Goal: Task Accomplishment & Management: Manage account settings

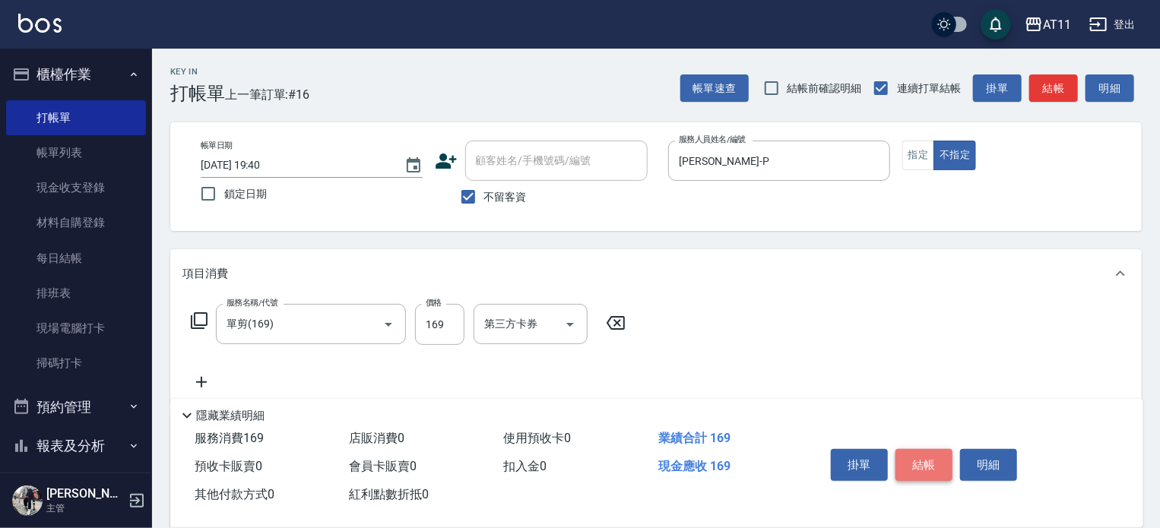
click at [924, 449] on button "結帳" at bounding box center [923, 465] width 57 height 32
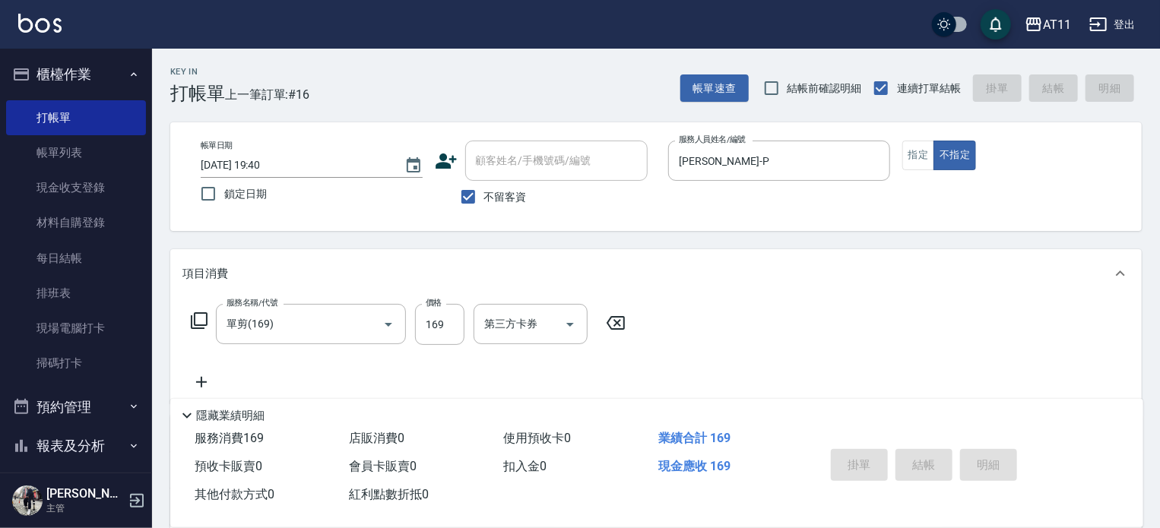
type input "[DATE] 20:18"
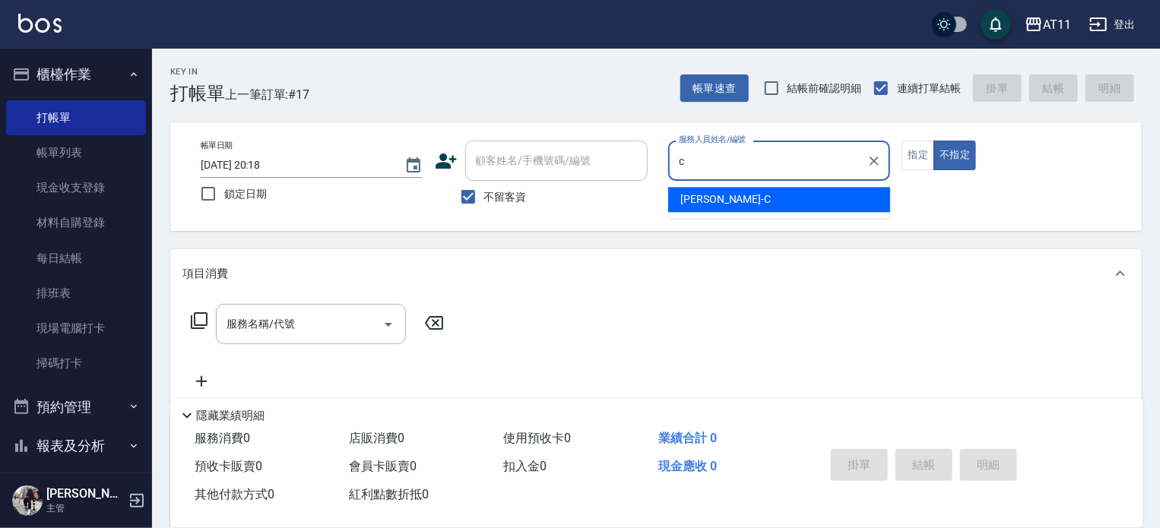
type input "[PERSON_NAME]"
type button "false"
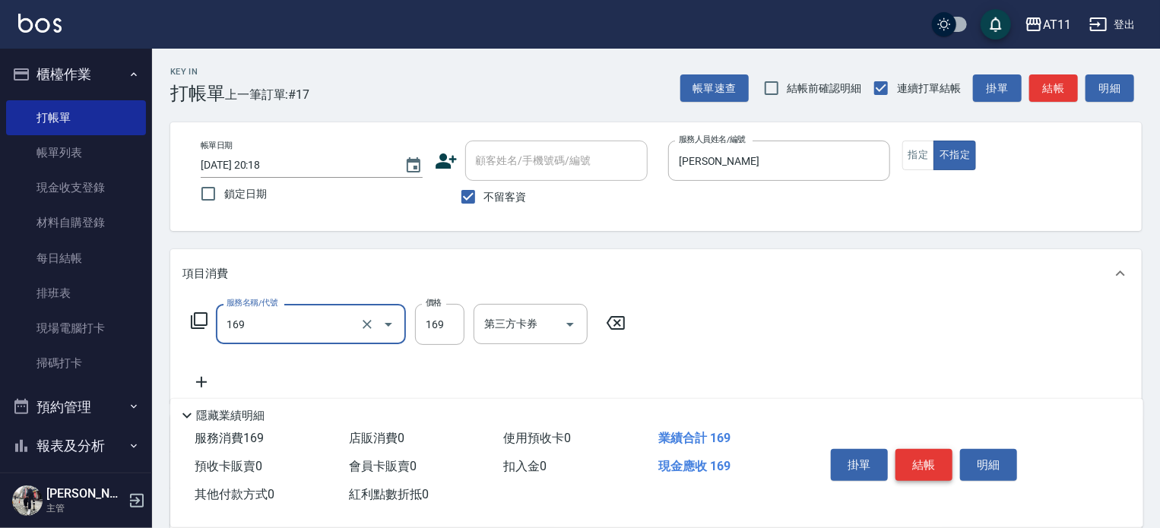
type input "單剪(169)"
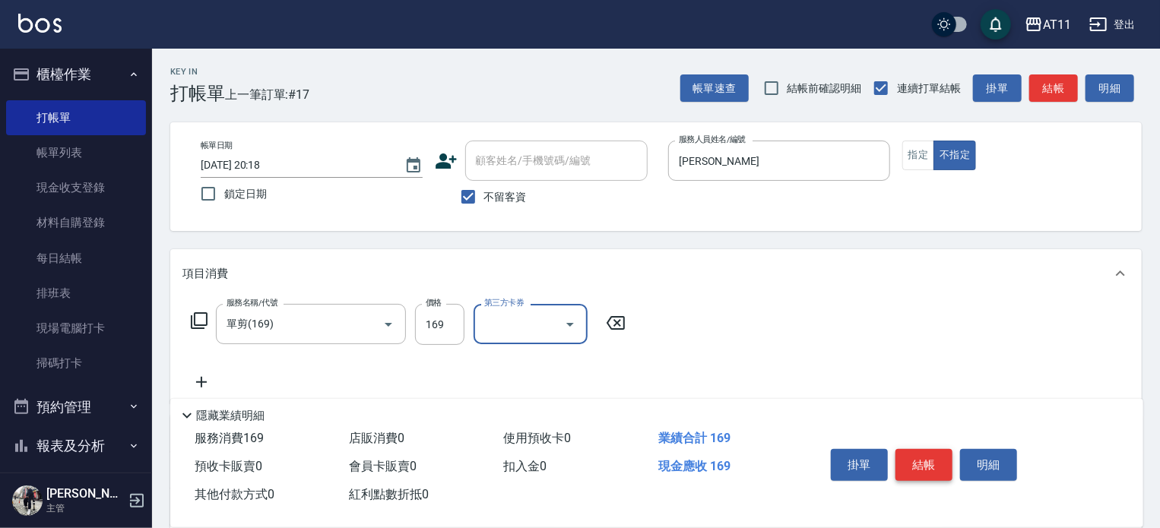
click at [923, 452] on button "結帳" at bounding box center [923, 465] width 57 height 32
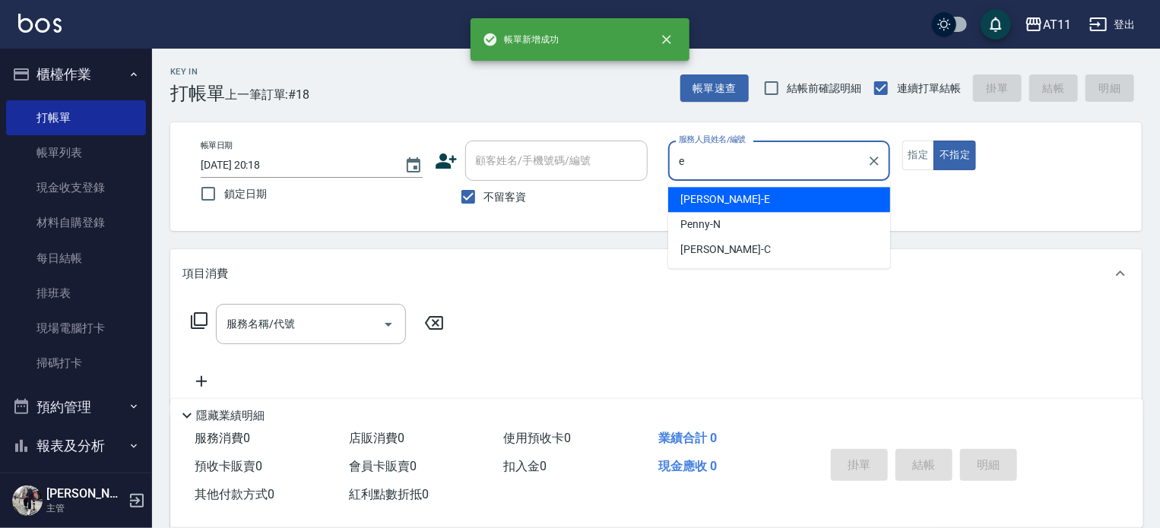
type input "[PERSON_NAME]-E"
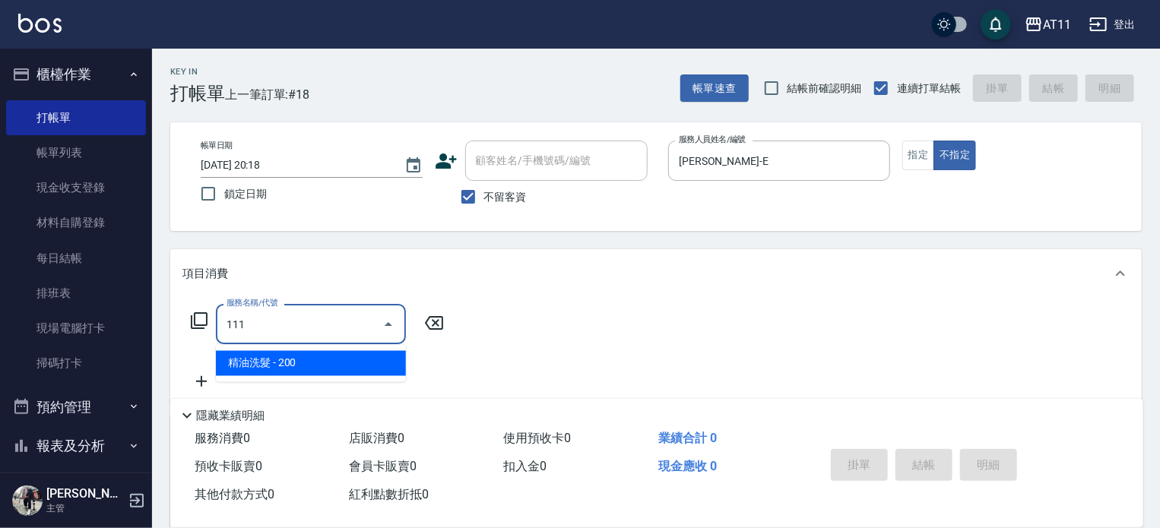
type input "精油洗髮(111)"
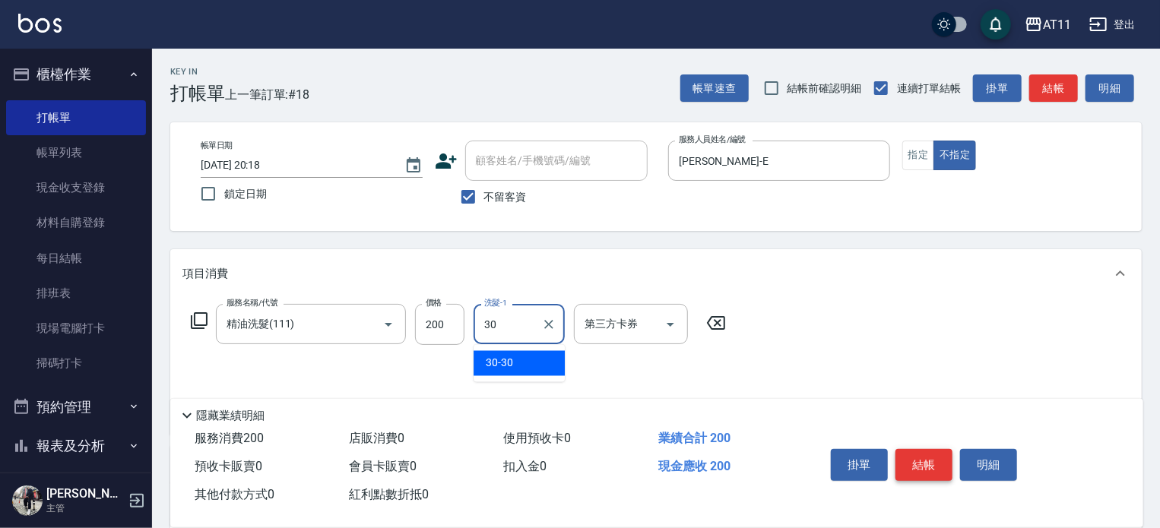
type input "30-30"
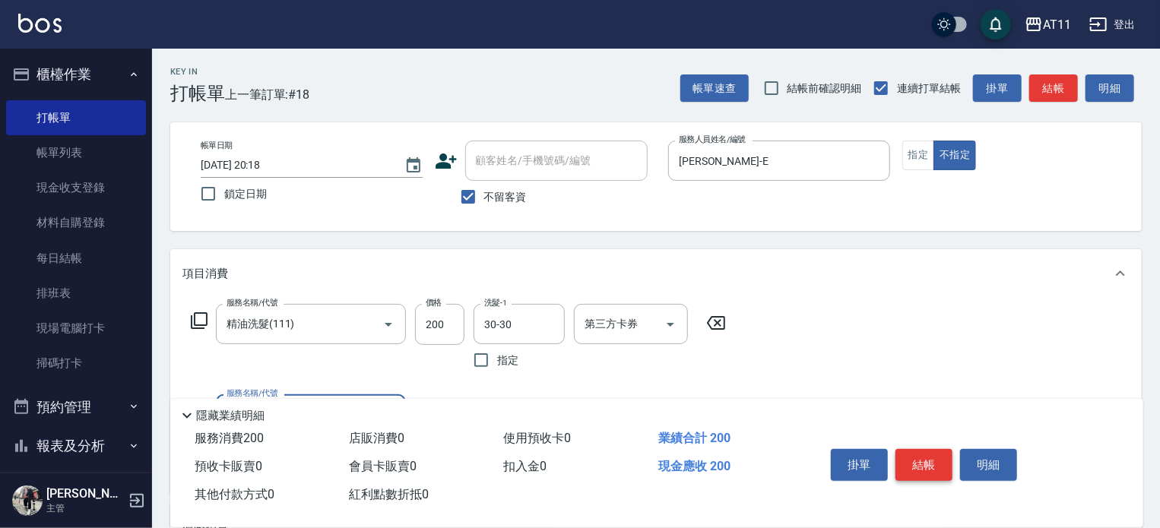
click at [923, 452] on button "結帳" at bounding box center [923, 465] width 57 height 32
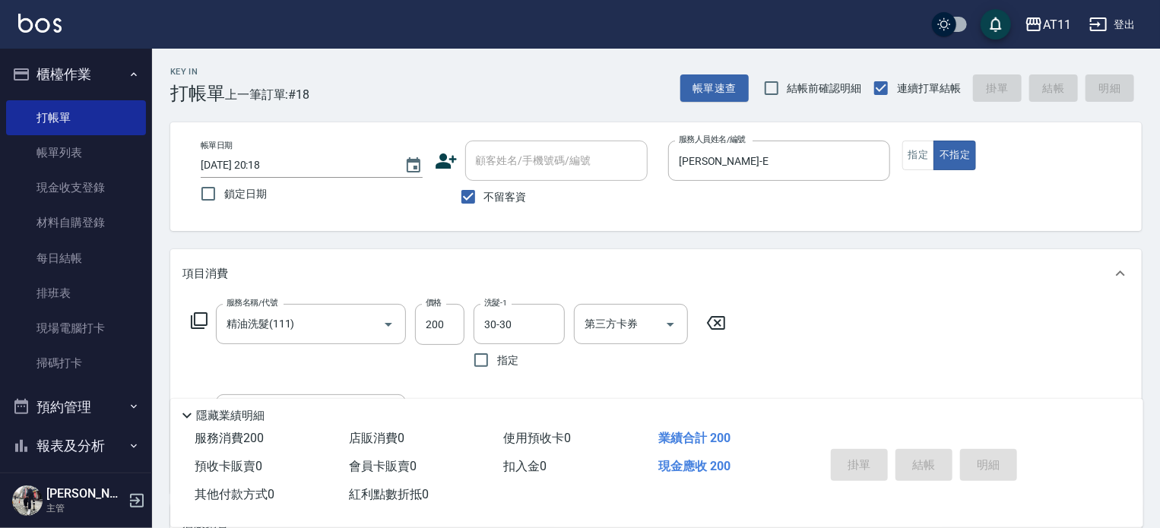
type input "[DATE] 20:19"
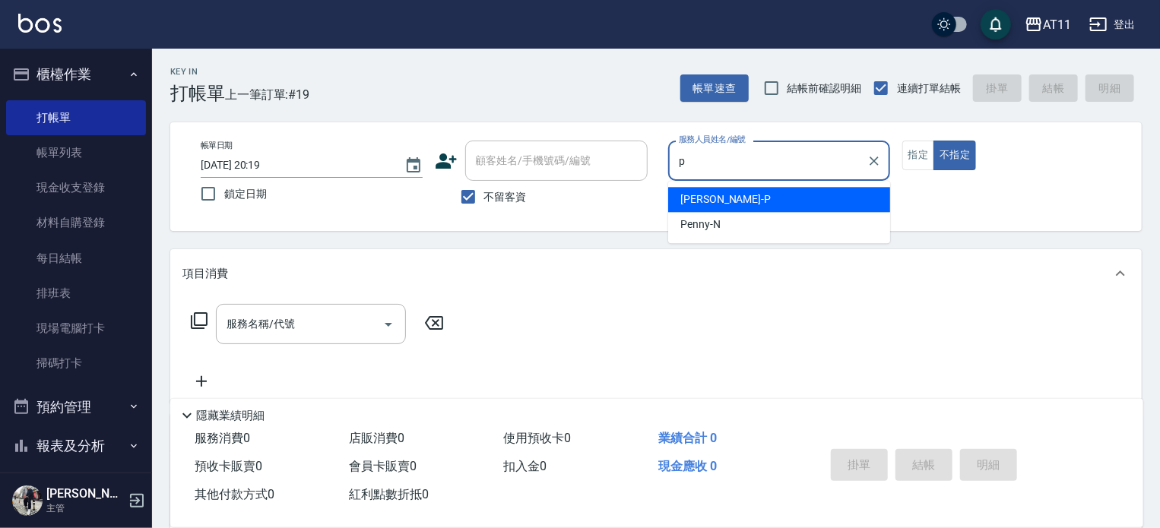
type input "[PERSON_NAME]-P"
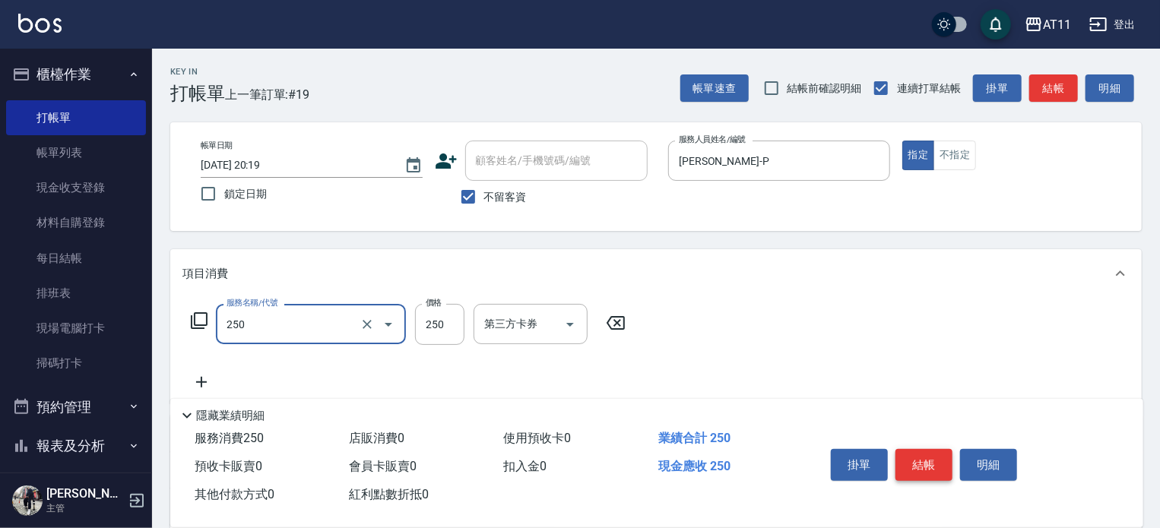
type input "B級單剪(250)"
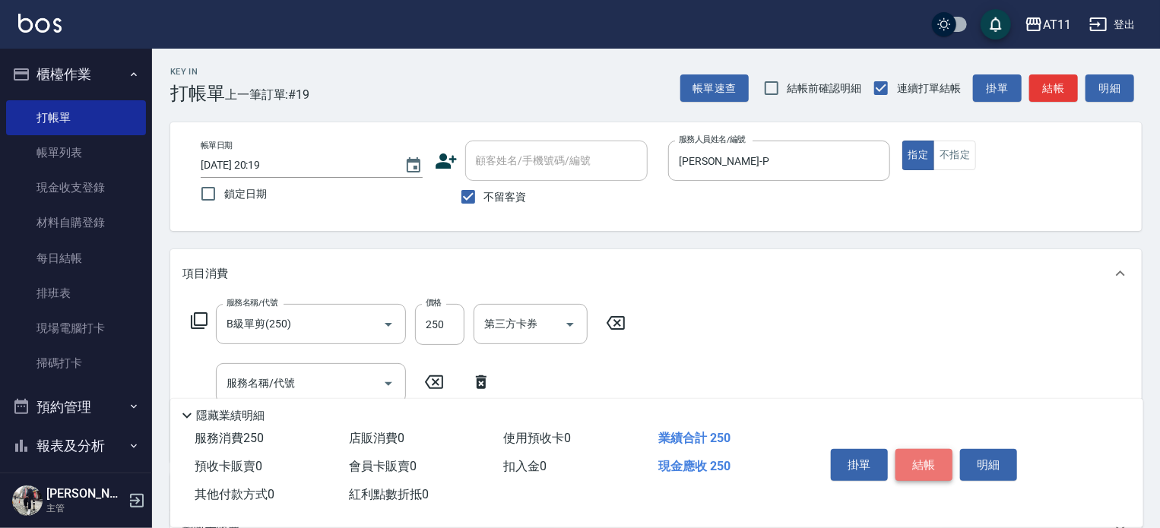
click at [923, 452] on button "結帳" at bounding box center [923, 465] width 57 height 32
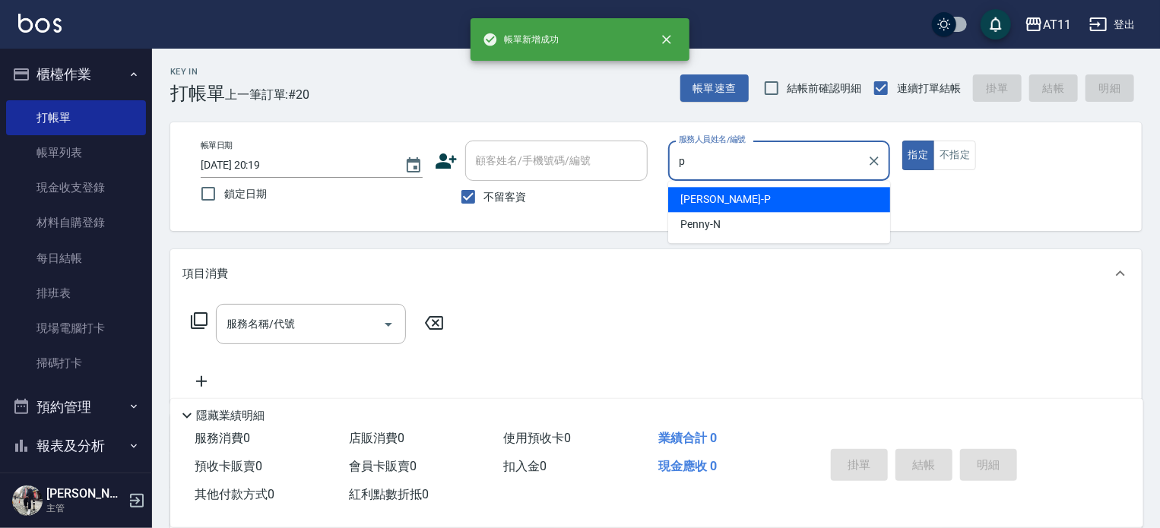
type input "[PERSON_NAME]-P"
type button "true"
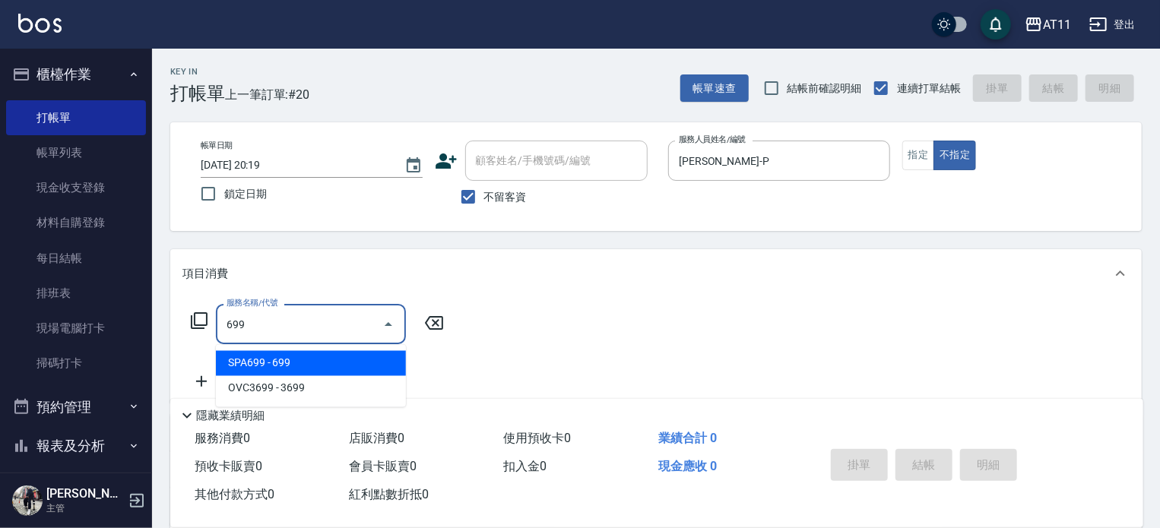
type input "SPA699(699)"
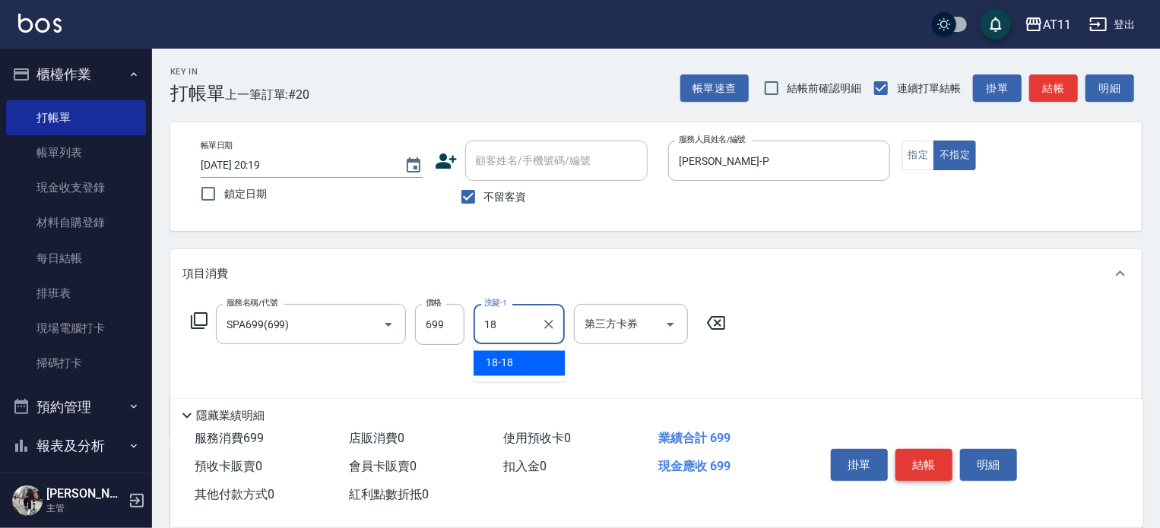
type input "18-18"
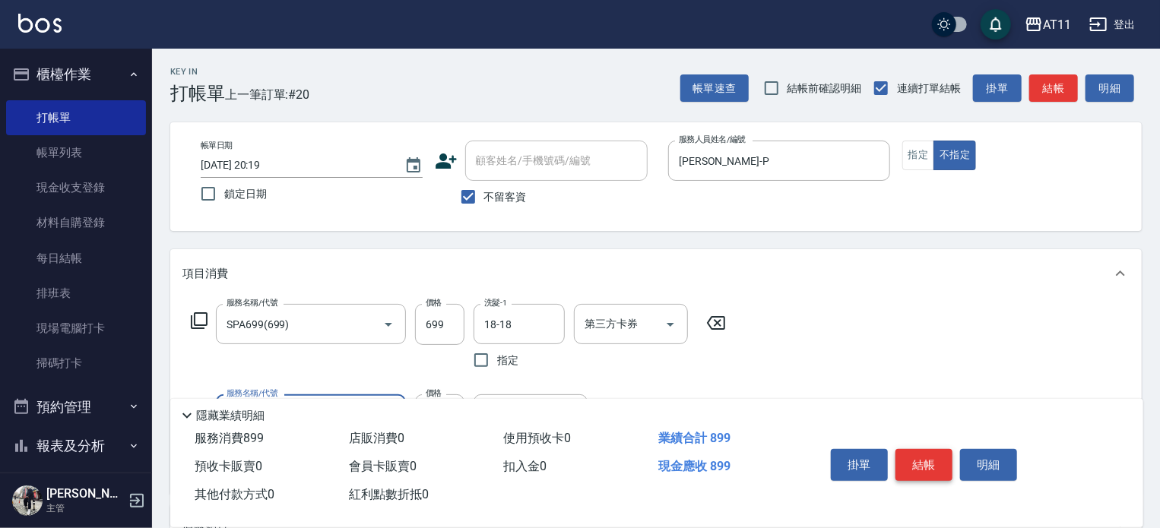
type input "剪髮(200)"
type input "100"
click at [923, 452] on button "結帳" at bounding box center [923, 465] width 57 height 32
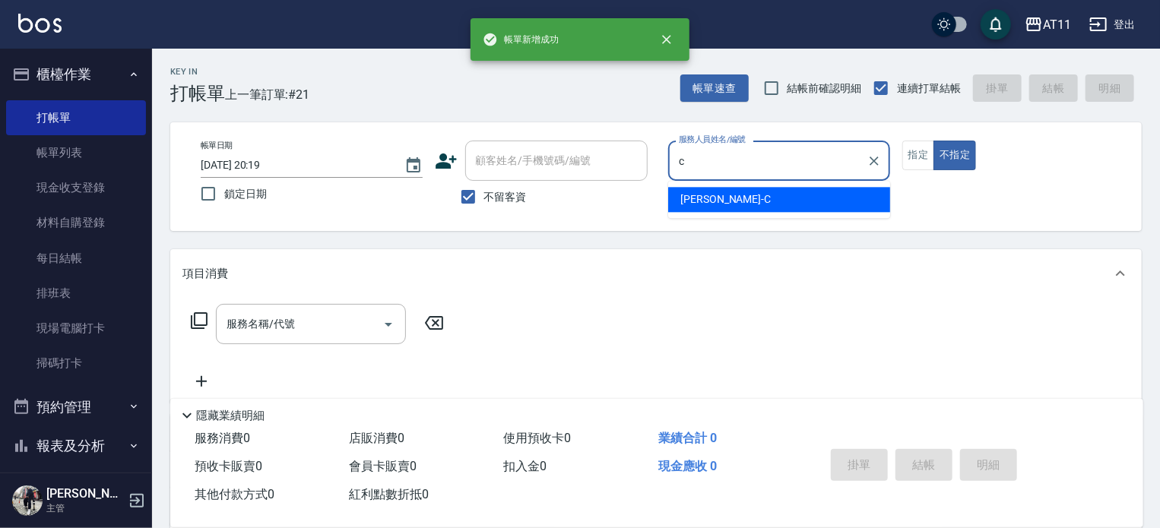
type input "[PERSON_NAME]"
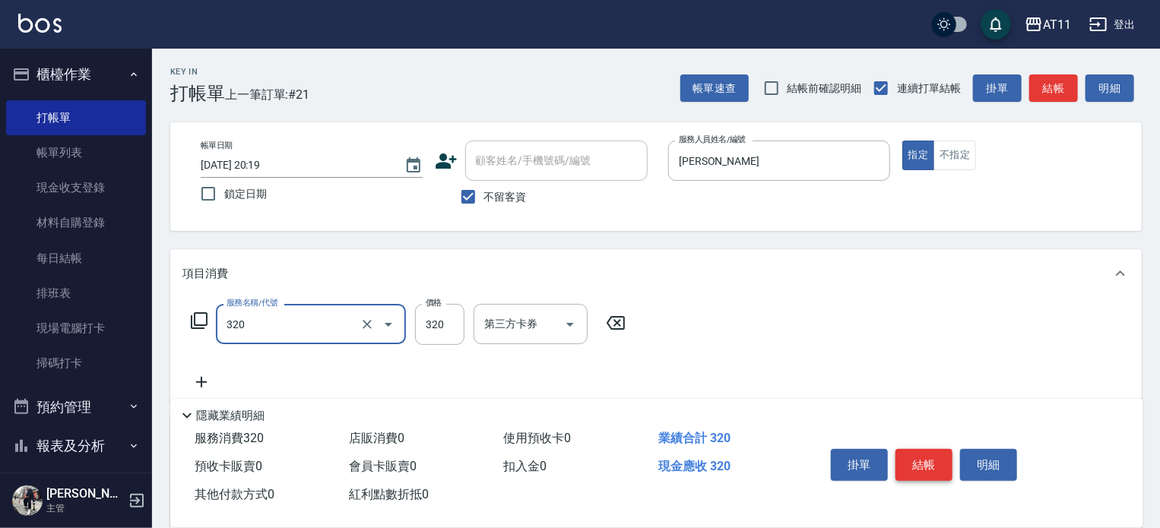
type input "洗剪(320)"
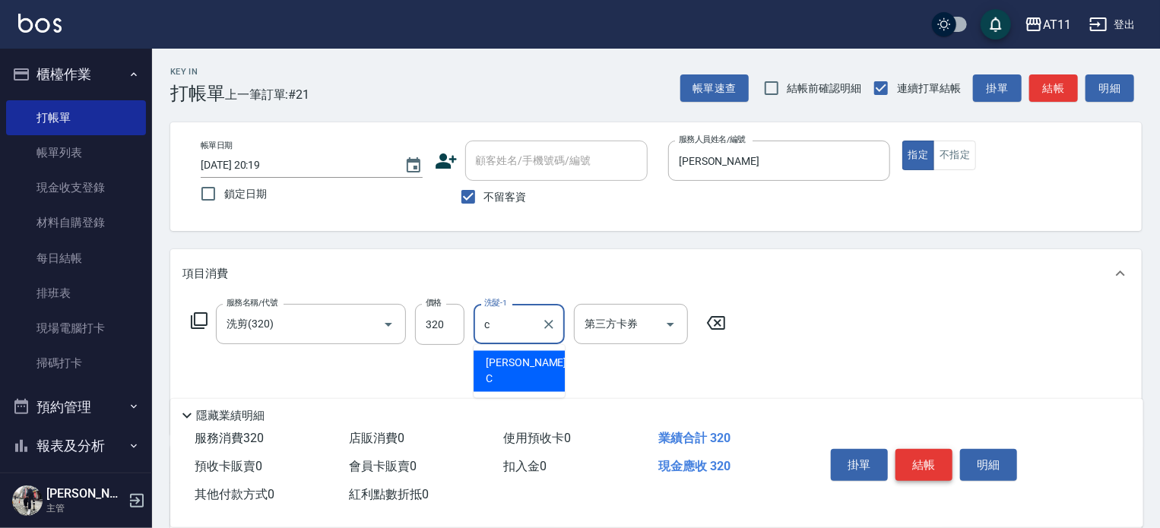
type input "[PERSON_NAME]"
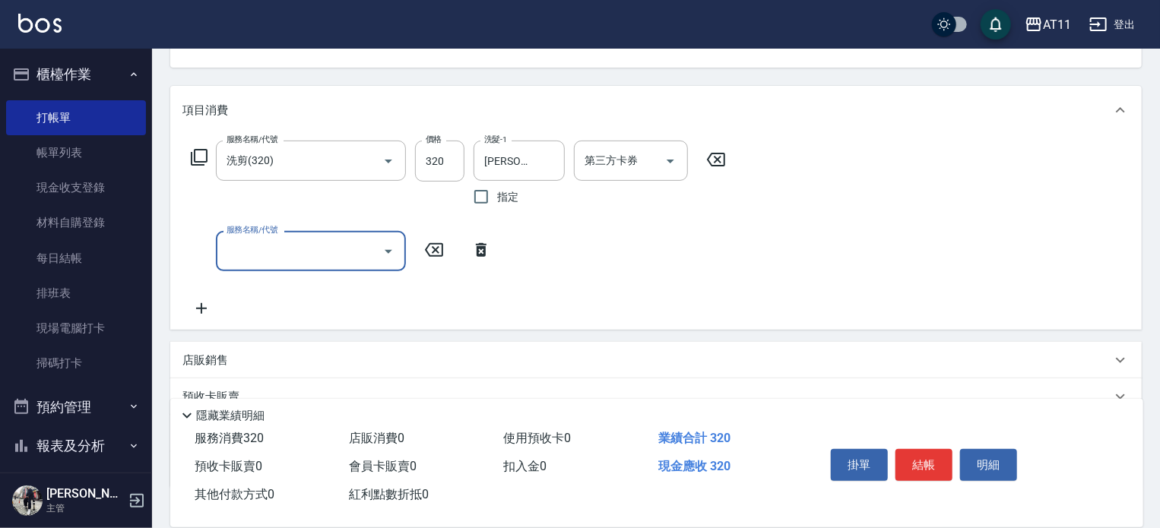
scroll to position [267, 0]
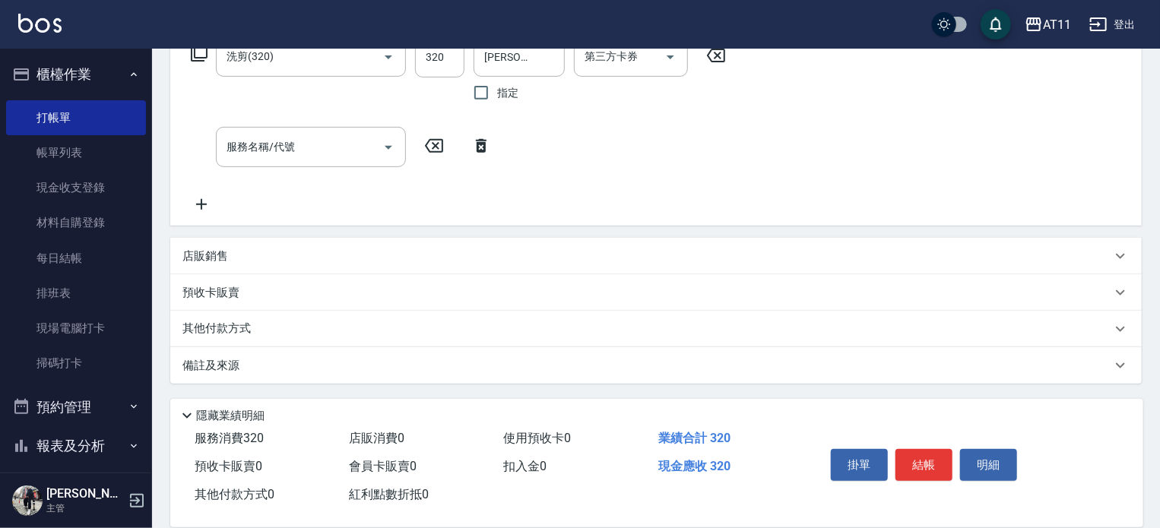
click at [388, 261] on div "店販銷售" at bounding box center [646, 256] width 929 height 16
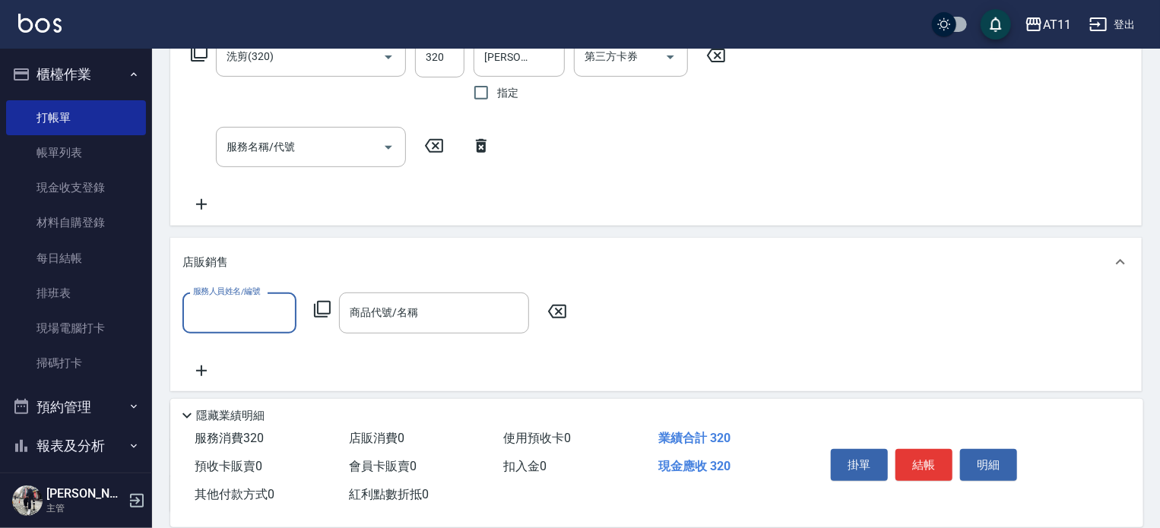
scroll to position [0, 0]
click at [332, 252] on div "店販銷售" at bounding box center [655, 262] width 971 height 49
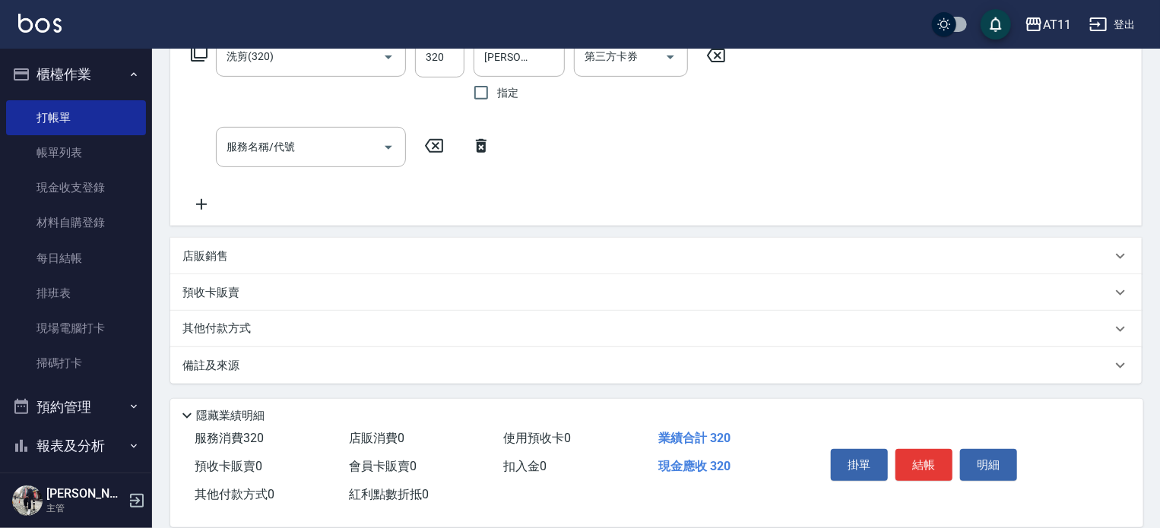
click at [356, 321] on div "其他付款方式" at bounding box center [646, 329] width 929 height 17
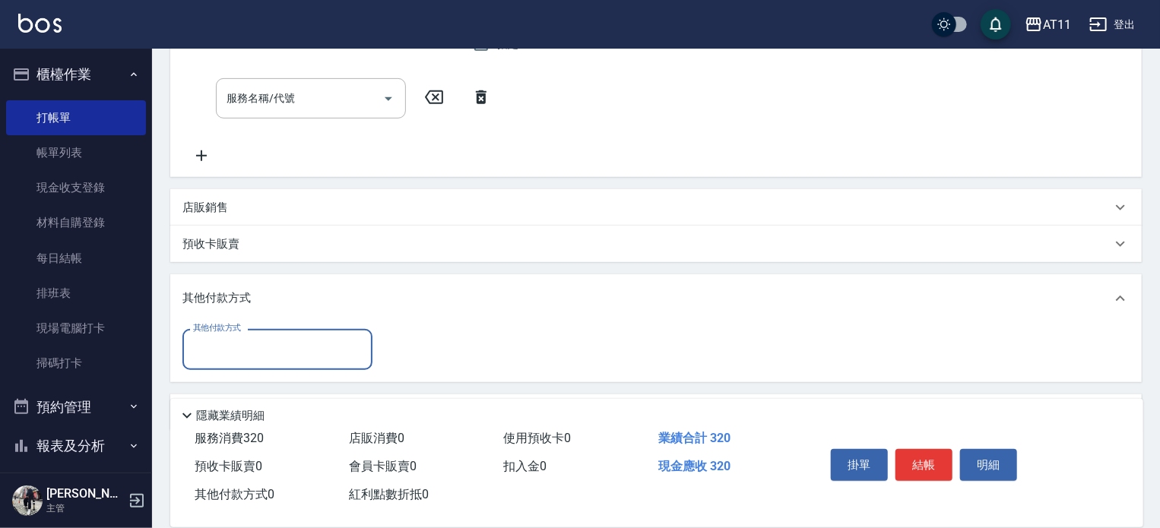
scroll to position [362, 0]
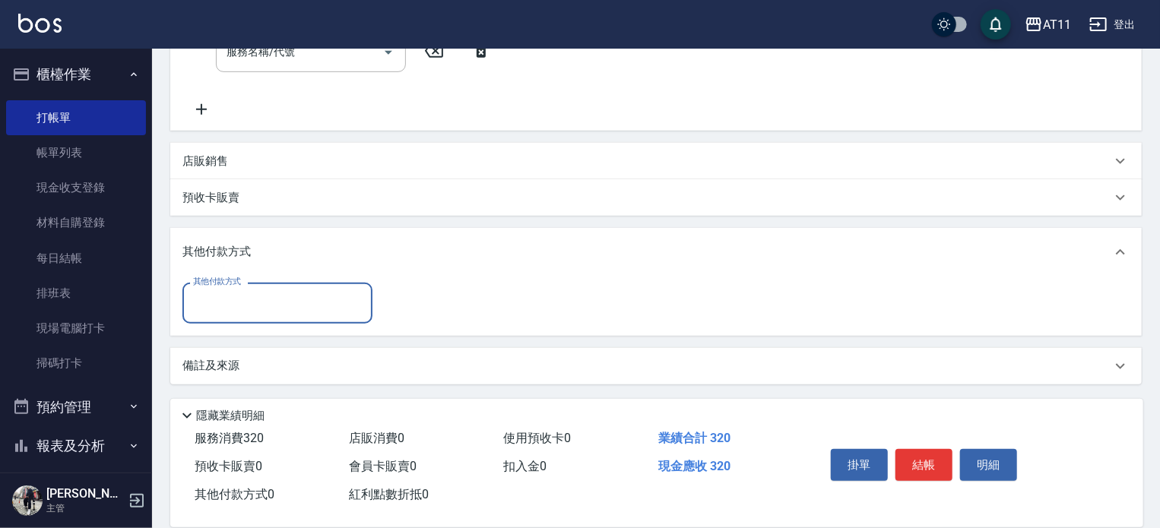
click at [312, 305] on input "其他付款方式" at bounding box center [277, 303] width 176 height 27
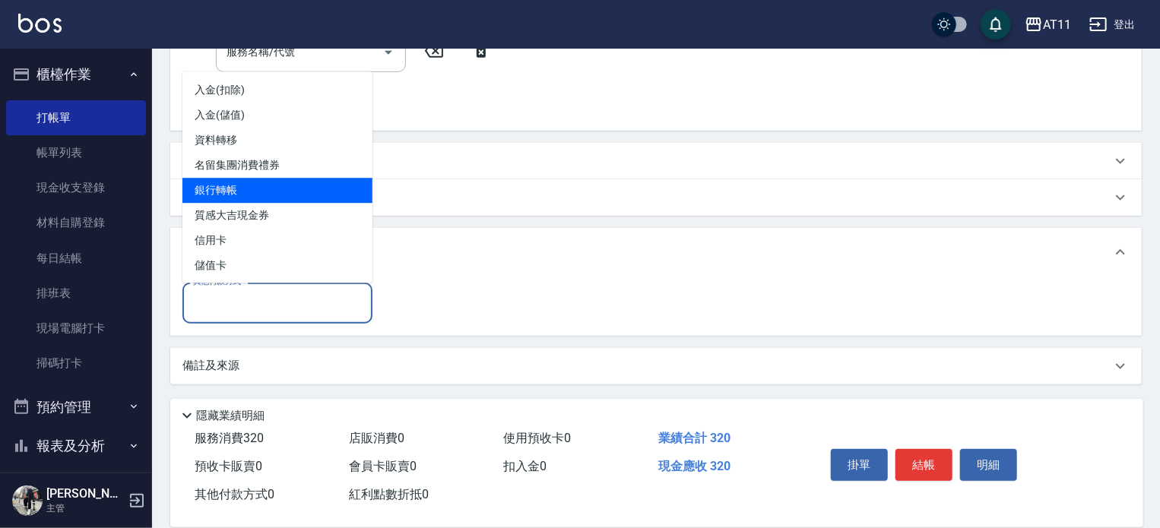
click at [295, 191] on span "銀行轉帳" at bounding box center [277, 190] width 190 height 25
type input "銀行轉帳"
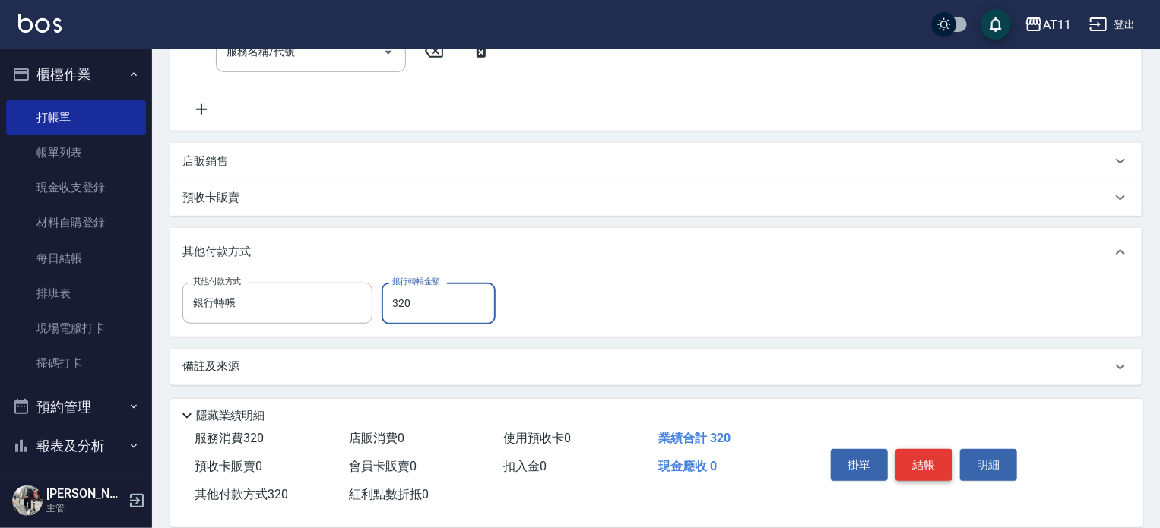
type input "320"
click at [933, 460] on button "結帳" at bounding box center [923, 465] width 57 height 32
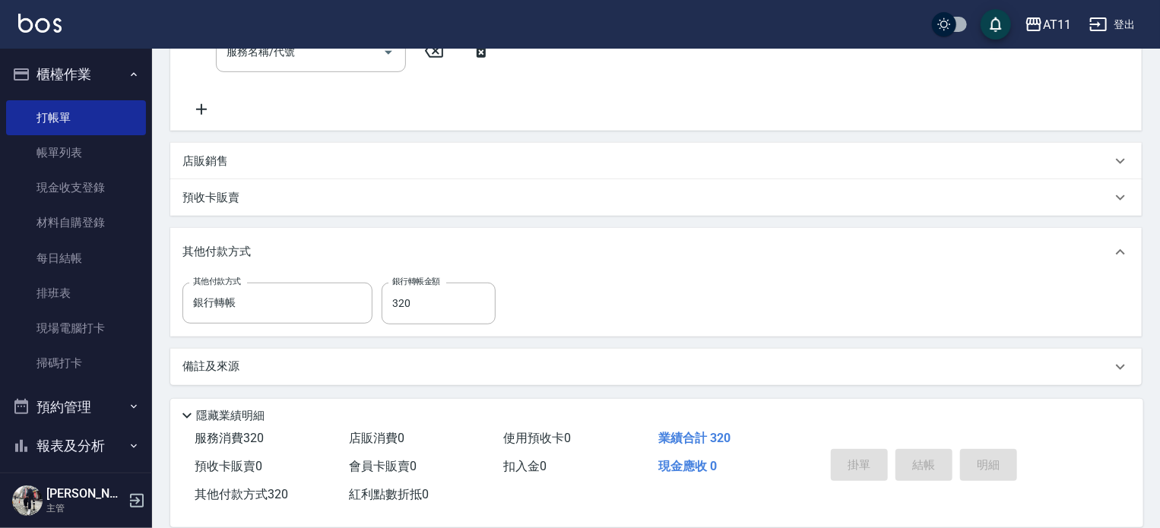
type input "[DATE] 20:20"
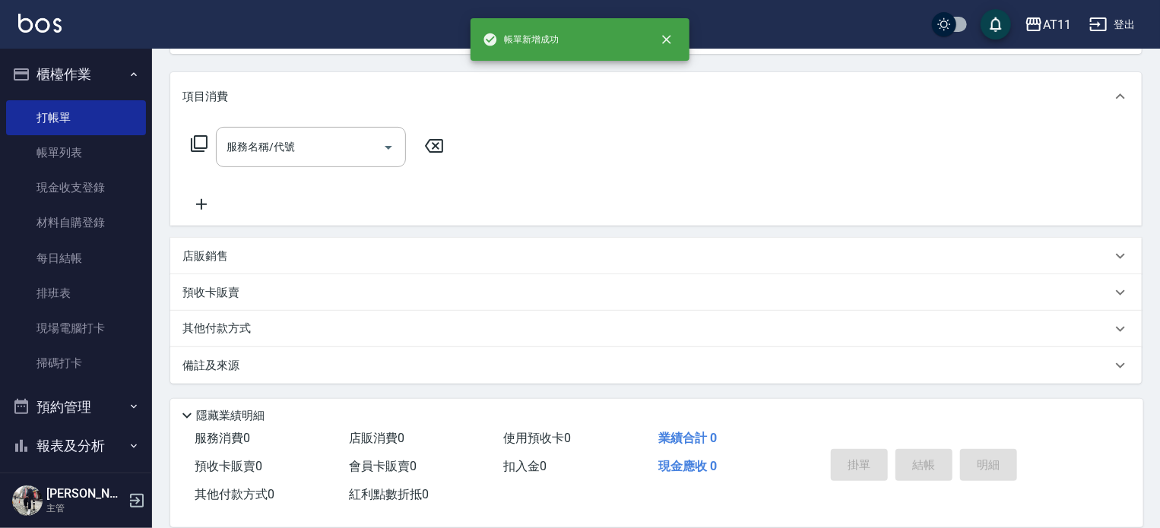
scroll to position [0, 0]
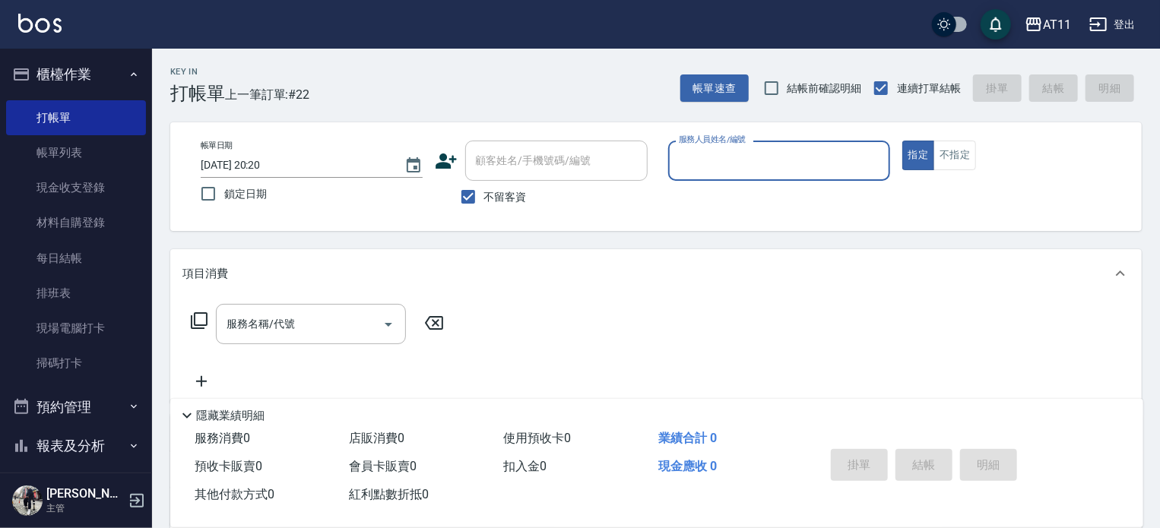
click at [82, 71] on button "櫃檯作業" at bounding box center [76, 75] width 140 height 40
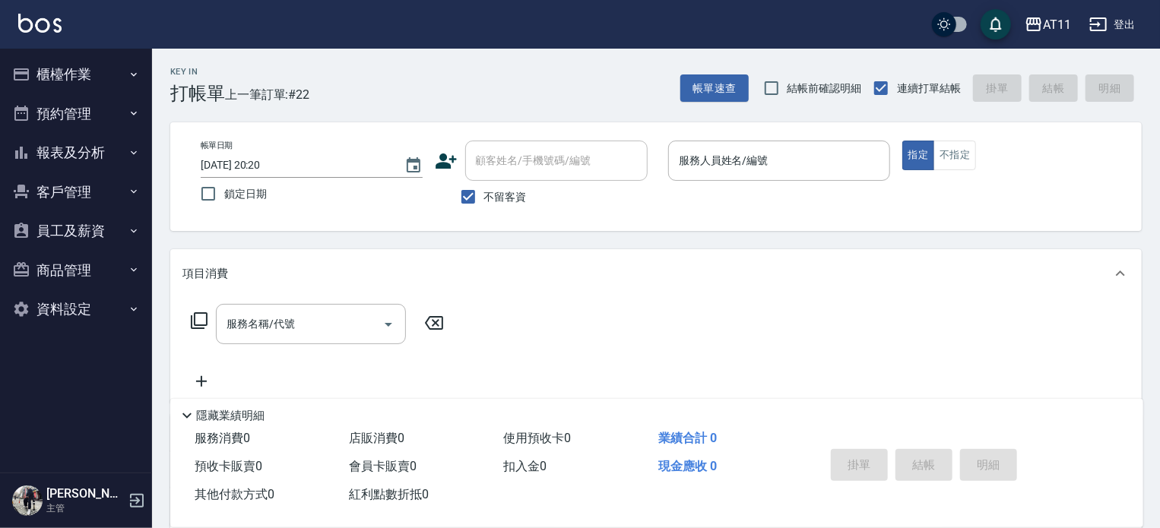
click at [87, 153] on button "報表及分析" at bounding box center [76, 153] width 140 height 40
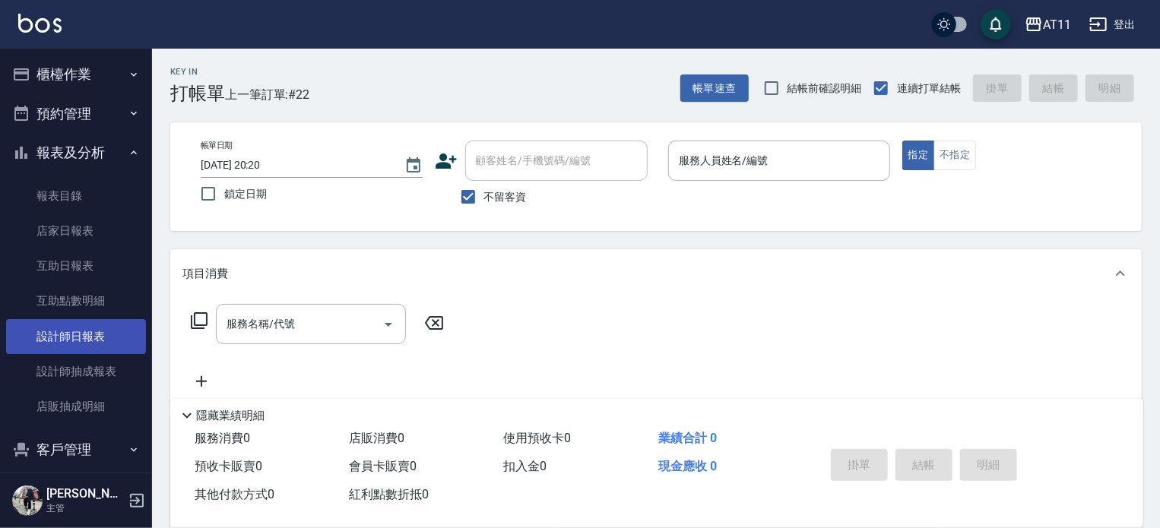
click at [82, 338] on link "設計師日報表" at bounding box center [76, 336] width 140 height 35
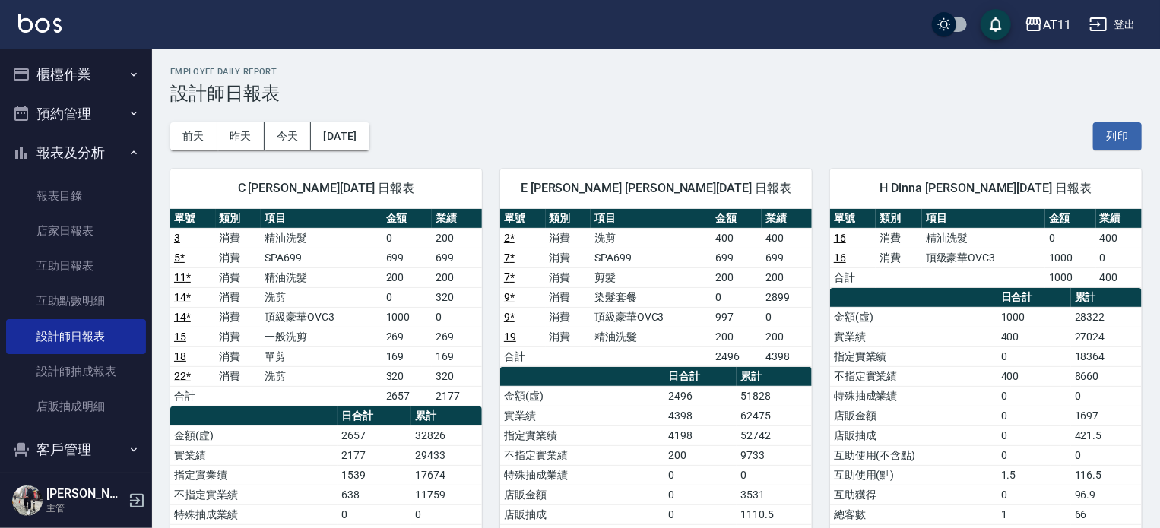
click at [73, 73] on button "櫃檯作業" at bounding box center [76, 75] width 140 height 40
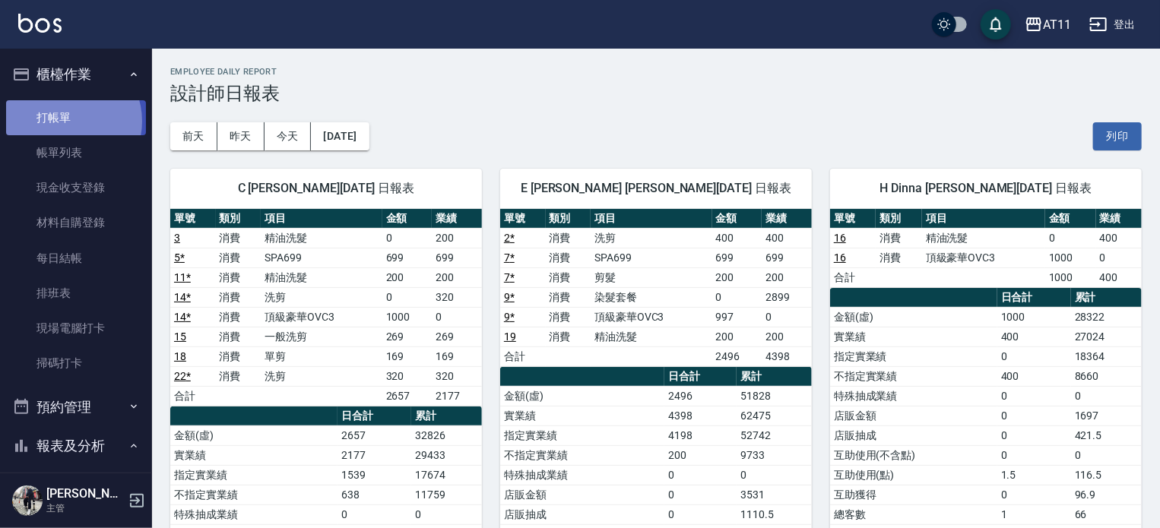
click at [68, 121] on link "打帳單" at bounding box center [76, 117] width 140 height 35
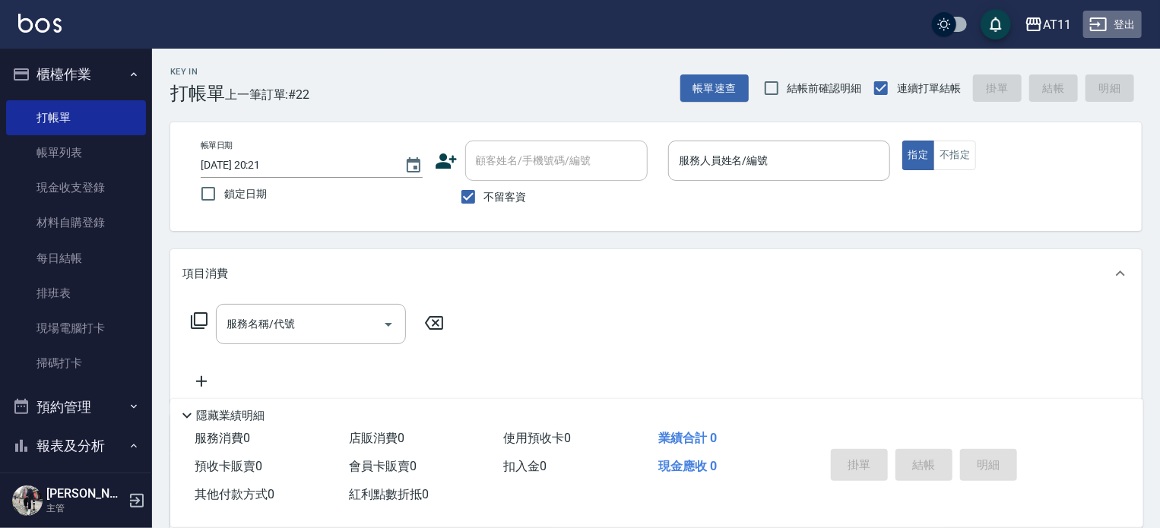
click at [1123, 21] on button "登出" at bounding box center [1112, 25] width 59 height 28
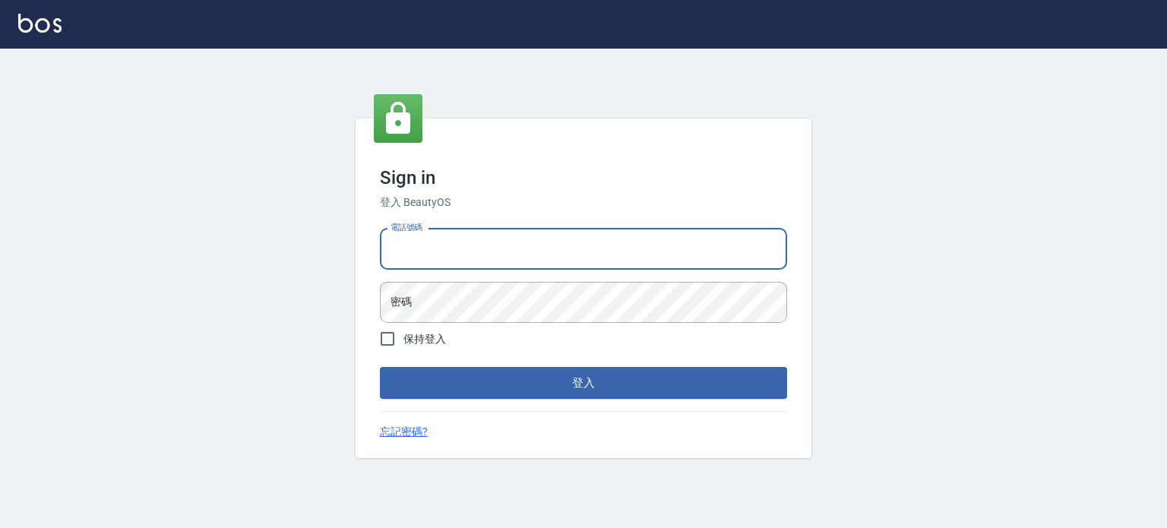
drag, startPoint x: 0, startPoint y: 0, endPoint x: 593, endPoint y: 249, distance: 643.7
click at [593, 249] on input "電話號碼" at bounding box center [583, 249] width 407 height 41
type input "0987925494"
click at [380, 367] on button "登入" at bounding box center [583, 383] width 407 height 32
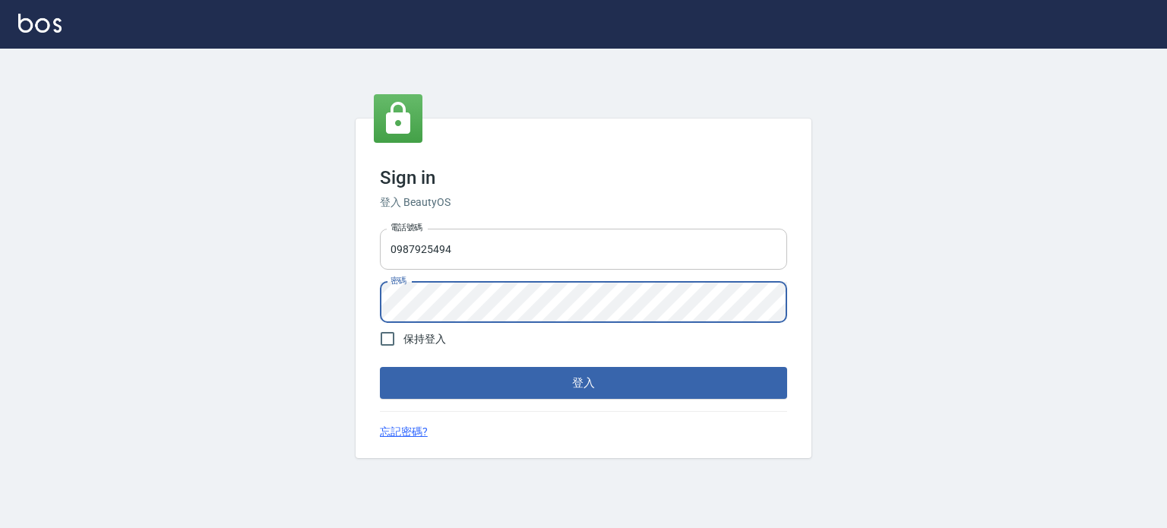
click at [380, 367] on button "登入" at bounding box center [583, 383] width 407 height 32
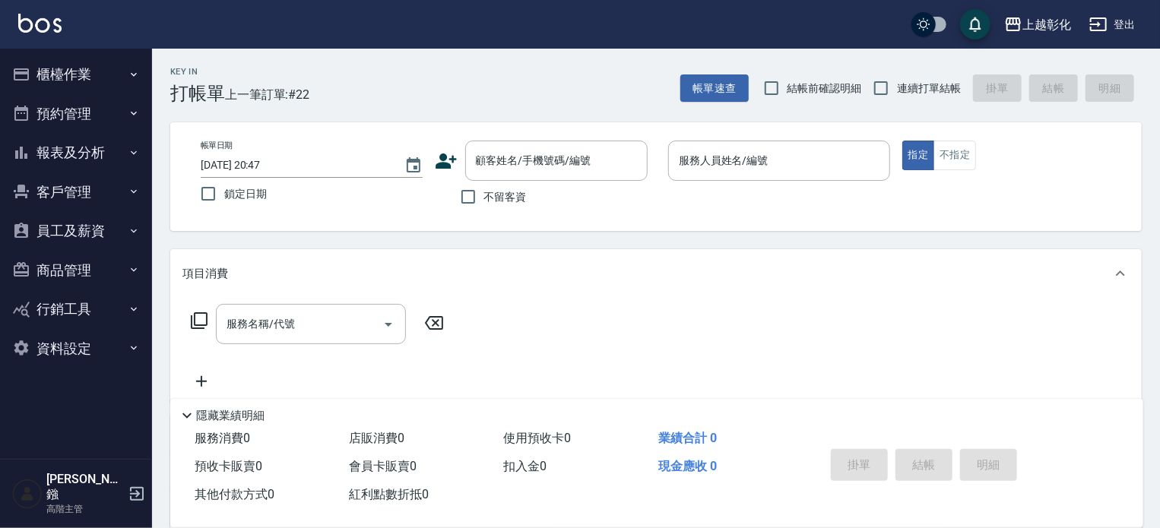
drag, startPoint x: 1115, startPoint y: 22, endPoint x: 1064, endPoint y: 60, distance: 64.1
click at [1069, 71] on div "上越彰化 登出 櫃檯作業 打帳單 帳單列表 掛單列表 座位開單 營業儀表板 現金收支登錄 高階收支登錄 材料自購登錄 每日結帳 排班表 現場電腦打卡 掃碼打卡…" at bounding box center [580, 371] width 1160 height 742
click at [1048, 32] on button "上越彰化" at bounding box center [1037, 24] width 79 height 31
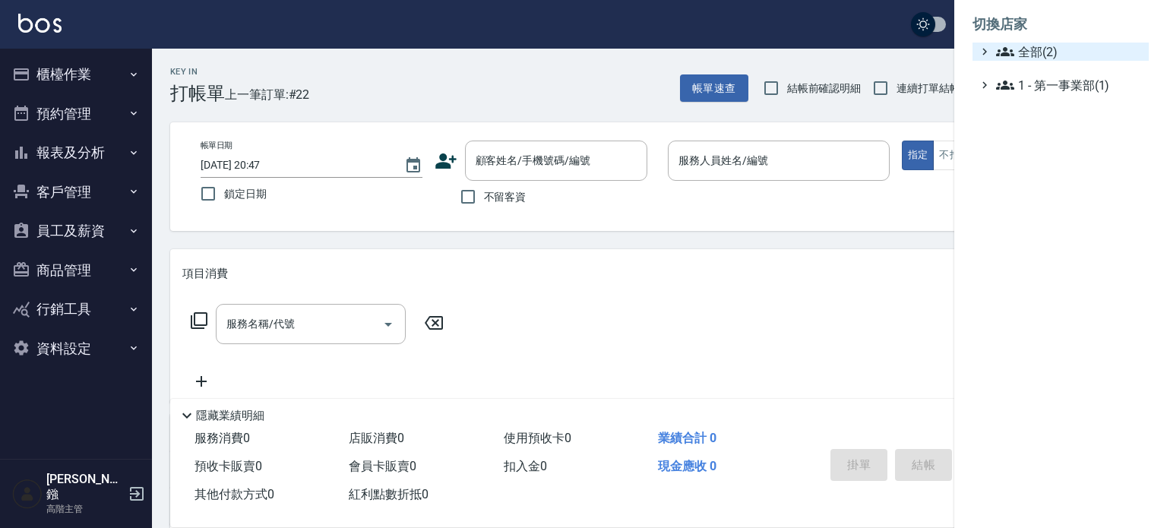
click at [1042, 55] on span "全部(2)" at bounding box center [1069, 52] width 147 height 18
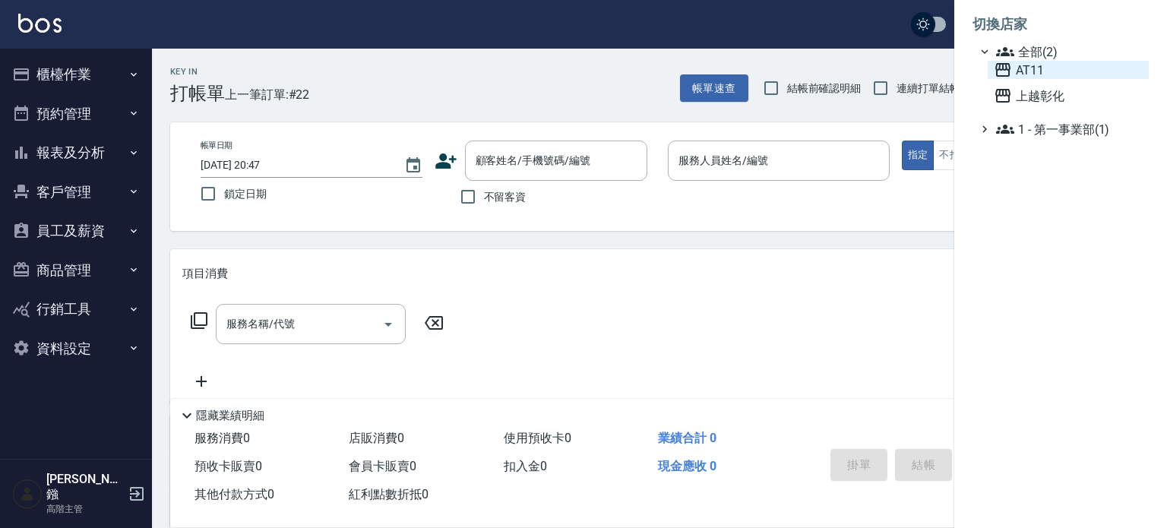
click at [1027, 72] on span "AT11" at bounding box center [1068, 70] width 149 height 18
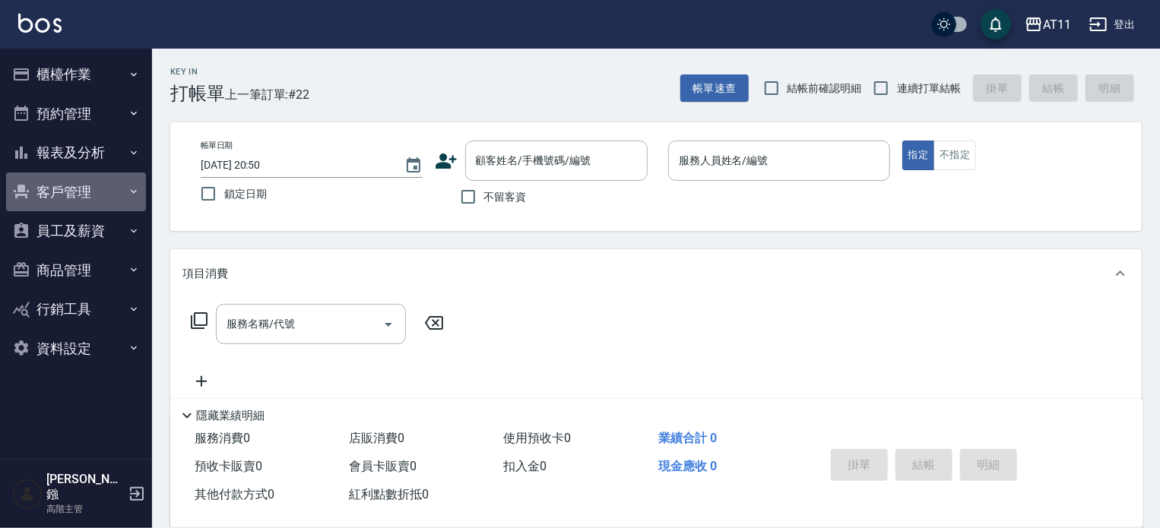
click at [69, 194] on button "客戶管理" at bounding box center [76, 192] width 140 height 40
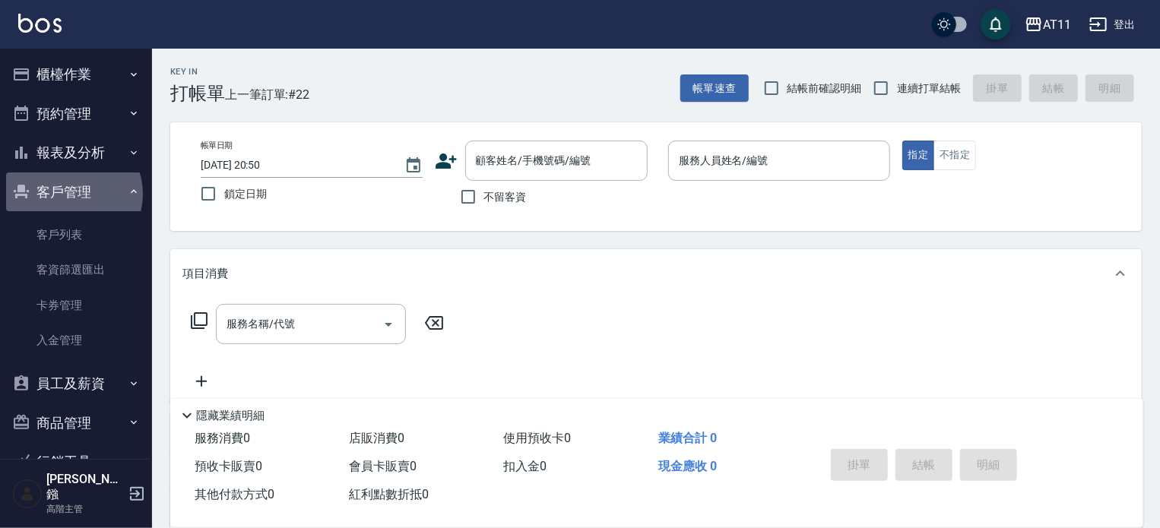
click at [69, 194] on button "客戶管理" at bounding box center [76, 192] width 140 height 40
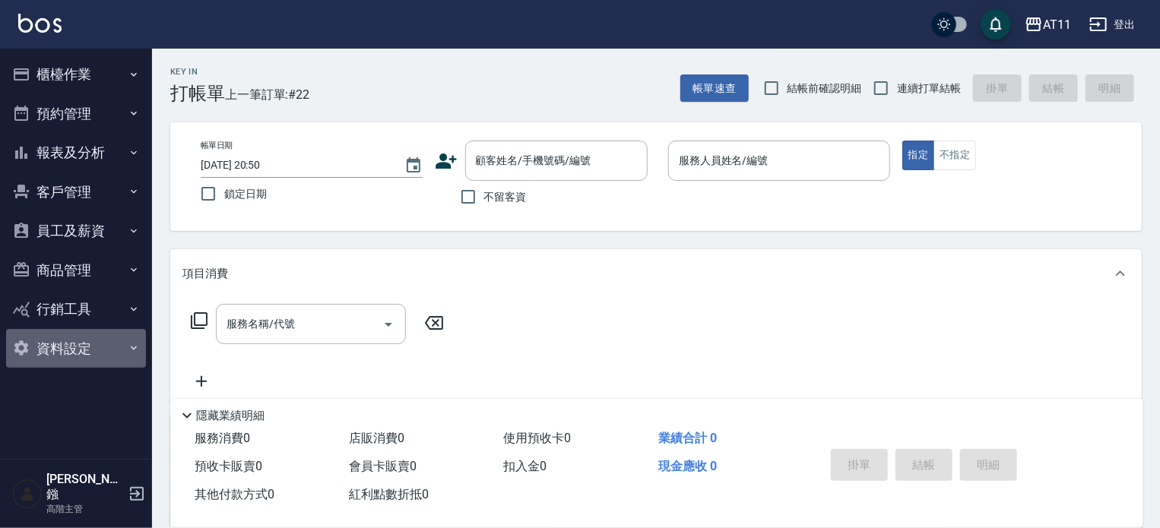
click at [67, 349] on button "資料設定" at bounding box center [76, 349] width 140 height 40
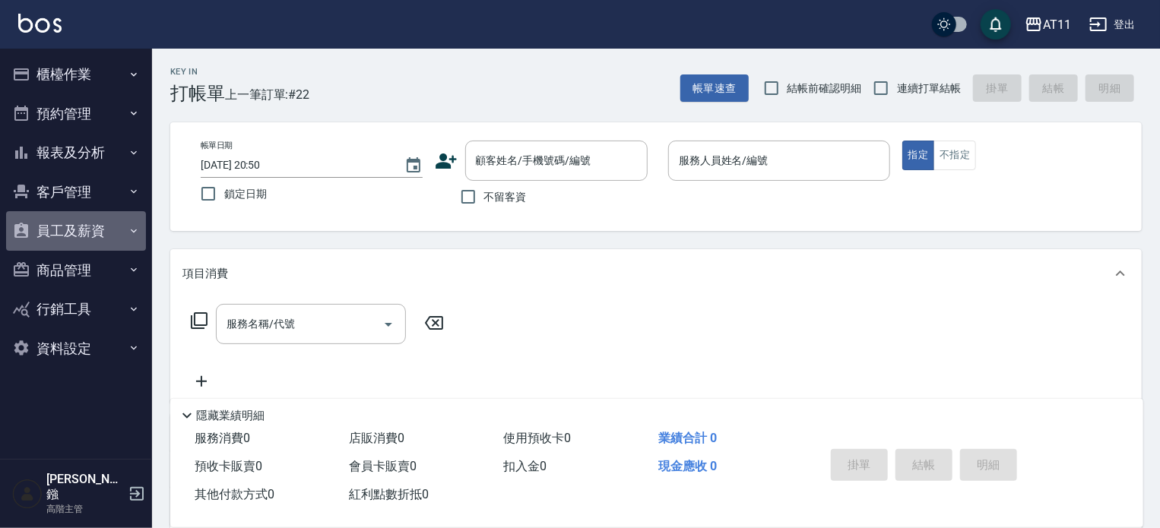
drag, startPoint x: 76, startPoint y: 228, endPoint x: 77, endPoint y: 240, distance: 12.2
click at [77, 228] on button "員工及薪資" at bounding box center [76, 231] width 140 height 40
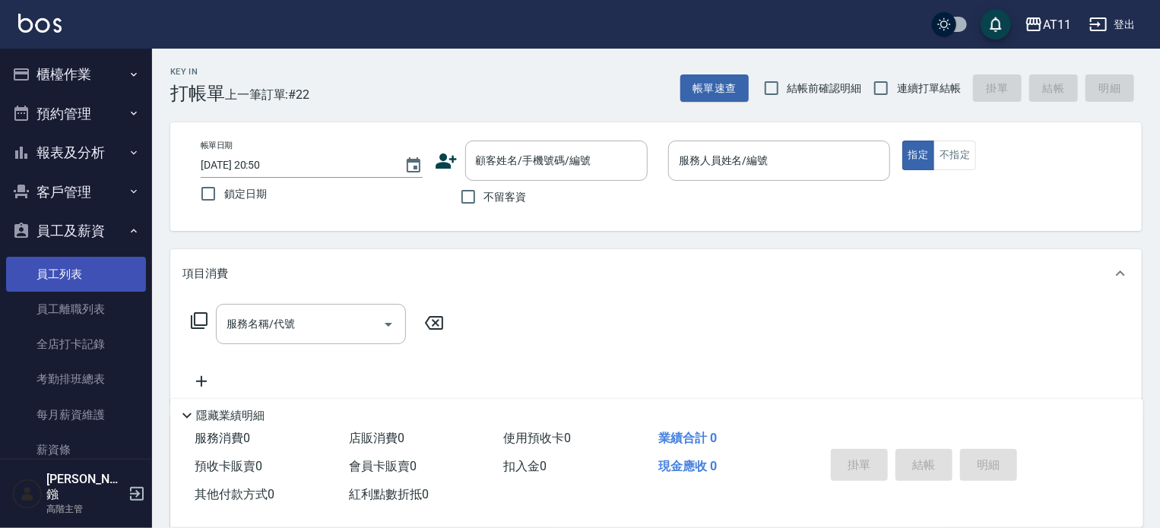
click at [67, 274] on link "員工列表" at bounding box center [76, 274] width 140 height 35
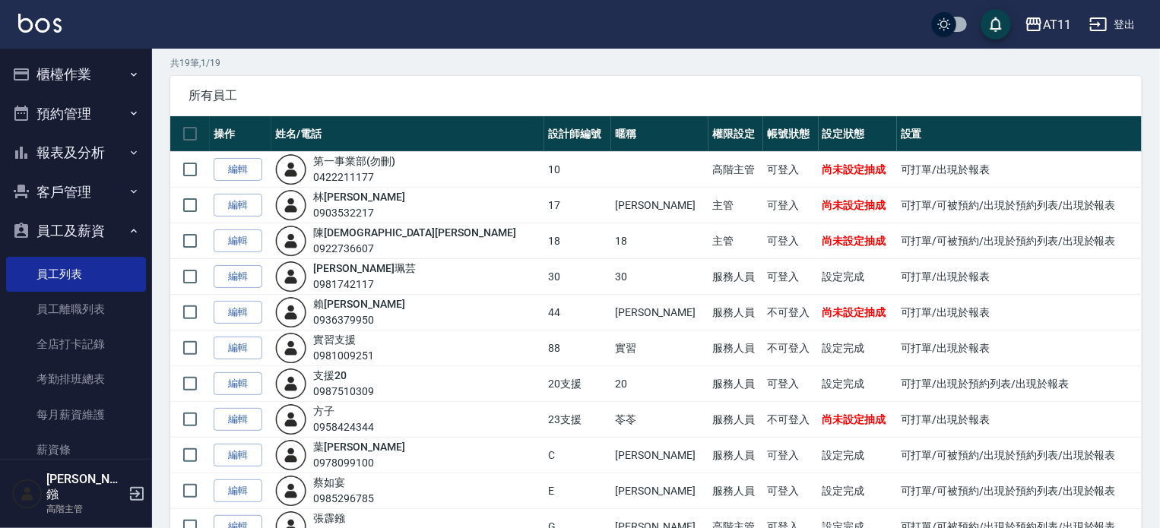
scroll to position [38, 0]
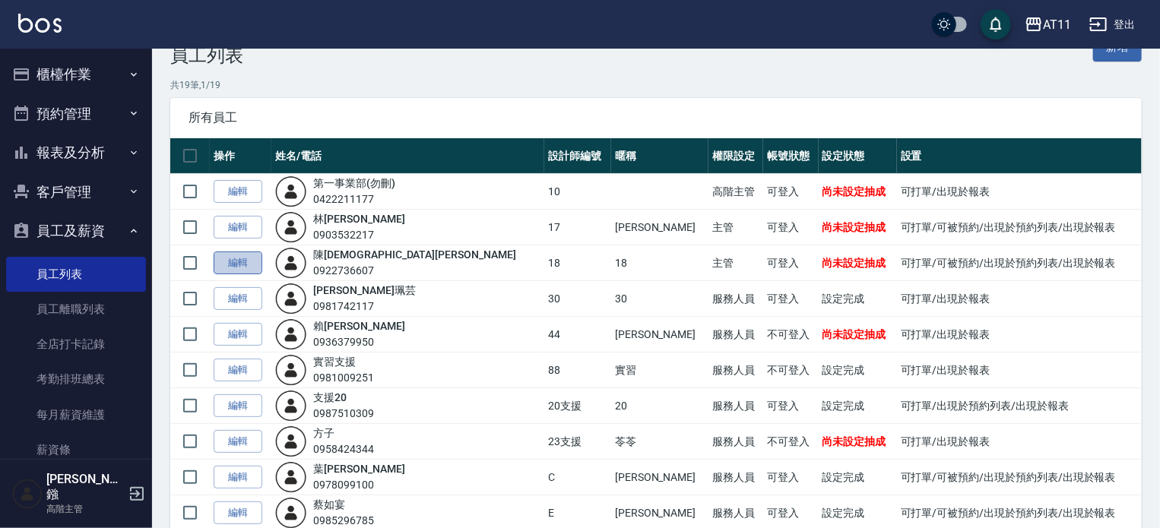
click at [239, 261] on link "編輯" at bounding box center [238, 264] width 49 height 24
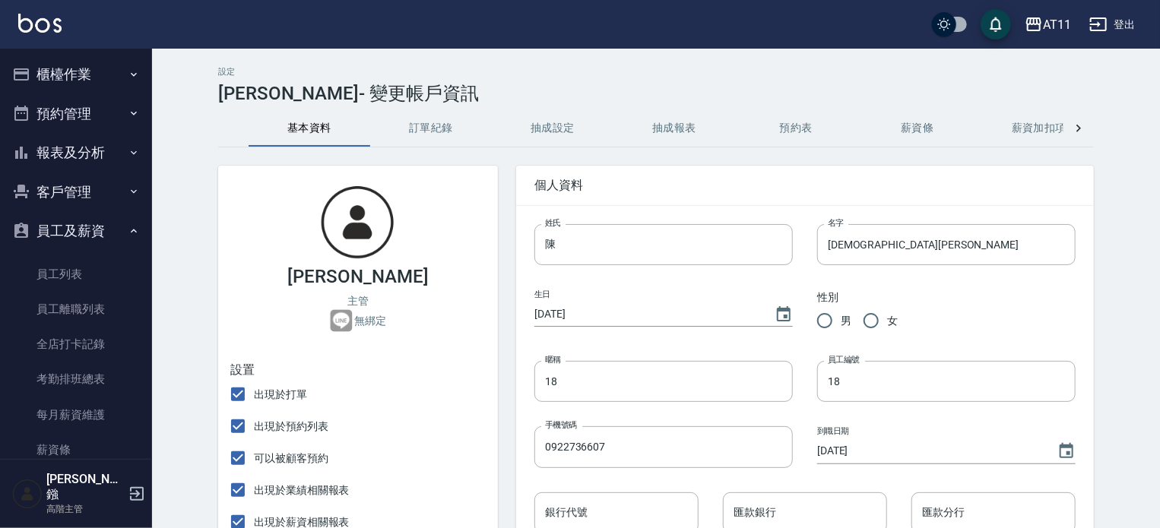
click at [1078, 126] on icon at bounding box center [1078, 129] width 5 height 8
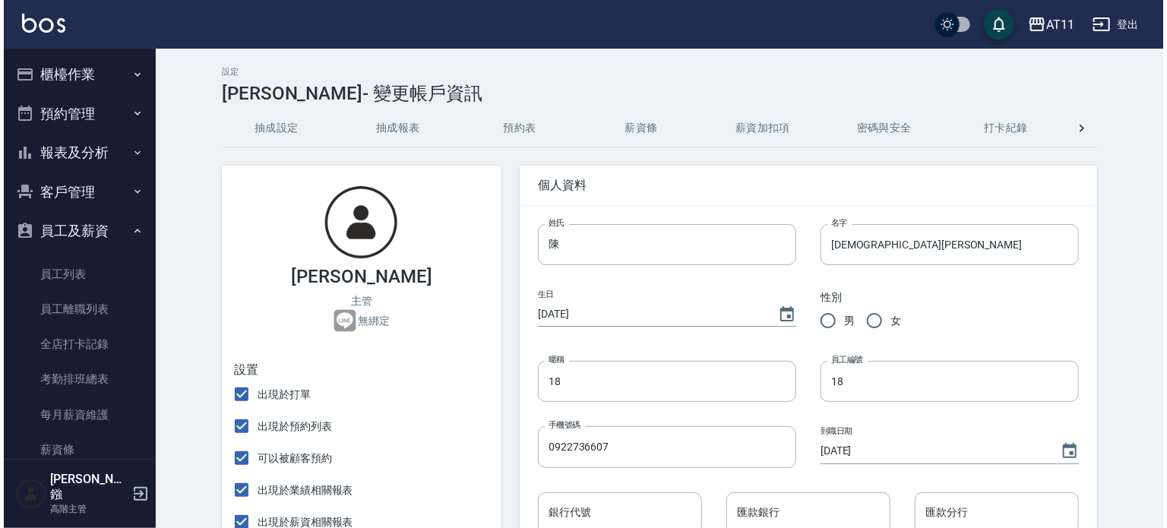
scroll to position [0, 280]
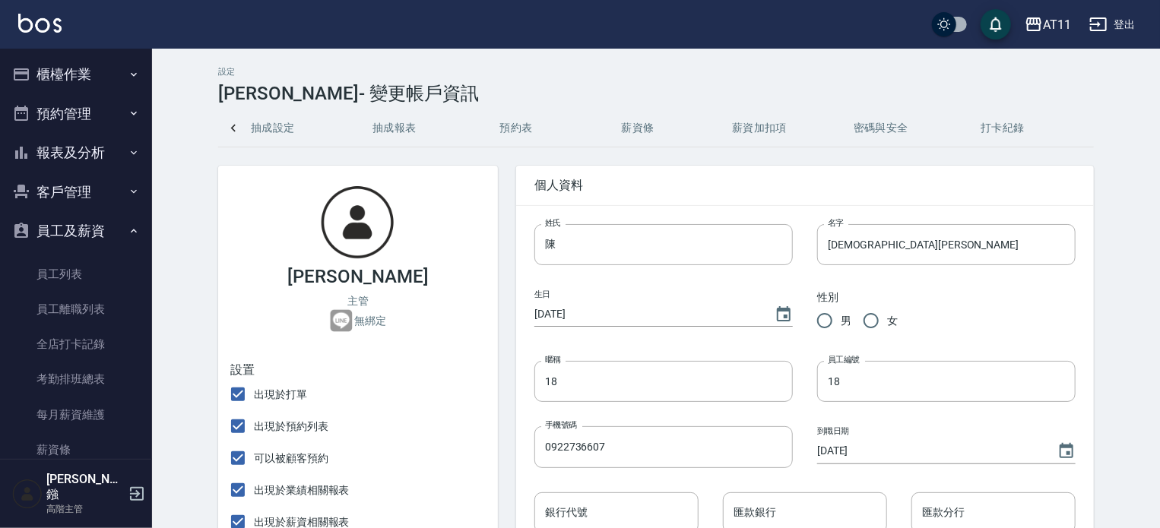
click at [1078, 126] on div "基本資料 訂單紀錄 抽成設定 抽成報表 預約表 薪資條 薪資加扣項 密碼與安全 打卡紀錄" at bounding box center [655, 128] width 875 height 36
click at [869, 130] on button "密碼與安全" at bounding box center [881, 128] width 122 height 36
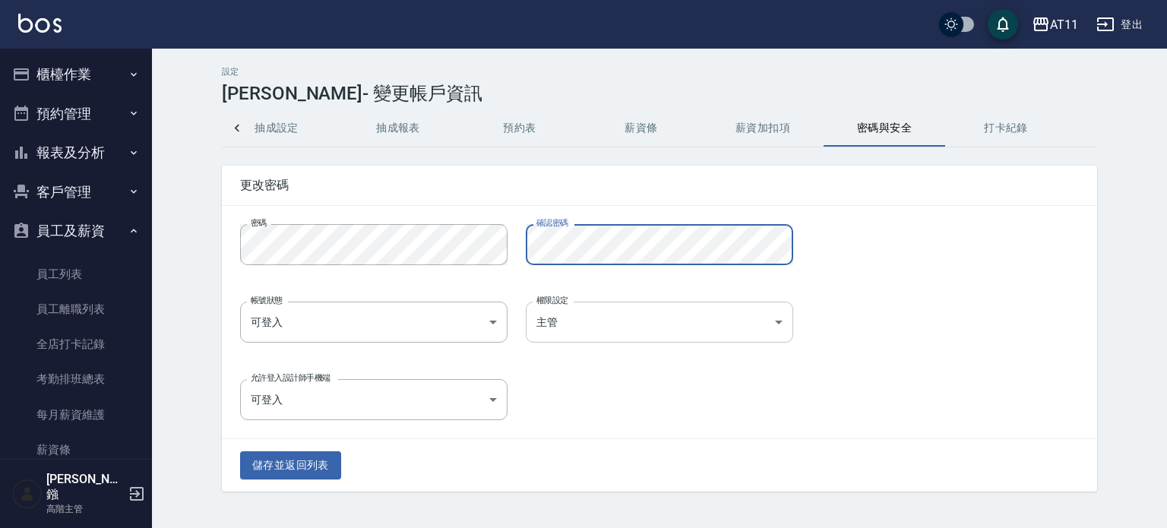
click at [653, 334] on body "AT11 登出 櫃檯作業 打帳單 帳單列表 掛單列表 座位開單 營業儀表板 現金收支登錄 高階收支登錄 材料自購登錄 每日結帳 排班表 現場電腦打卡 掃碼打卡…" at bounding box center [583, 264] width 1167 height 528
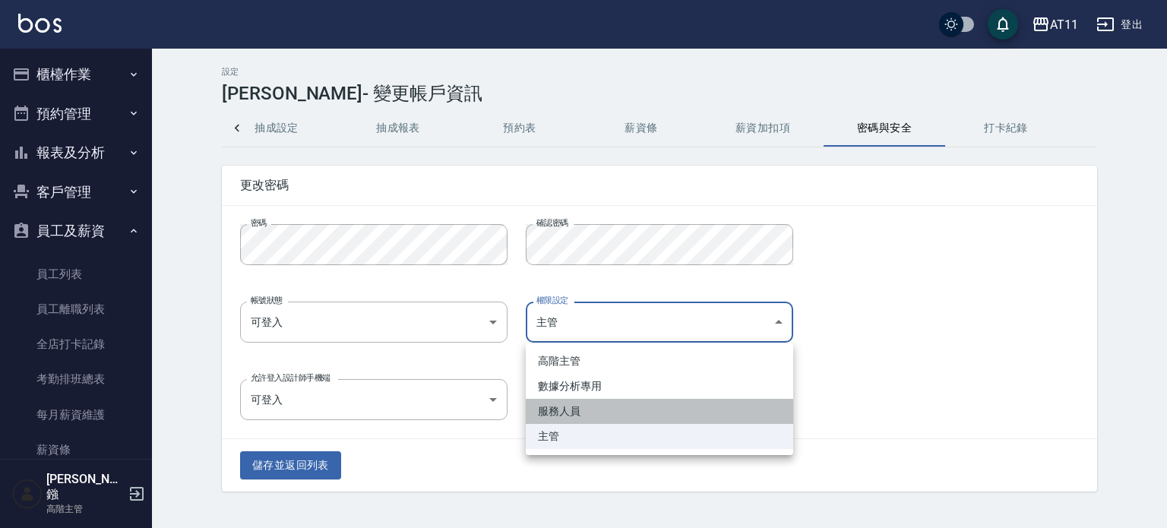
click at [663, 410] on li "服務人員" at bounding box center [659, 411] width 267 height 25
type input "17681ce1-4447-4829-b34a-1ee35206e948"
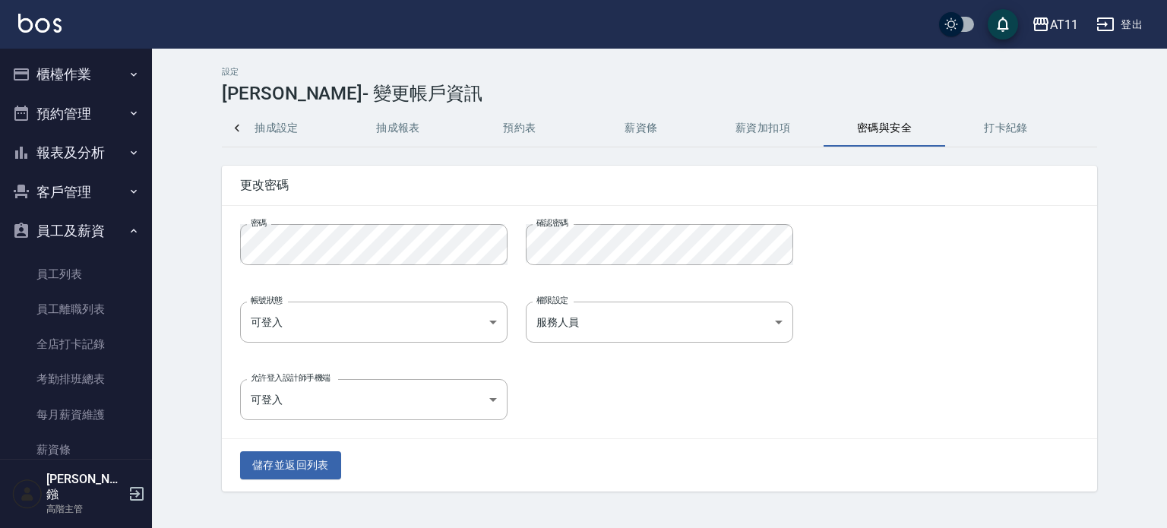
click at [657, 411] on div "允許登入設計師手機端 可登入 true 允許登入設計師手機端" at bounding box center [650, 390] width 857 height 59
click at [300, 464] on button "儲存並返回列表" at bounding box center [290, 465] width 101 height 28
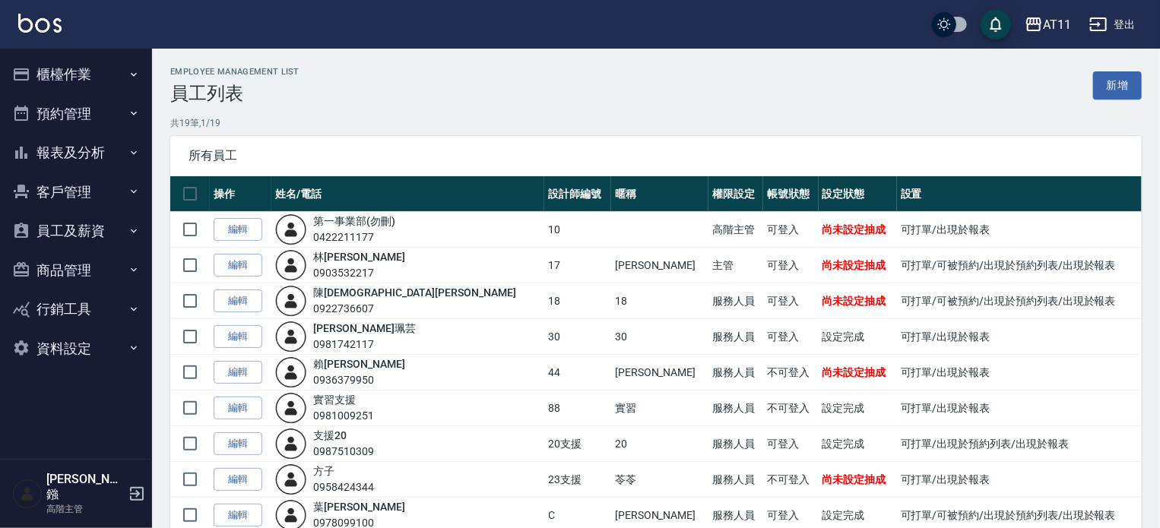
click at [611, 487] on td "苓苓" at bounding box center [659, 480] width 97 height 36
click at [1123, 17] on button "登出" at bounding box center [1112, 25] width 59 height 28
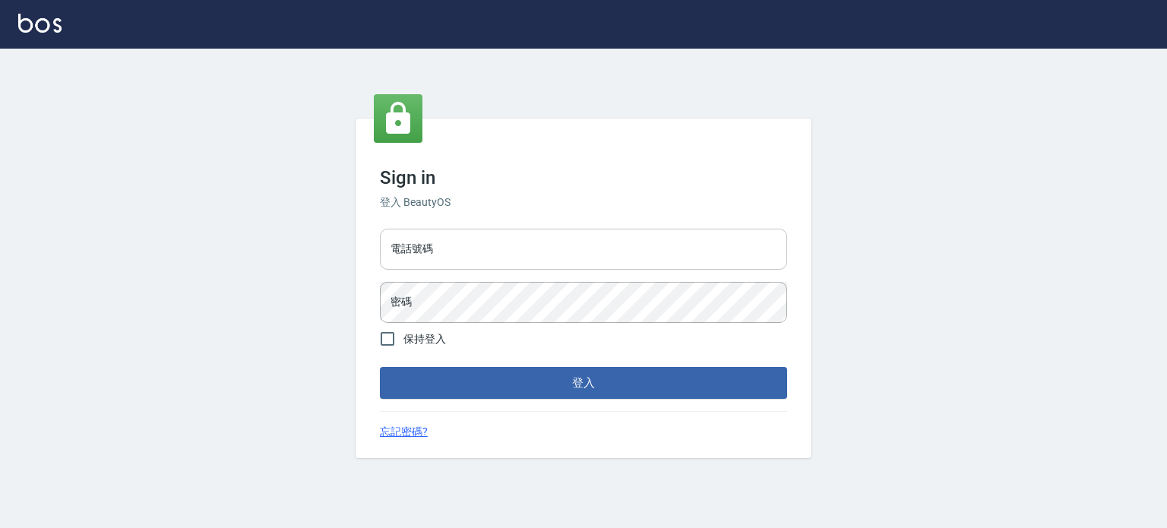
click at [576, 250] on input "電話號碼" at bounding box center [583, 249] width 407 height 41
drag, startPoint x: 0, startPoint y: 0, endPoint x: 576, endPoint y: 250, distance: 627.9
click at [576, 250] on input "電話號碼" at bounding box center [583, 249] width 407 height 41
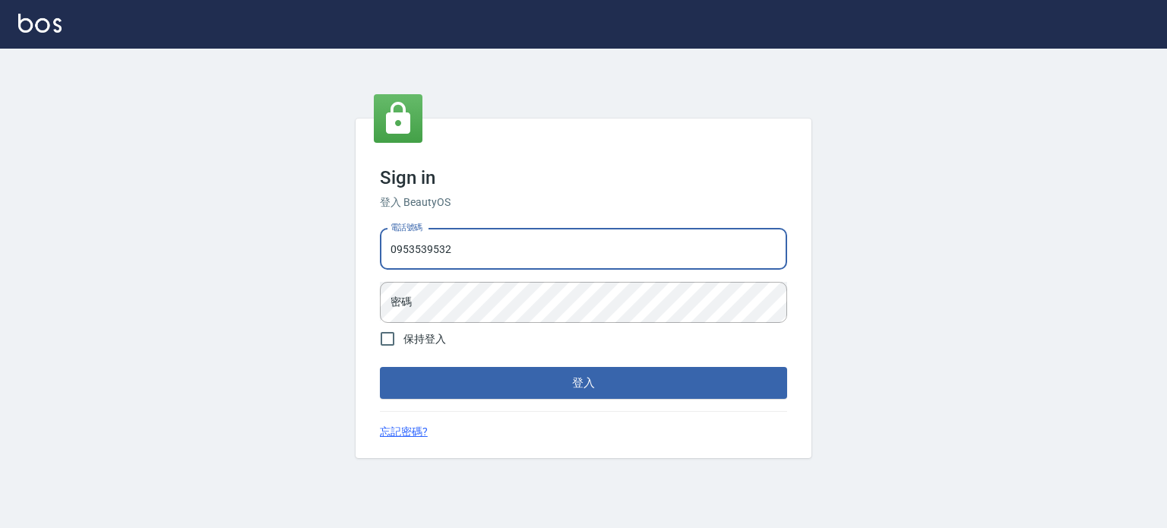
type input "0953539532"
click at [380, 367] on button "登入" at bounding box center [583, 383] width 407 height 32
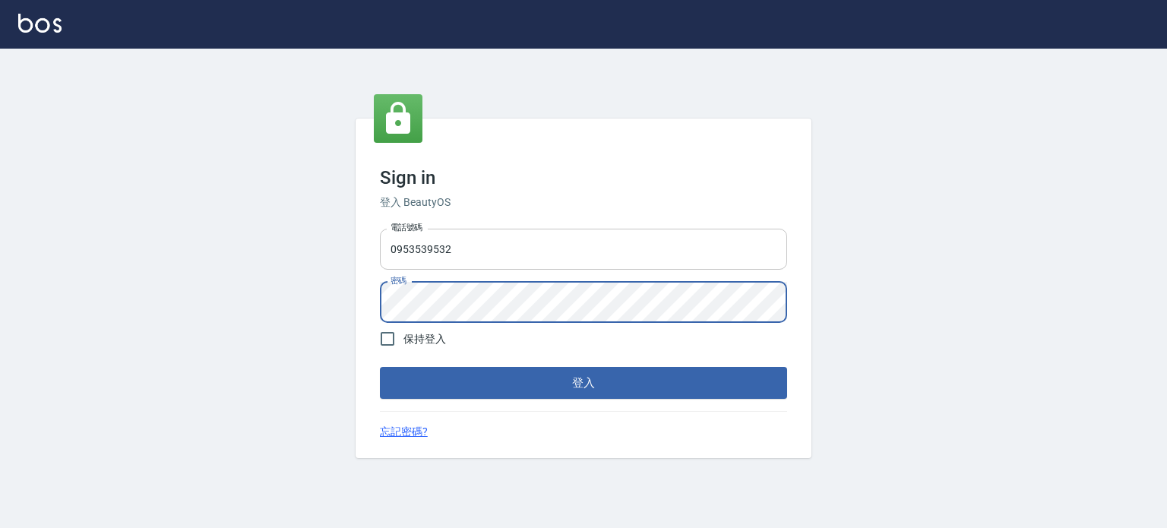
click at [380, 367] on button "登入" at bounding box center [583, 383] width 407 height 32
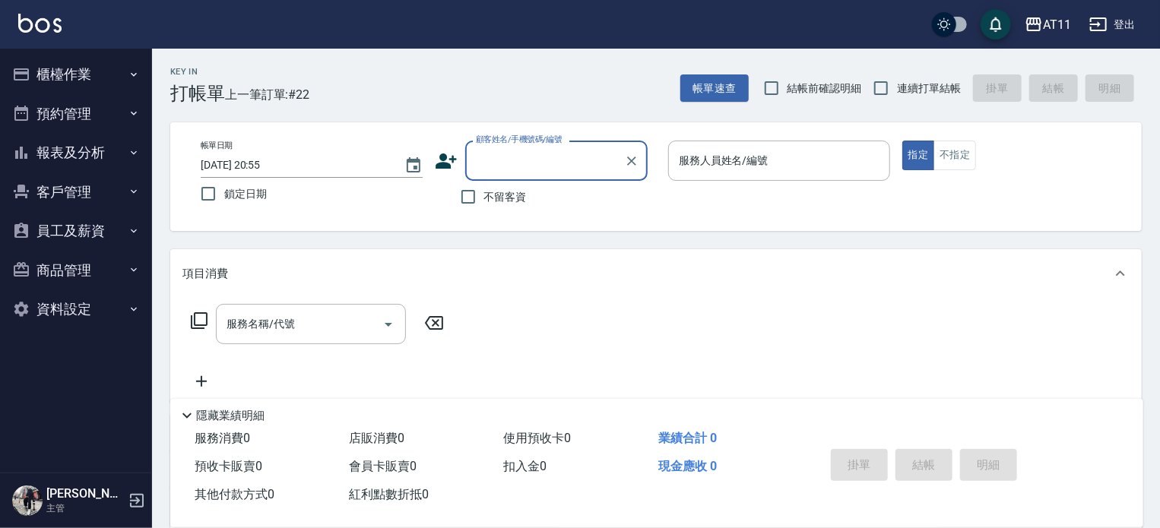
click at [88, 151] on button "報表及分析" at bounding box center [76, 153] width 140 height 40
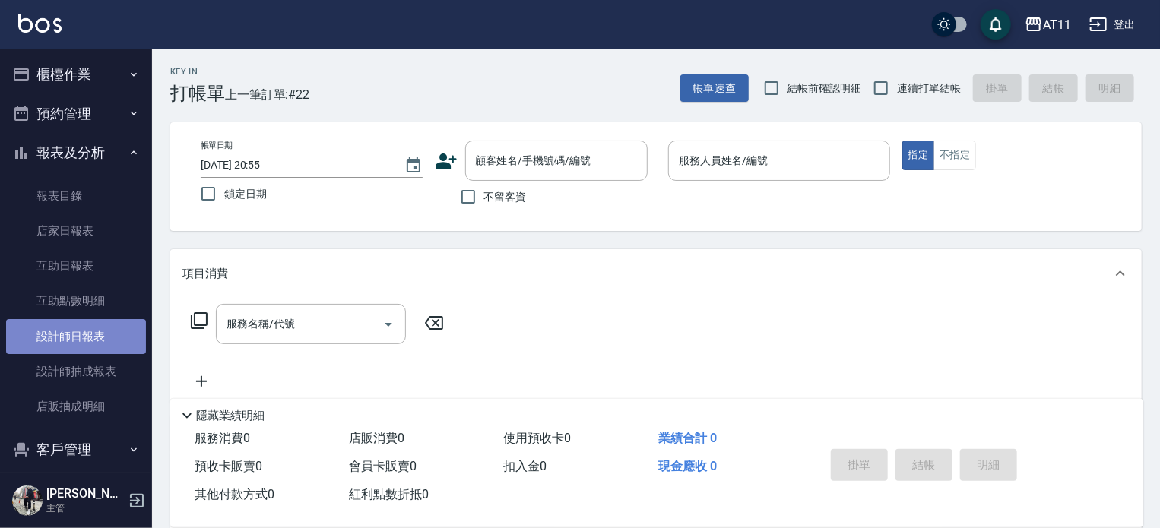
click at [82, 334] on link "設計師日報表" at bounding box center [76, 336] width 140 height 35
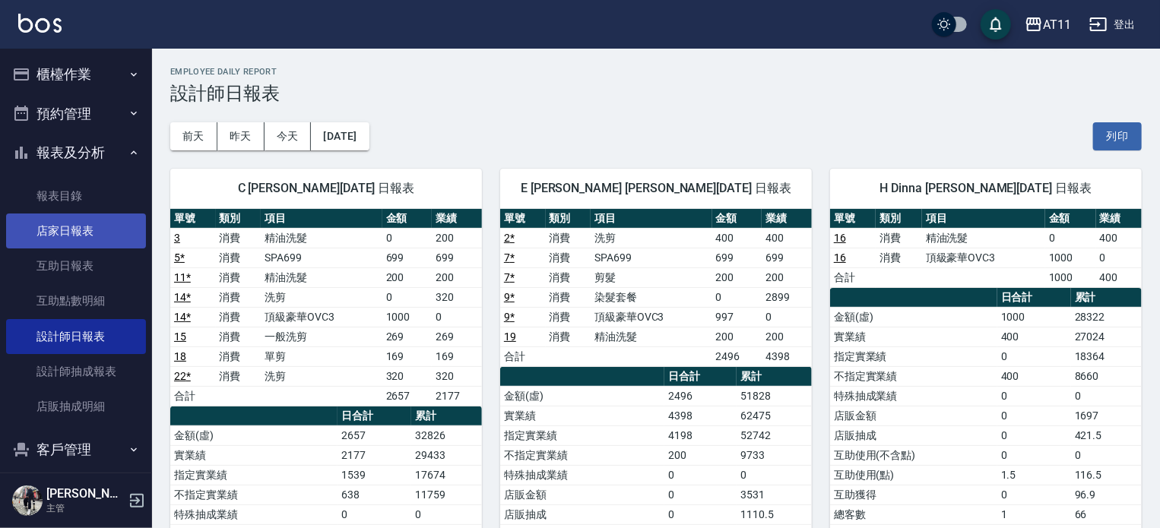
click at [70, 224] on link "店家日報表" at bounding box center [76, 231] width 140 height 35
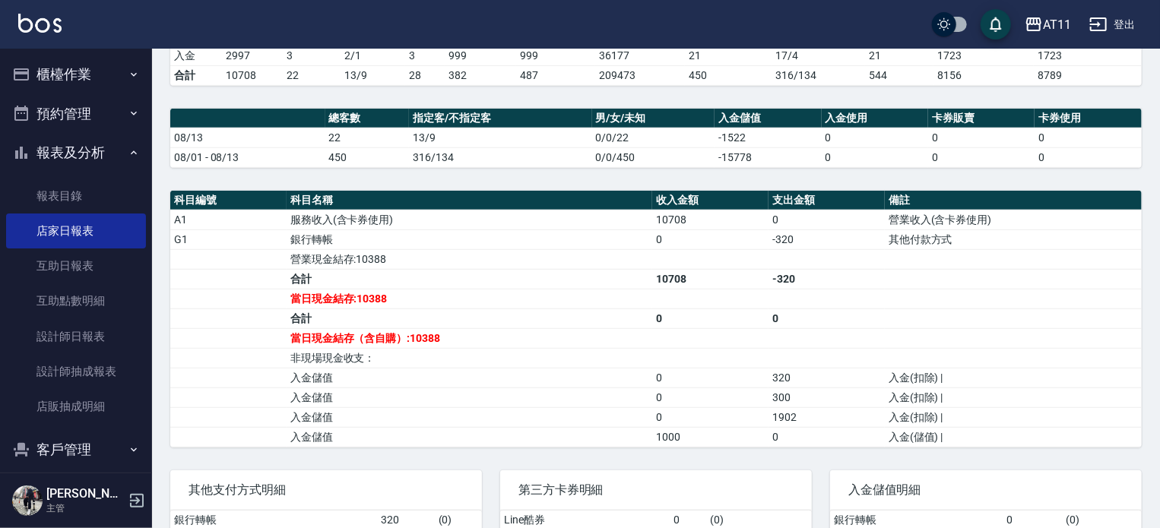
scroll to position [456, 0]
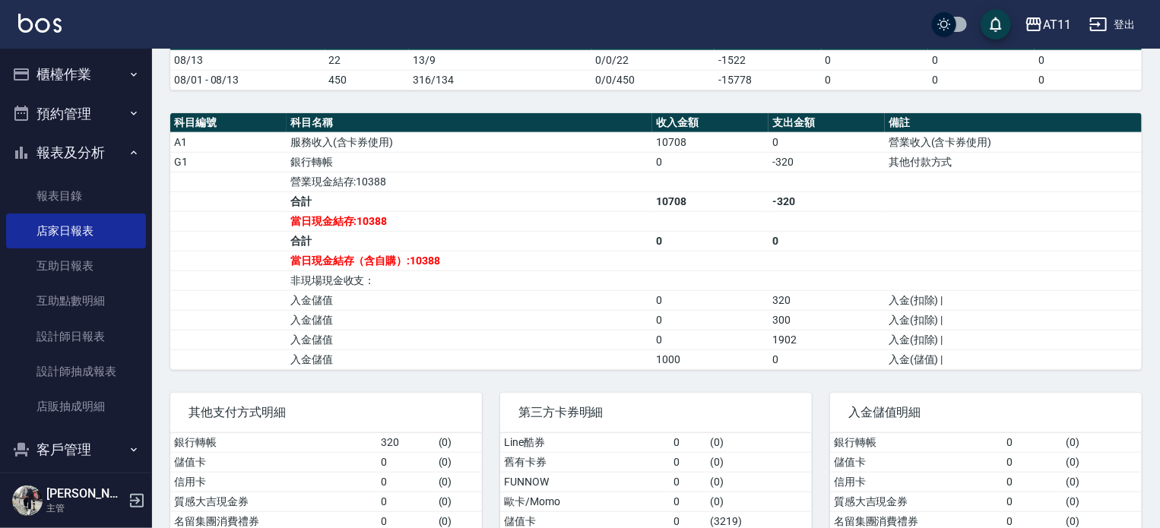
click at [758, 350] on td "1000" at bounding box center [710, 360] width 116 height 20
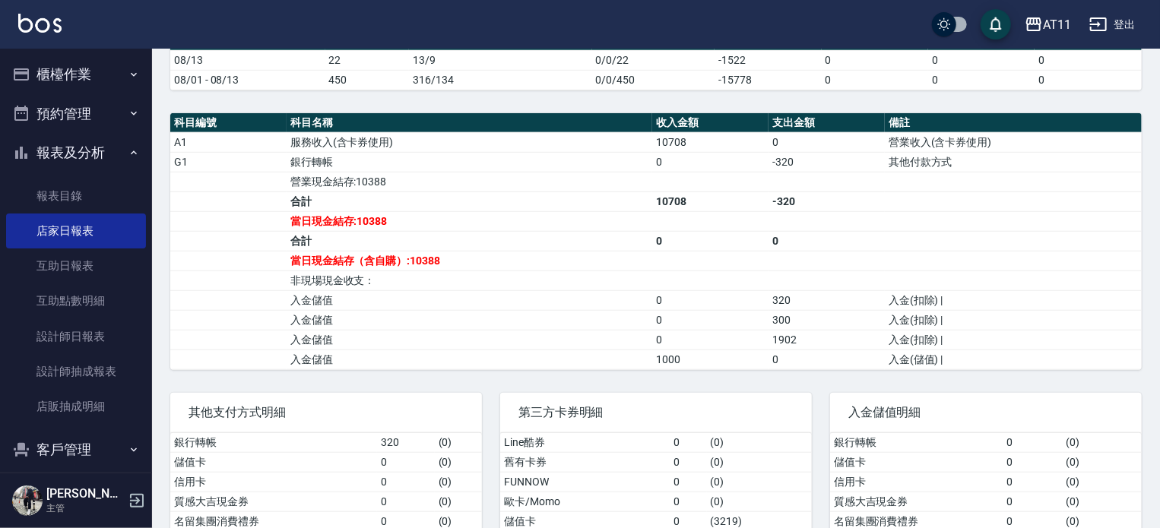
click at [758, 350] on td "1000" at bounding box center [710, 360] width 116 height 20
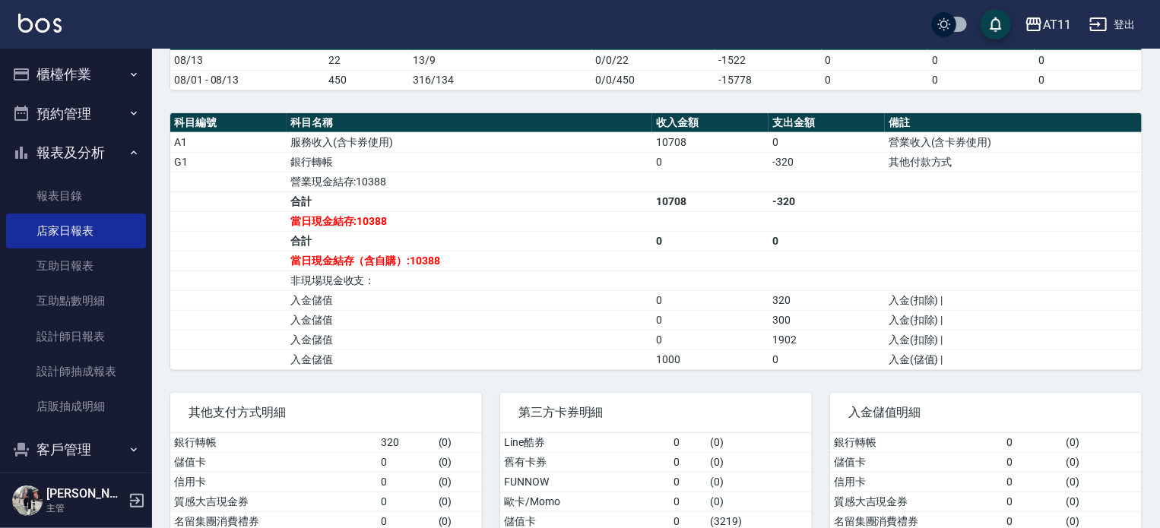
click at [758, 350] on td "1000" at bounding box center [710, 360] width 116 height 20
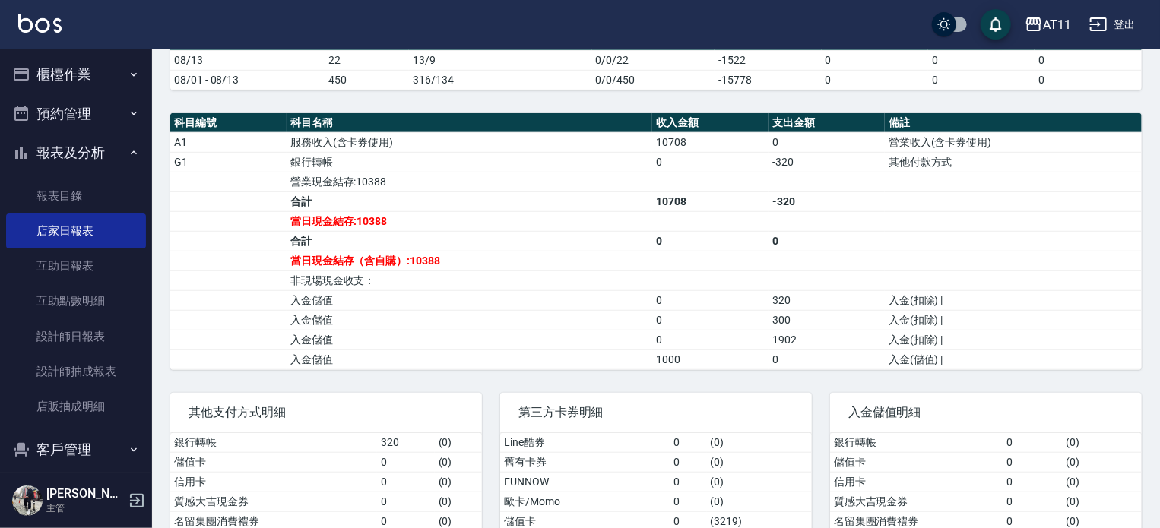
click at [758, 350] on td "1000" at bounding box center [710, 360] width 116 height 20
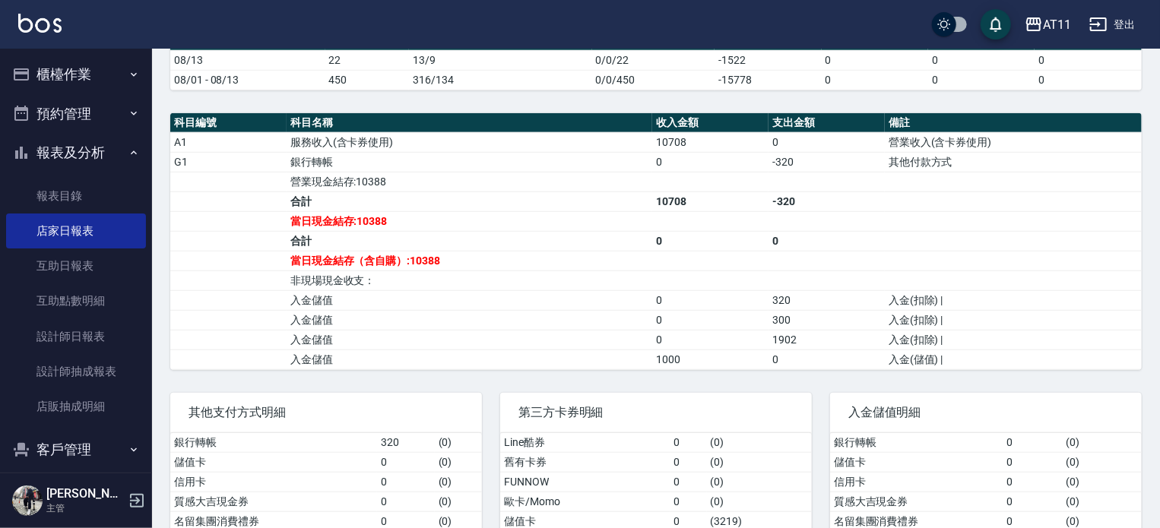
click at [758, 350] on td "1000" at bounding box center [710, 360] width 116 height 20
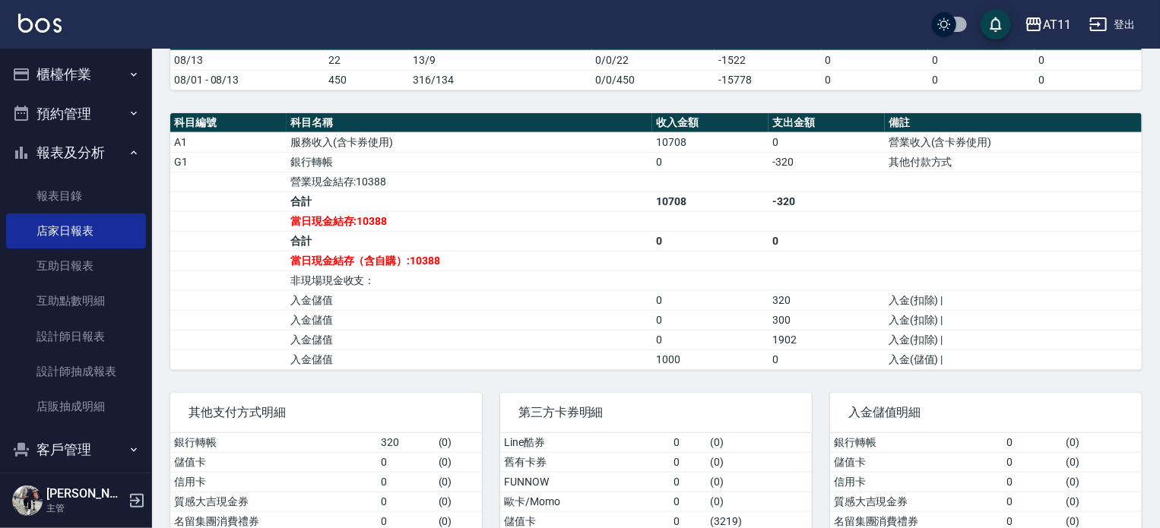
click at [758, 350] on td "1000" at bounding box center [710, 360] width 116 height 20
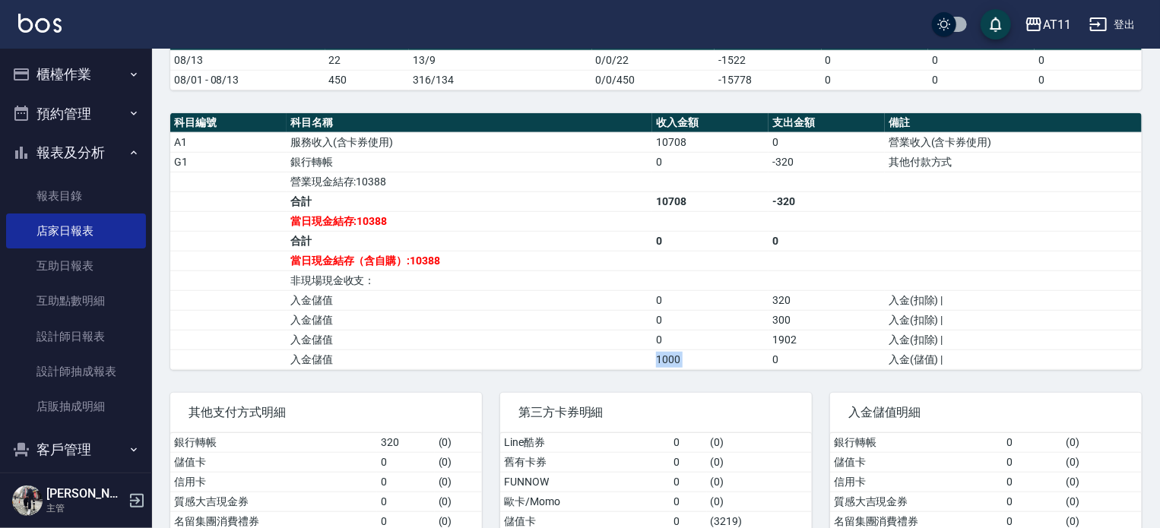
click at [758, 350] on td "1000" at bounding box center [710, 360] width 116 height 20
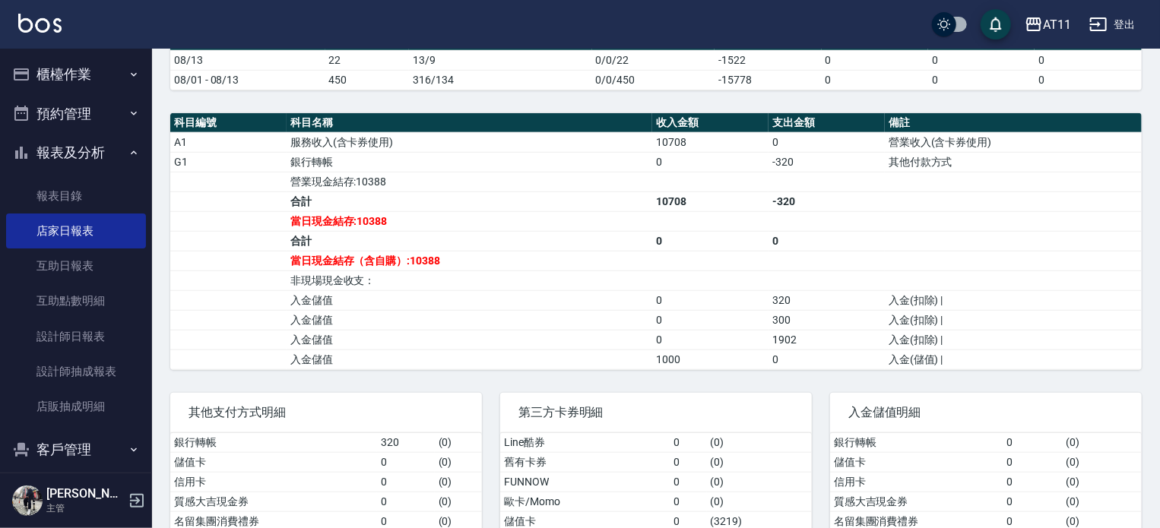
click at [758, 350] on td "1000" at bounding box center [710, 360] width 116 height 20
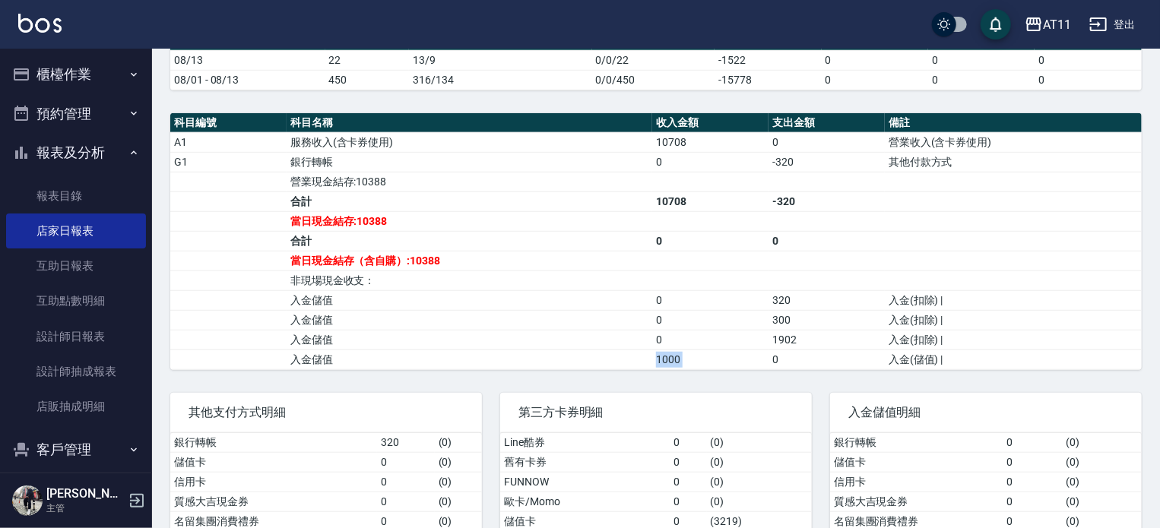
click at [758, 350] on td "1000" at bounding box center [710, 360] width 116 height 20
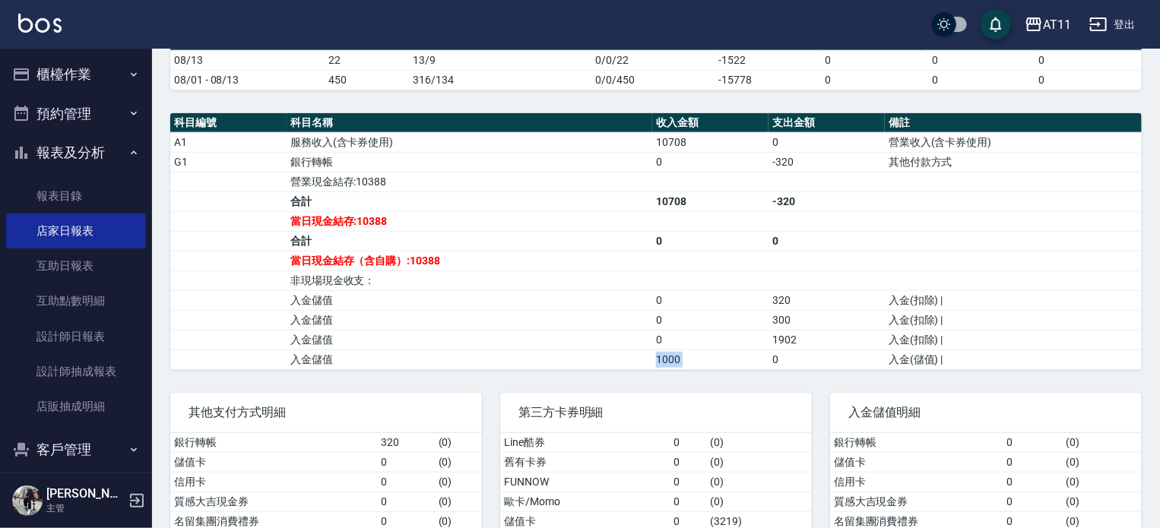
click at [758, 350] on td "1000" at bounding box center [710, 360] width 116 height 20
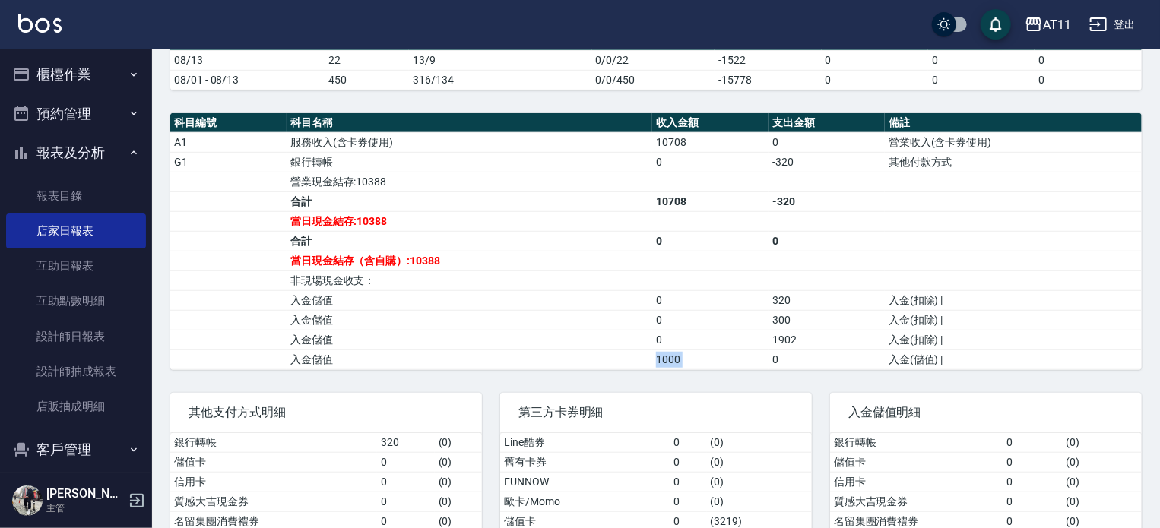
click at [758, 350] on td "1000" at bounding box center [710, 360] width 116 height 20
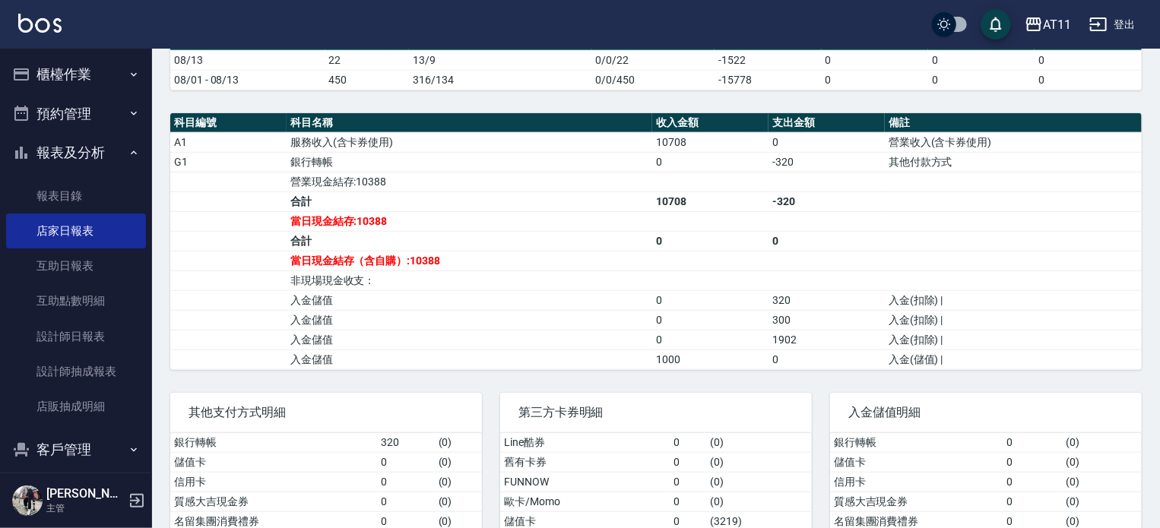
click at [758, 350] on td "1000" at bounding box center [710, 360] width 116 height 20
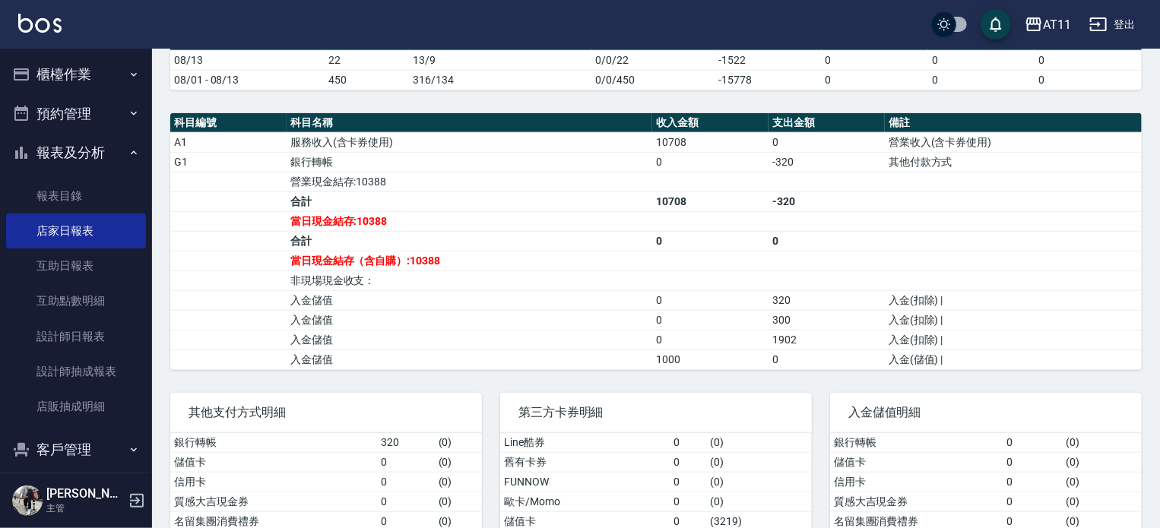
click at [758, 350] on td "1000" at bounding box center [710, 360] width 116 height 20
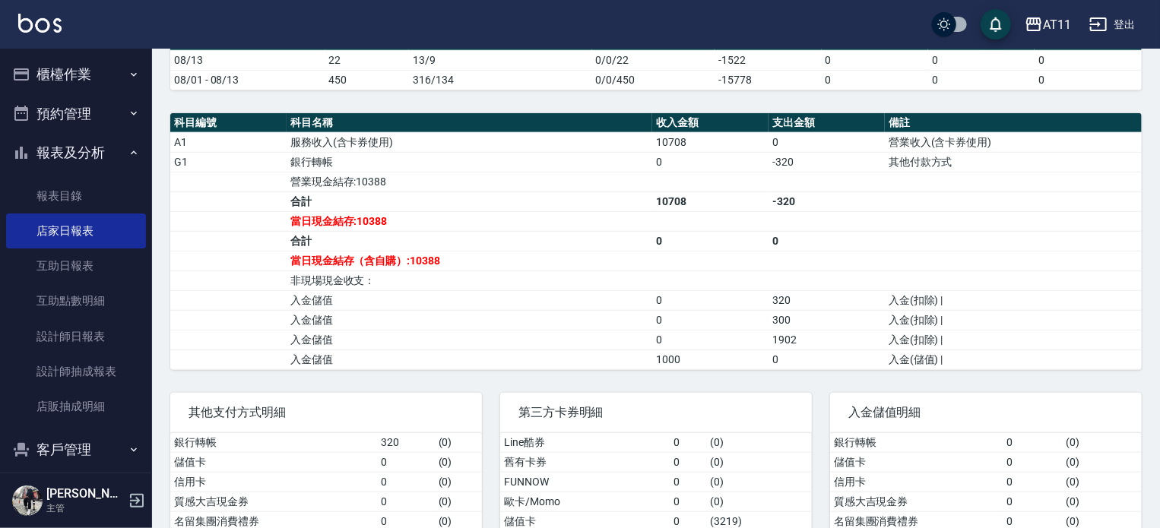
click at [758, 350] on td "1000" at bounding box center [710, 360] width 116 height 20
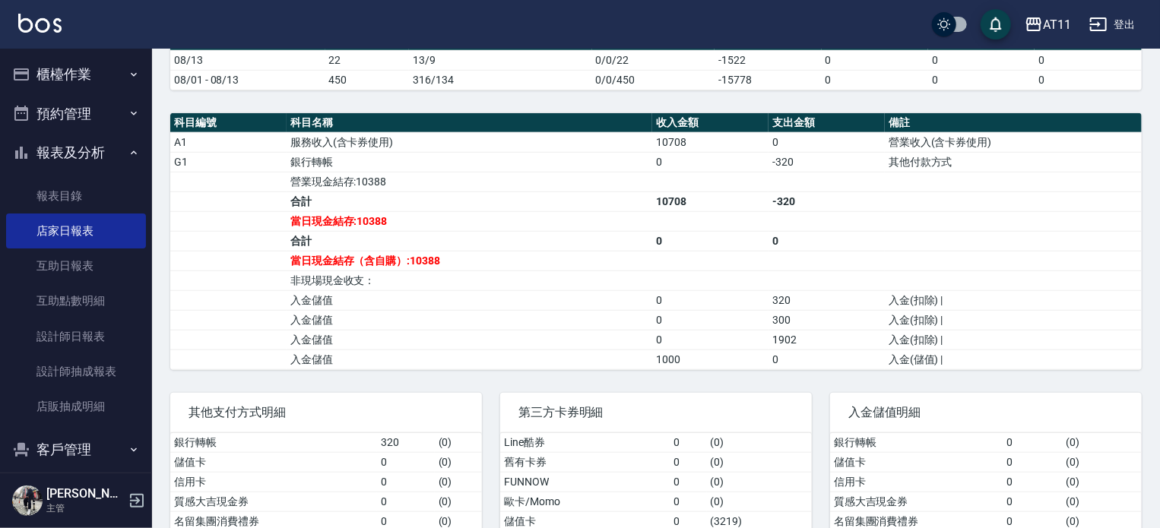
click at [758, 350] on td "1000" at bounding box center [710, 360] width 116 height 20
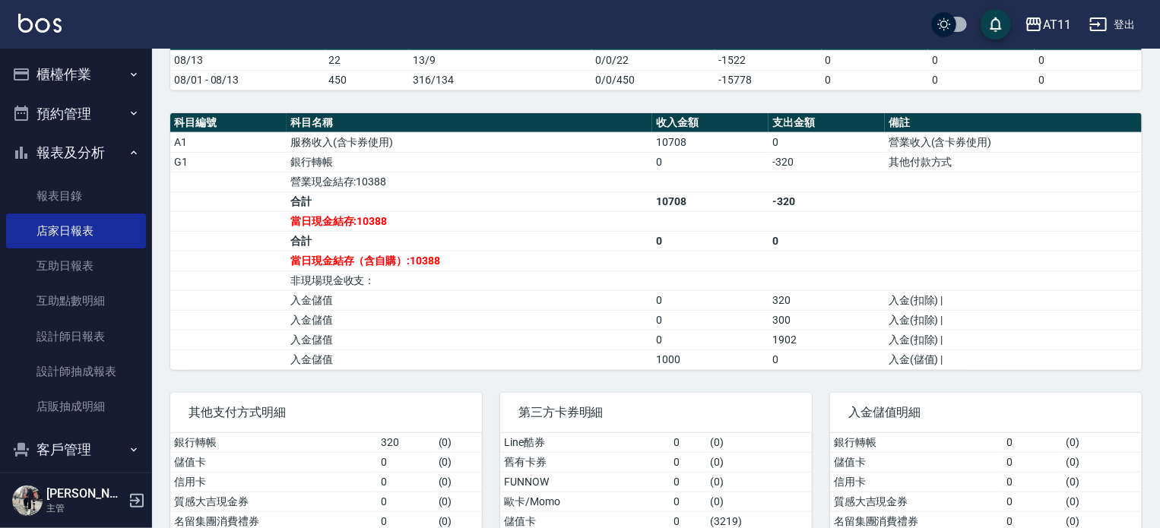
click at [758, 350] on td "1000" at bounding box center [710, 360] width 116 height 20
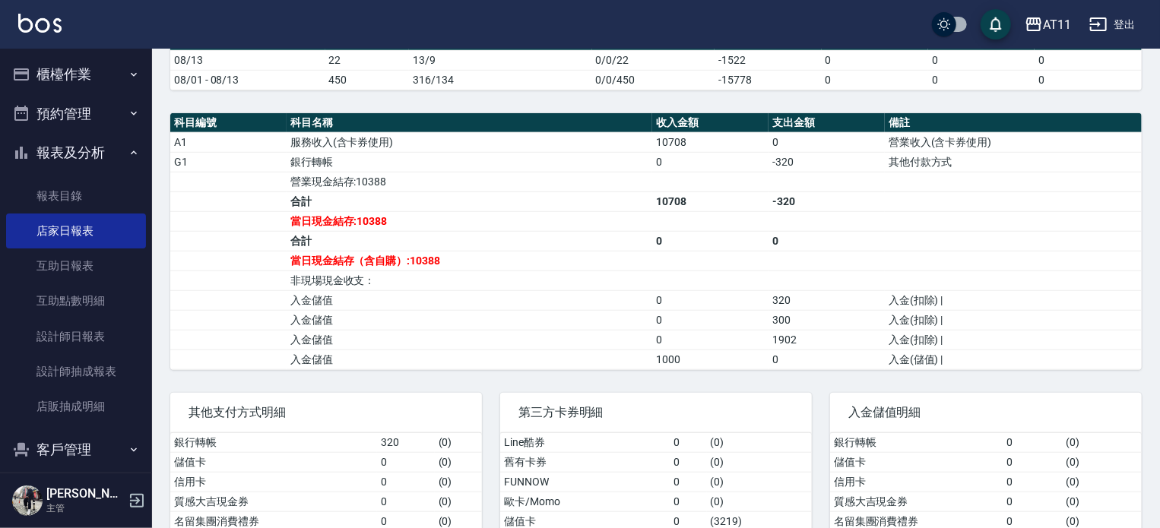
click at [758, 350] on td "1000" at bounding box center [710, 360] width 116 height 20
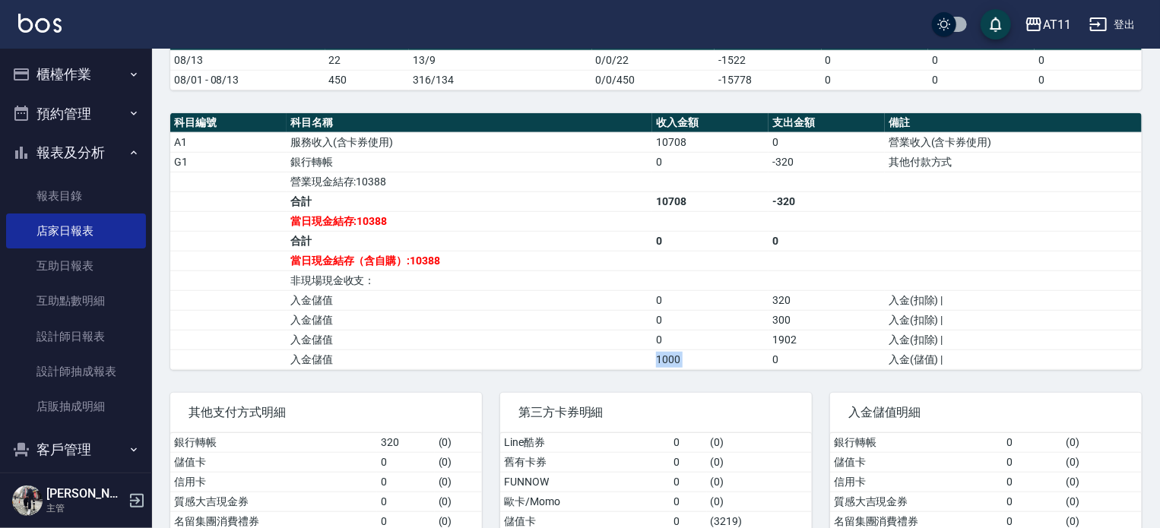
click at [758, 350] on td "1000" at bounding box center [710, 360] width 116 height 20
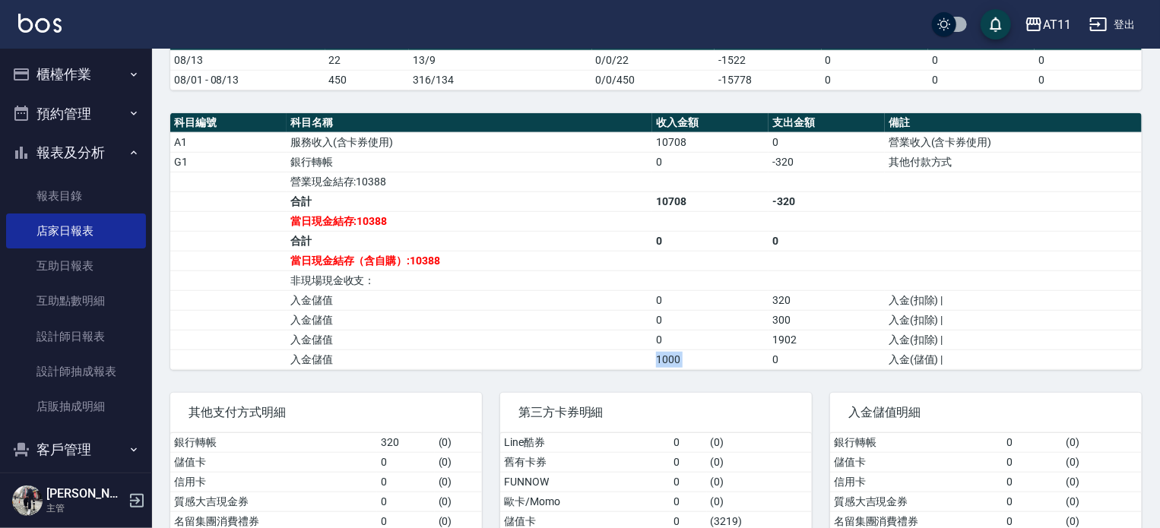
click at [758, 350] on td "1000" at bounding box center [710, 360] width 116 height 20
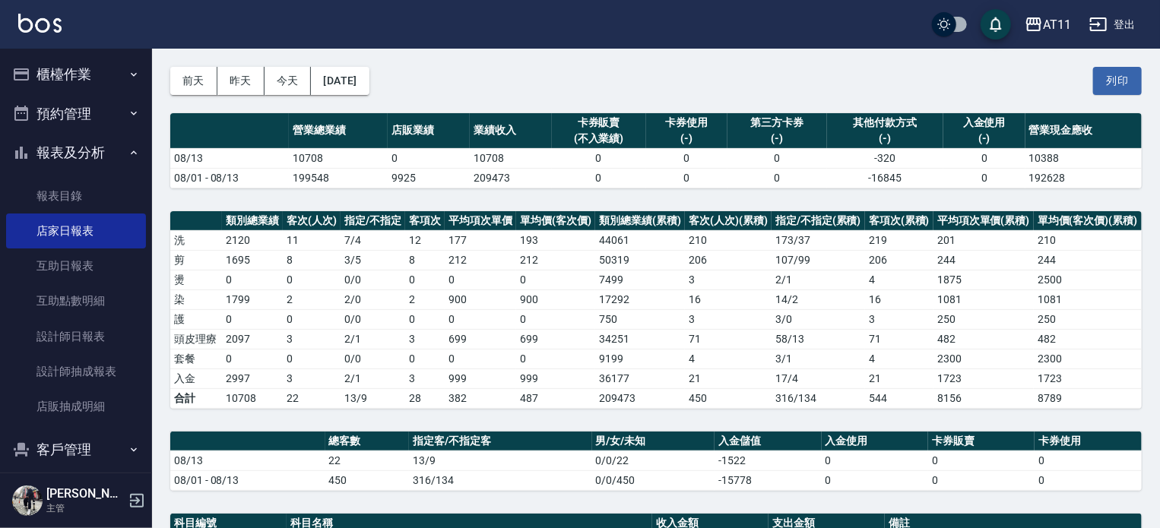
scroll to position [0, 0]
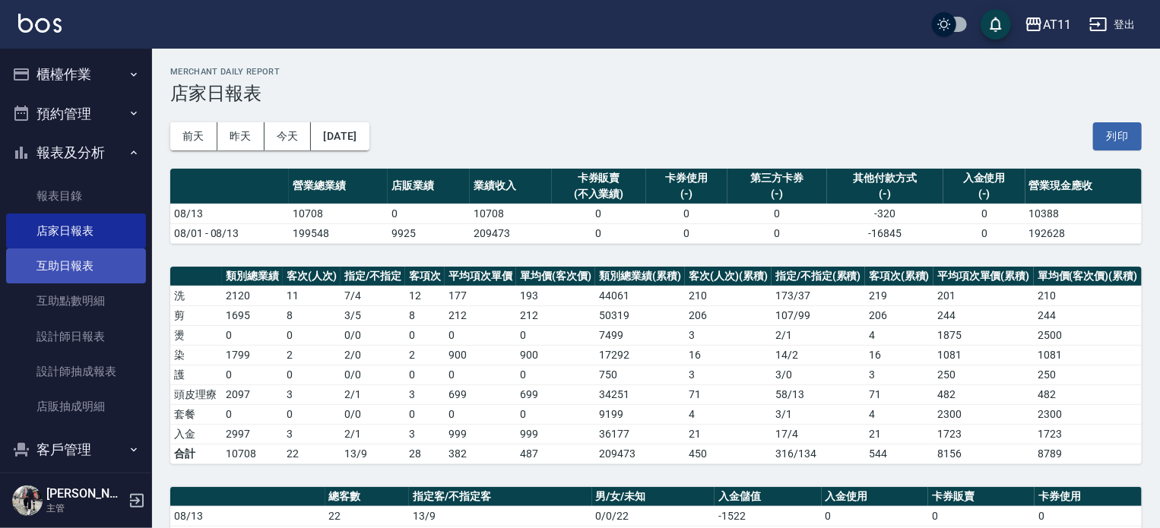
click at [63, 263] on link "互助日報表" at bounding box center [76, 265] width 140 height 35
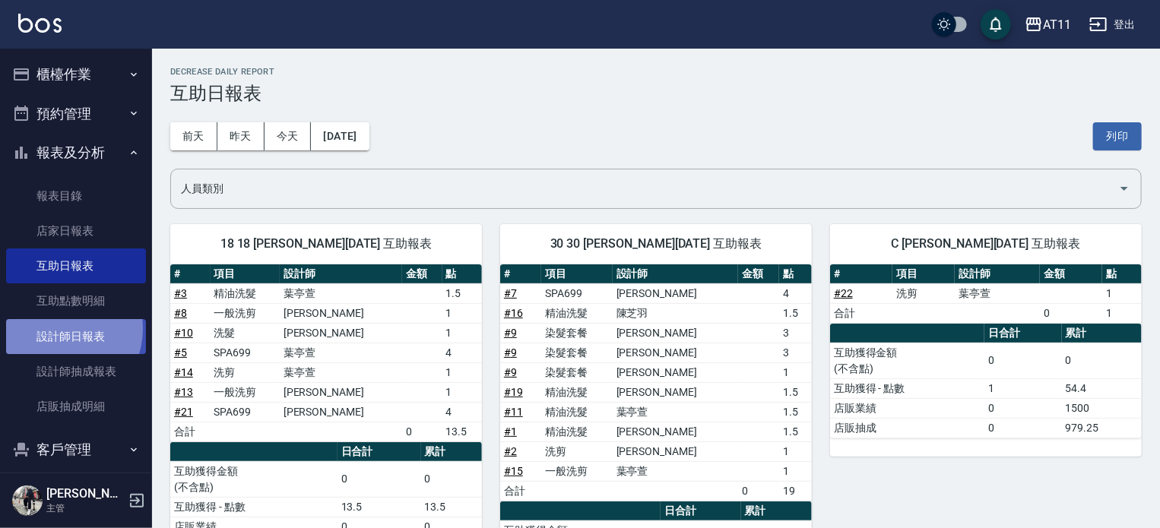
click at [58, 328] on link "設計師日報表" at bounding box center [76, 336] width 140 height 35
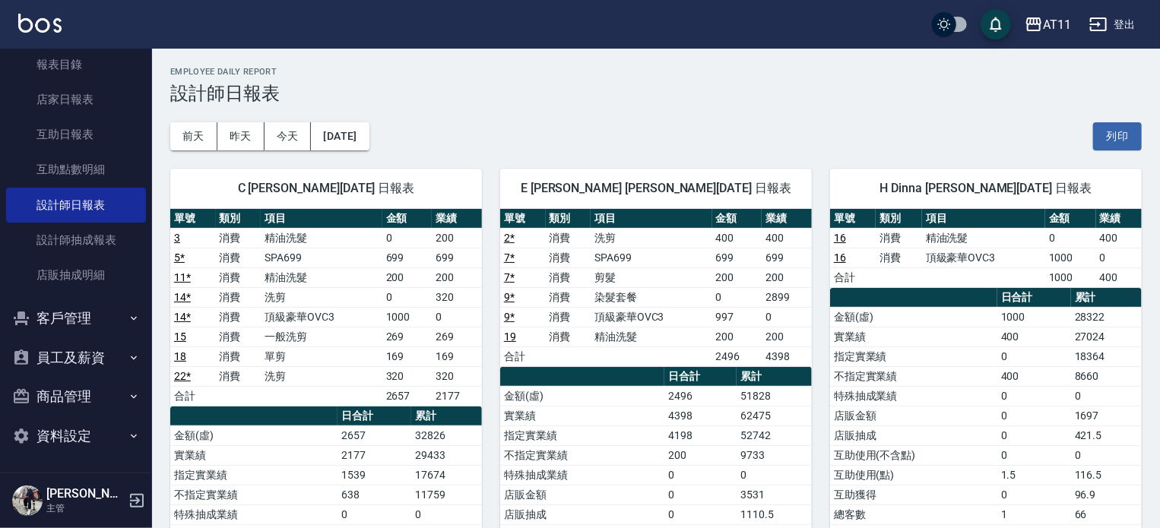
click at [84, 309] on button "客戶管理" at bounding box center [76, 319] width 140 height 40
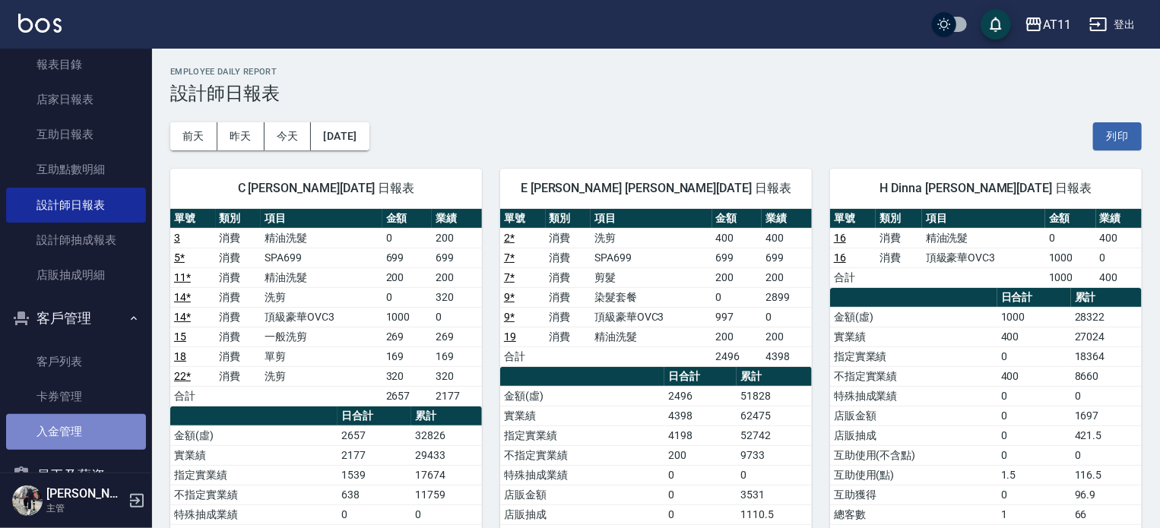
click at [109, 423] on link "入金管理" at bounding box center [76, 431] width 140 height 35
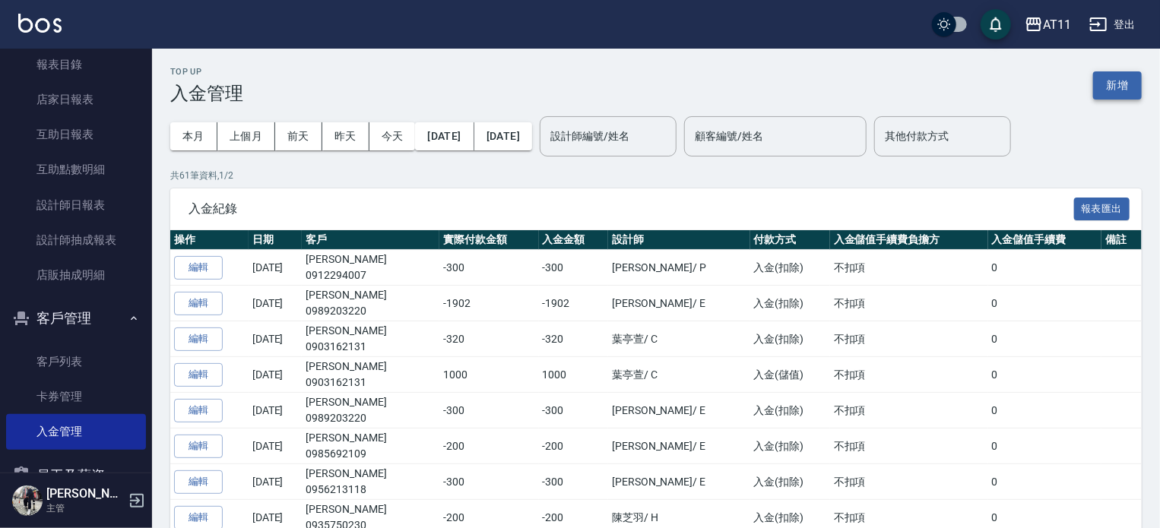
click at [1114, 84] on button "新增" at bounding box center [1117, 85] width 49 height 28
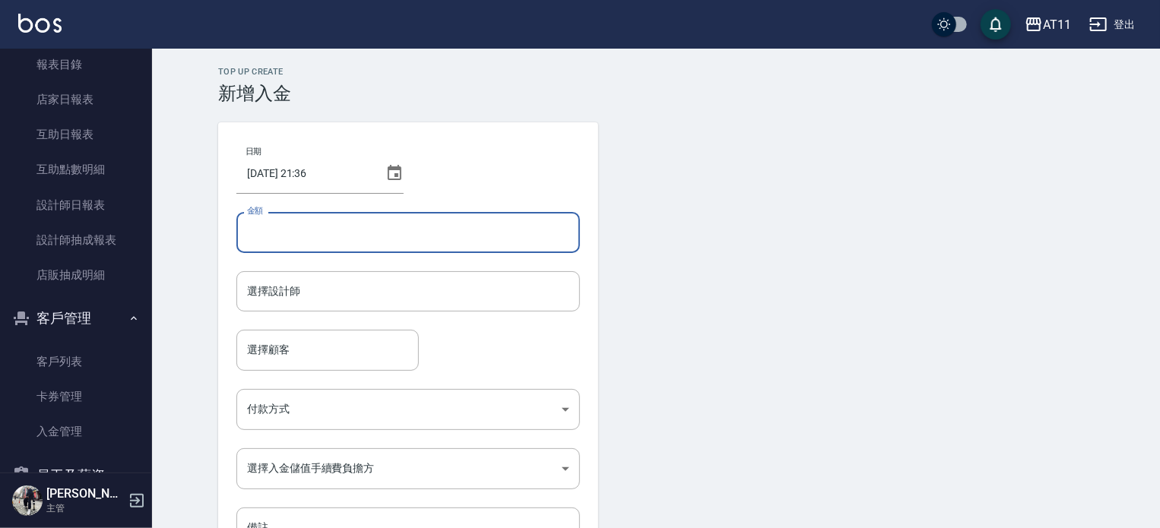
click at [362, 241] on input "金額" at bounding box center [407, 232] width 343 height 41
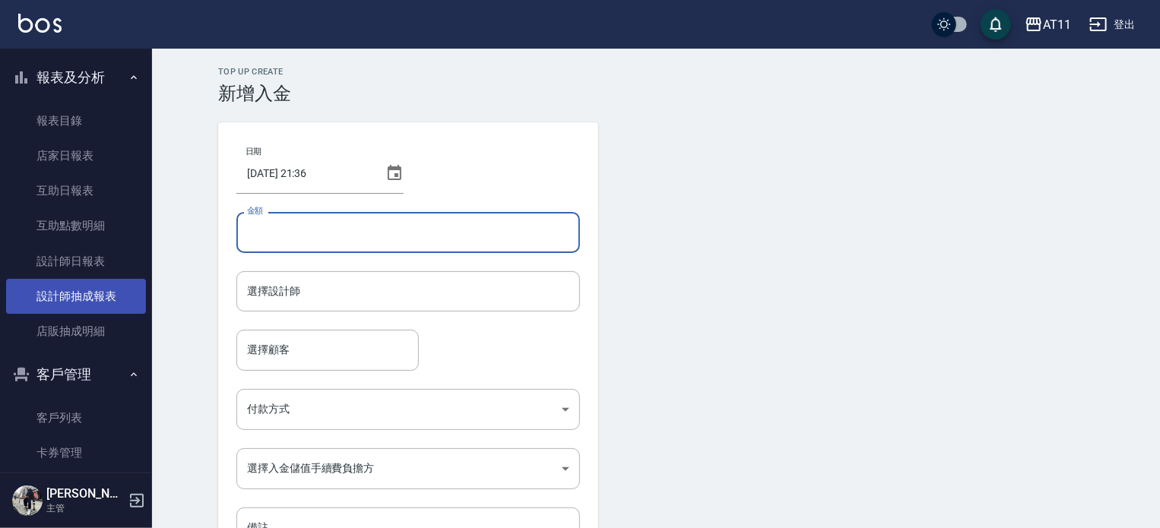
scroll to position [78, 0]
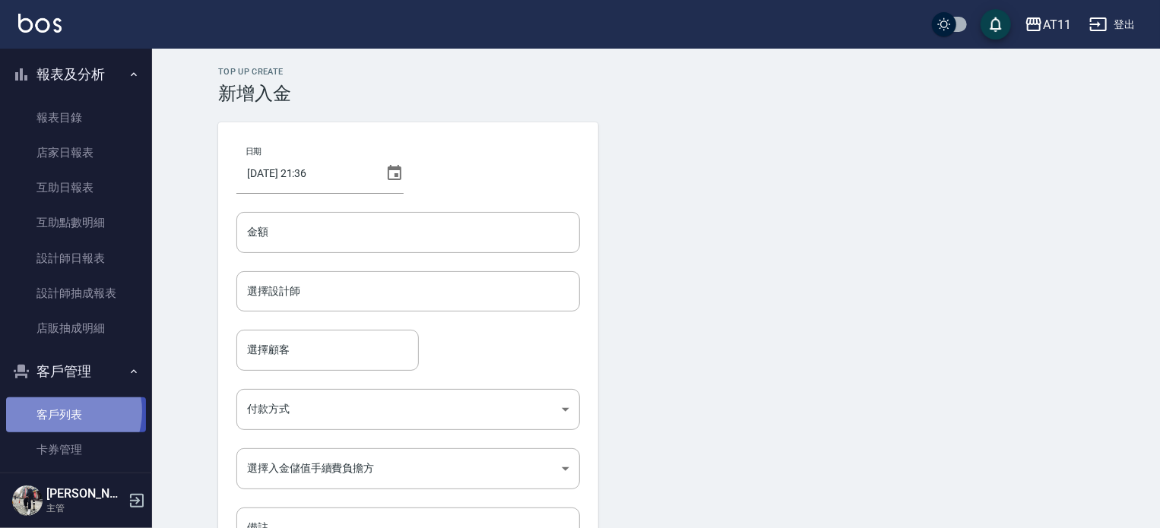
click at [60, 412] on link "客戶列表" at bounding box center [76, 414] width 140 height 35
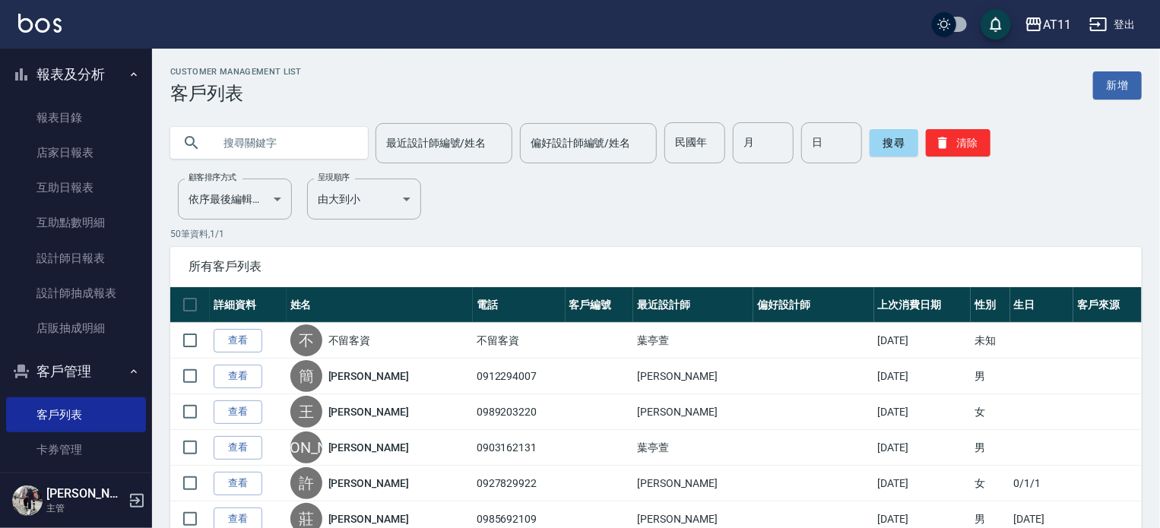
drag, startPoint x: 143, startPoint y: 200, endPoint x: 142, endPoint y: 250, distance: 50.2
click at [142, 250] on nav "櫃檯作業 打帳單 帳單列表 現金收支登錄 材料自購登錄 每日結帳 排班表 現場電腦打卡 掃碼打卡 預約管理 預約管理 單日預約紀錄 單週預約紀錄 報表及分析 …" at bounding box center [76, 261] width 152 height 424
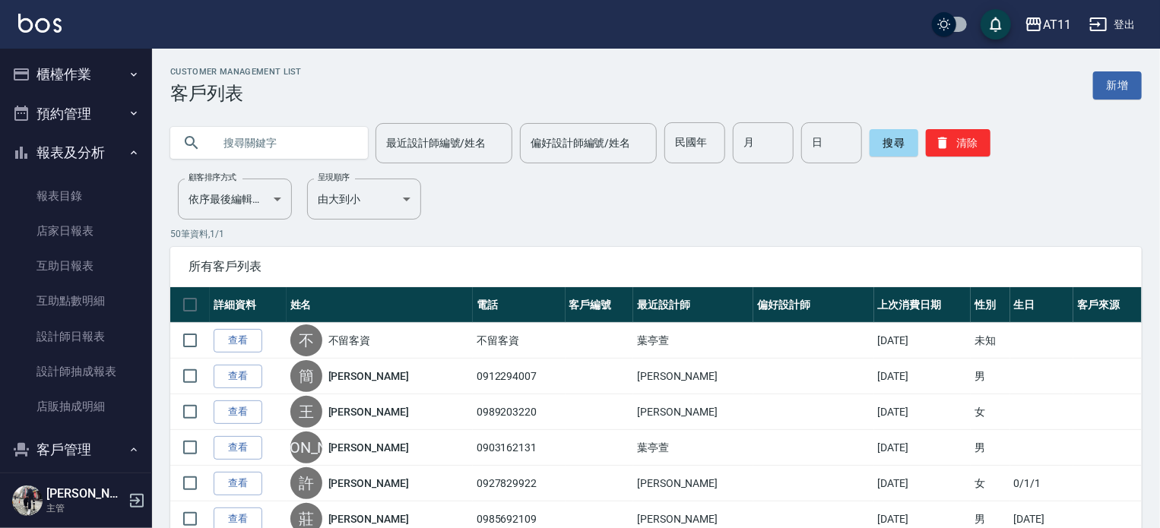
click at [61, 72] on button "櫃檯作業" at bounding box center [76, 75] width 140 height 40
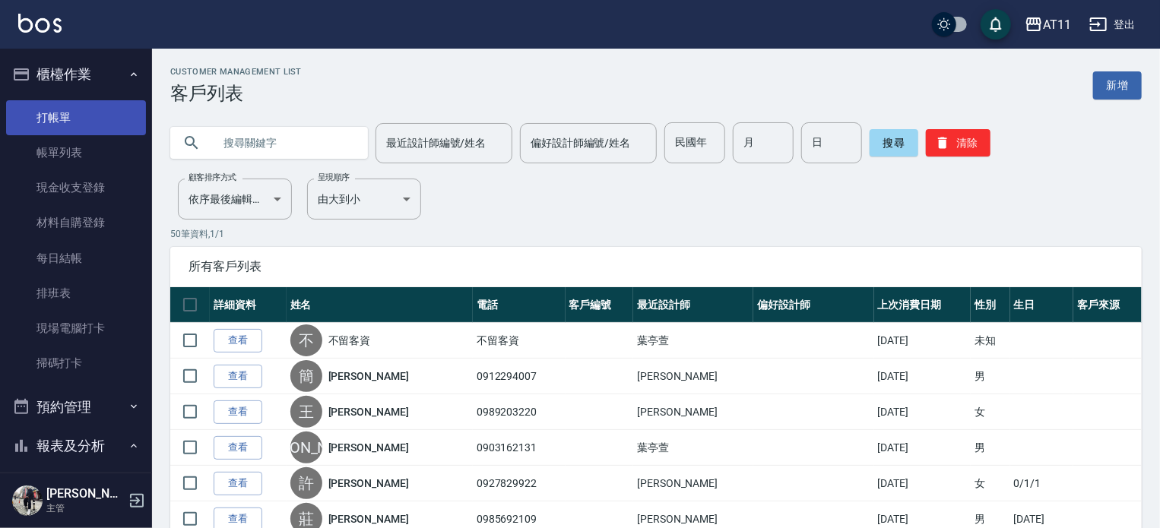
click at [58, 115] on link "打帳單" at bounding box center [76, 117] width 140 height 35
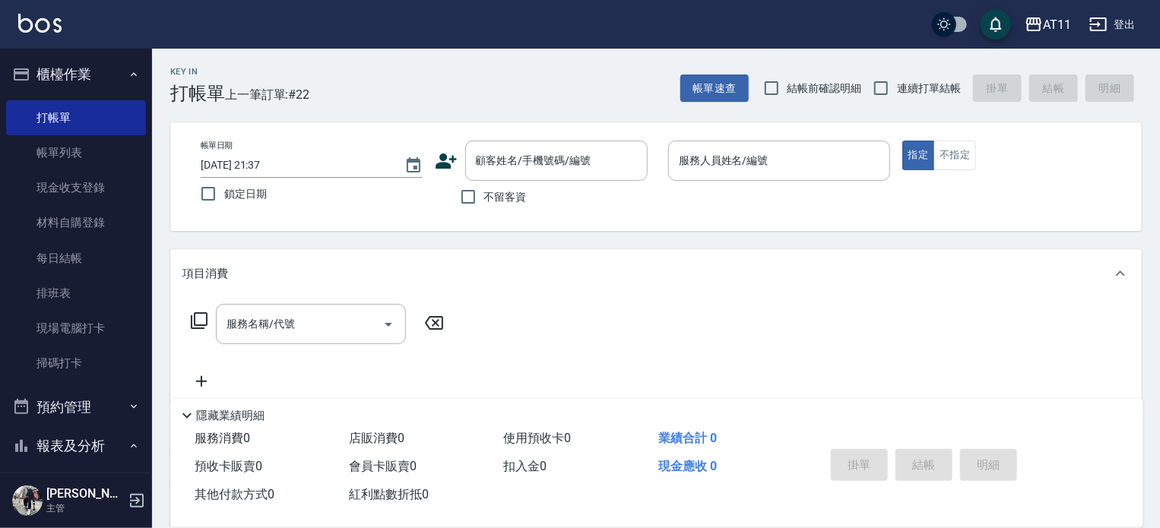
click at [445, 157] on icon at bounding box center [445, 160] width 21 height 15
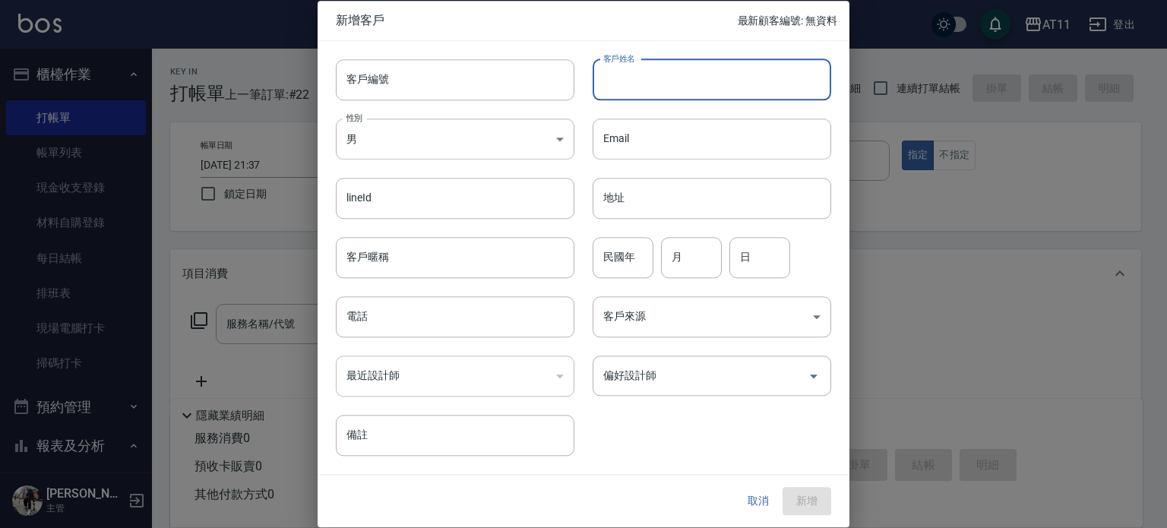
click at [667, 84] on input "客戶姓名" at bounding box center [712, 79] width 239 height 41
click at [707, 76] on input "廖婉" at bounding box center [712, 79] width 239 height 41
type input "廖芫杏"
click at [373, 320] on input "電話" at bounding box center [455, 316] width 239 height 41
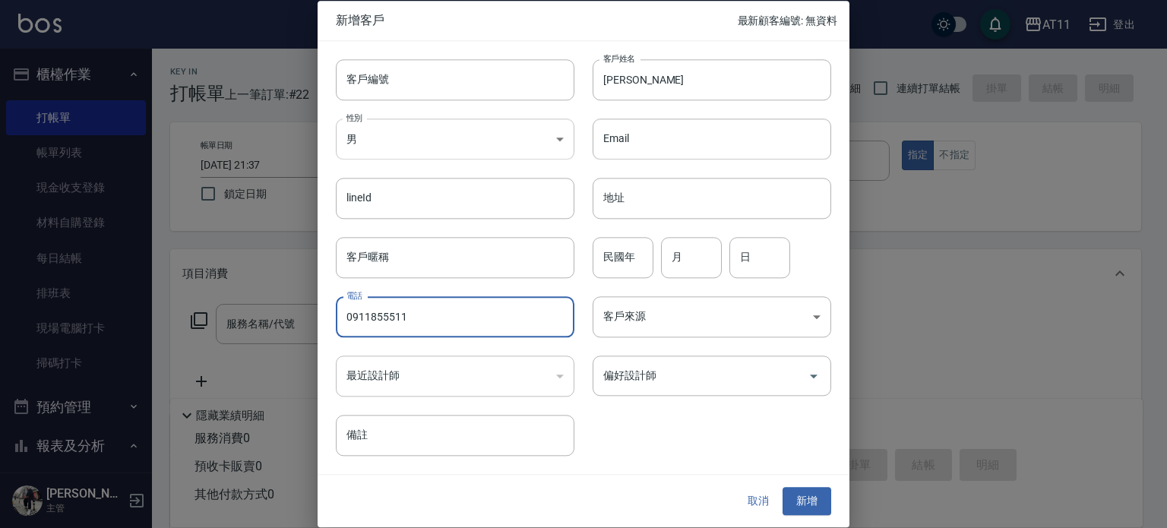
type input "0911855511"
click at [558, 137] on body "AT11 登出 櫃檯作業 打帳單 帳單列表 現金收支登錄 材料自購登錄 每日結帳 排班表 現場電腦打卡 掃碼打卡 預約管理 預約管理 單日預約紀錄 單週預約紀…" at bounding box center [583, 371] width 1167 height 742
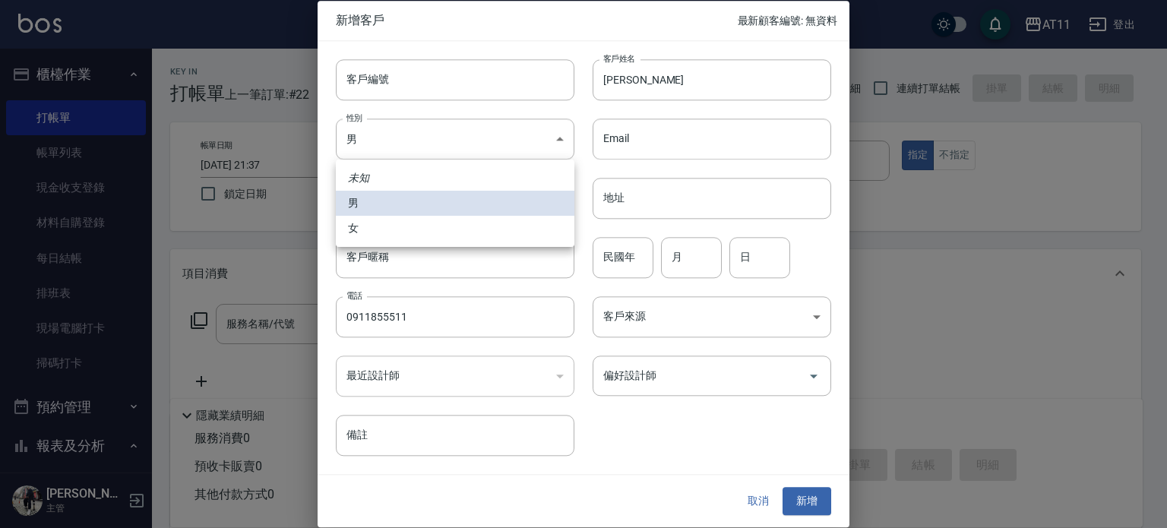
click at [378, 233] on li "女" at bounding box center [455, 228] width 239 height 25
type input "FEMALE"
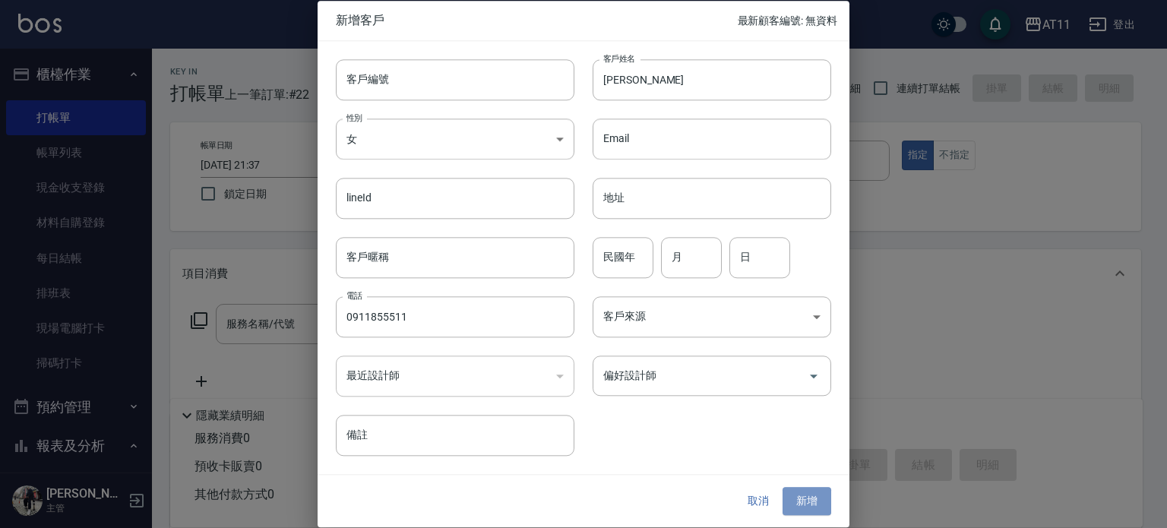
click at [805, 499] on button "新增" at bounding box center [807, 502] width 49 height 28
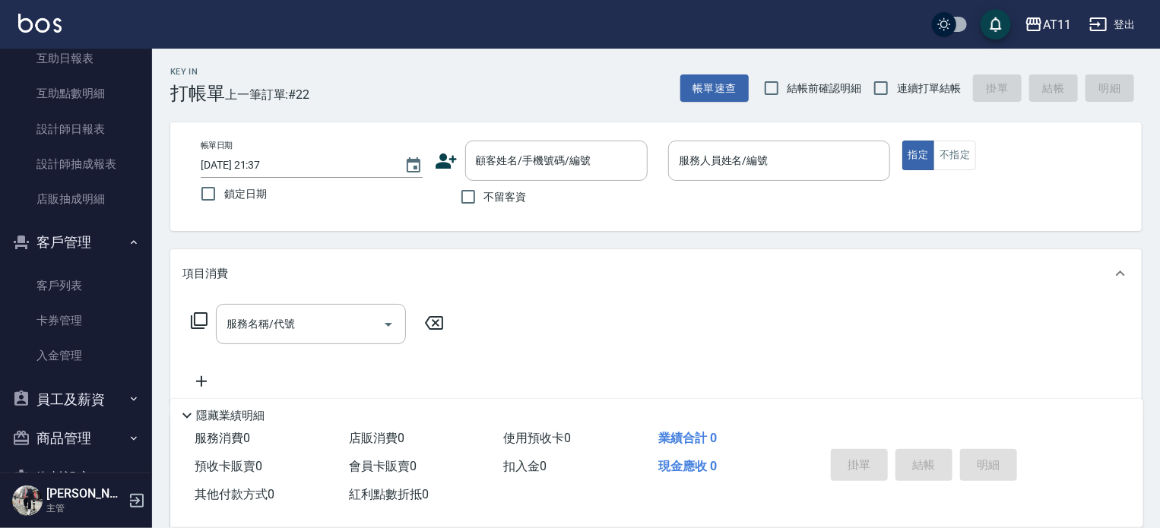
scroll to position [532, 0]
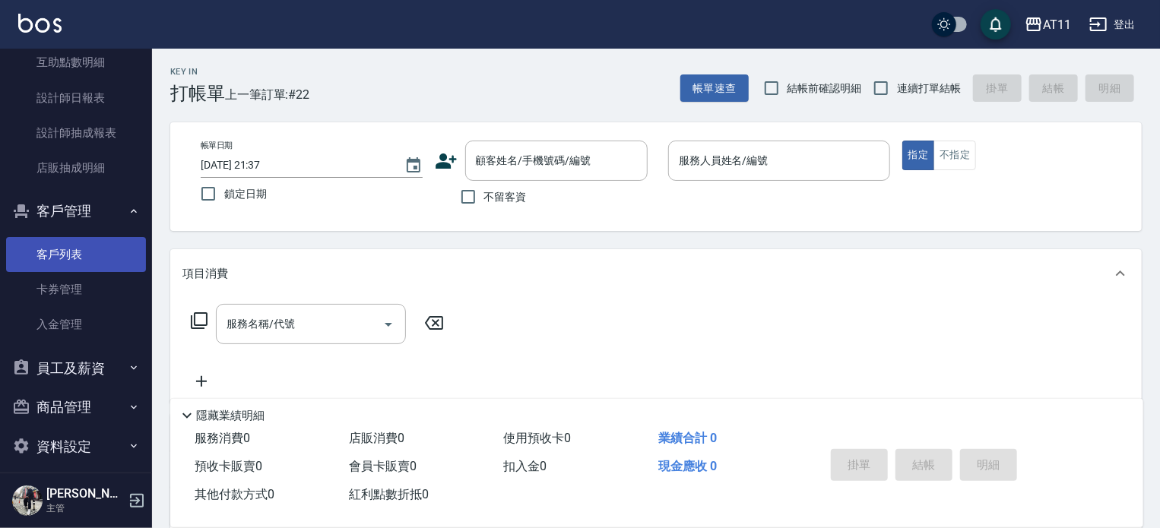
click at [61, 245] on link "客戶列表" at bounding box center [76, 254] width 140 height 35
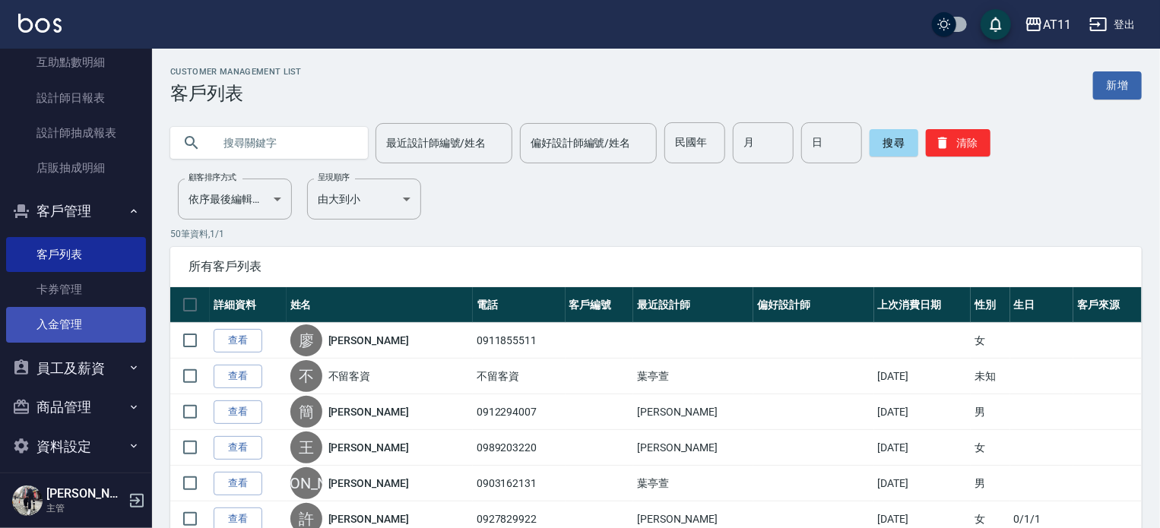
click at [67, 321] on link "入金管理" at bounding box center [76, 324] width 140 height 35
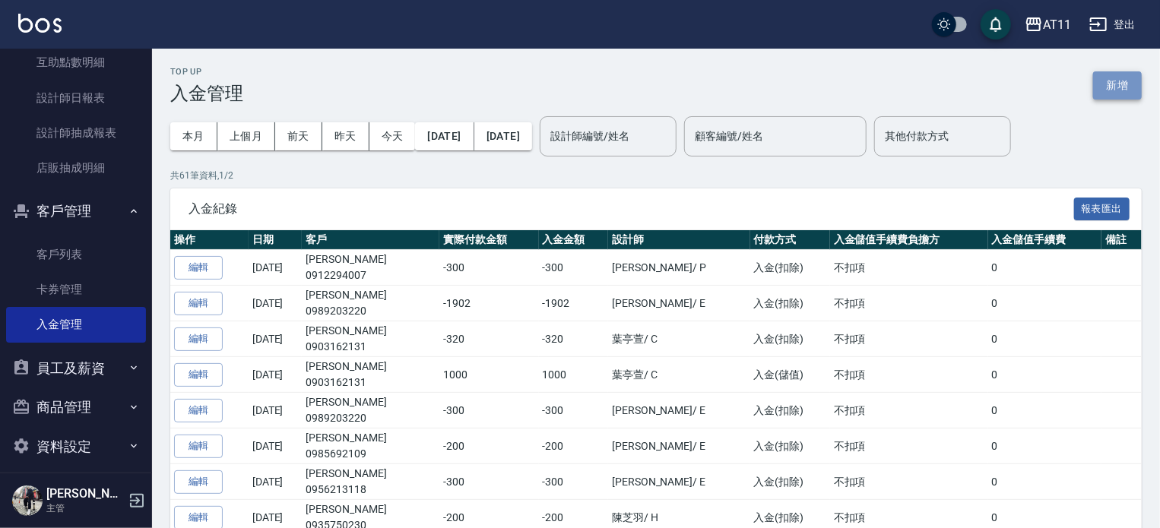
click at [1109, 90] on button "新增" at bounding box center [1117, 85] width 49 height 28
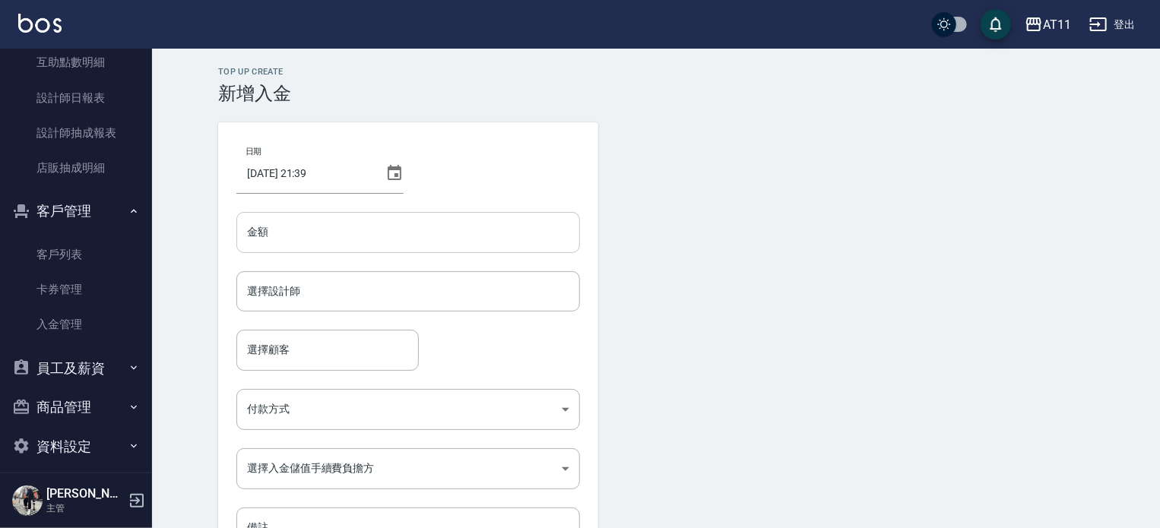
click at [337, 231] on input "金額" at bounding box center [407, 232] width 343 height 41
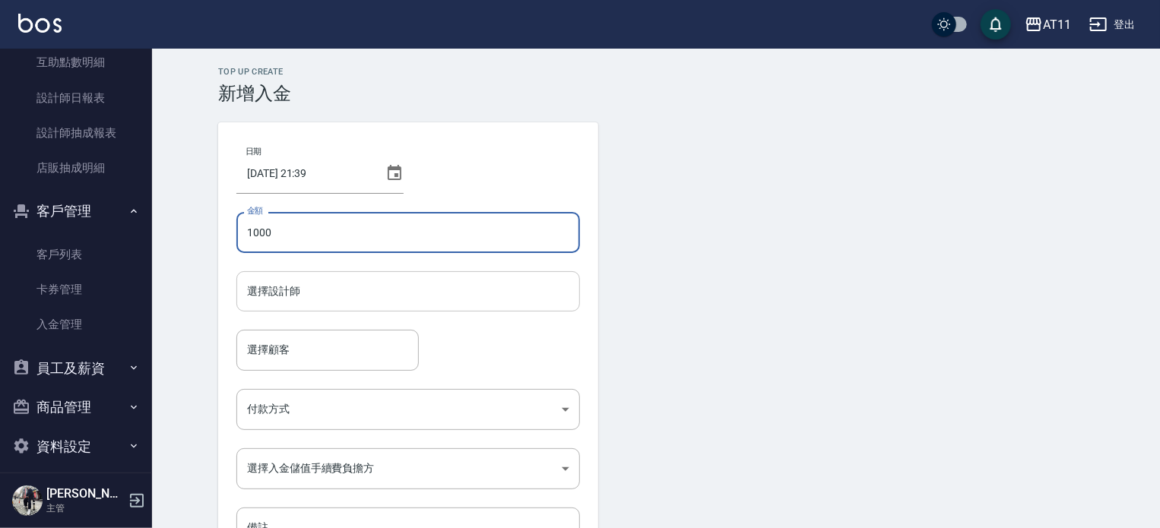
type input "1000"
click at [450, 302] on input "選擇設計師" at bounding box center [408, 291] width 330 height 27
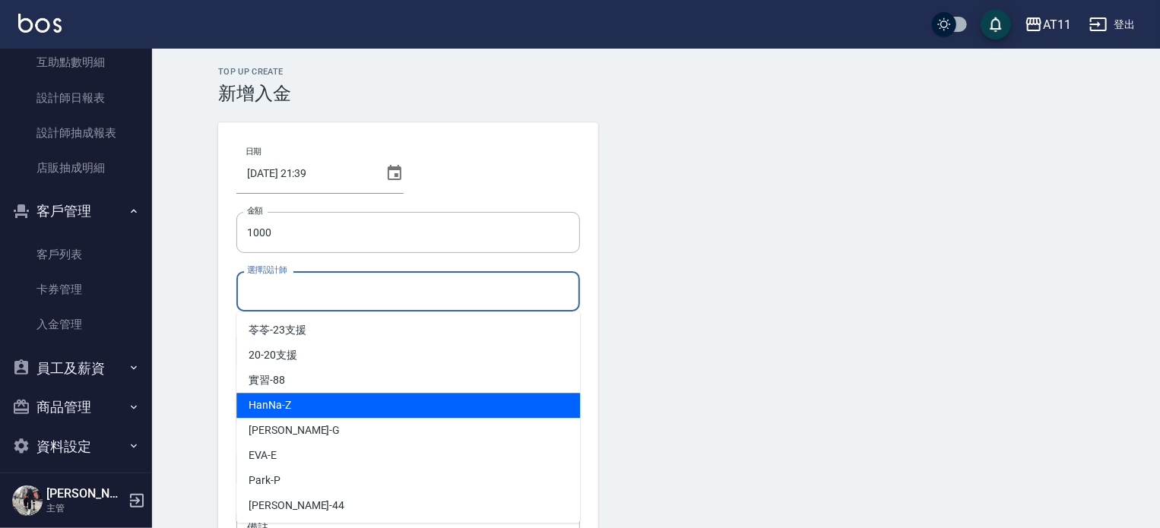
scroll to position [76, 0]
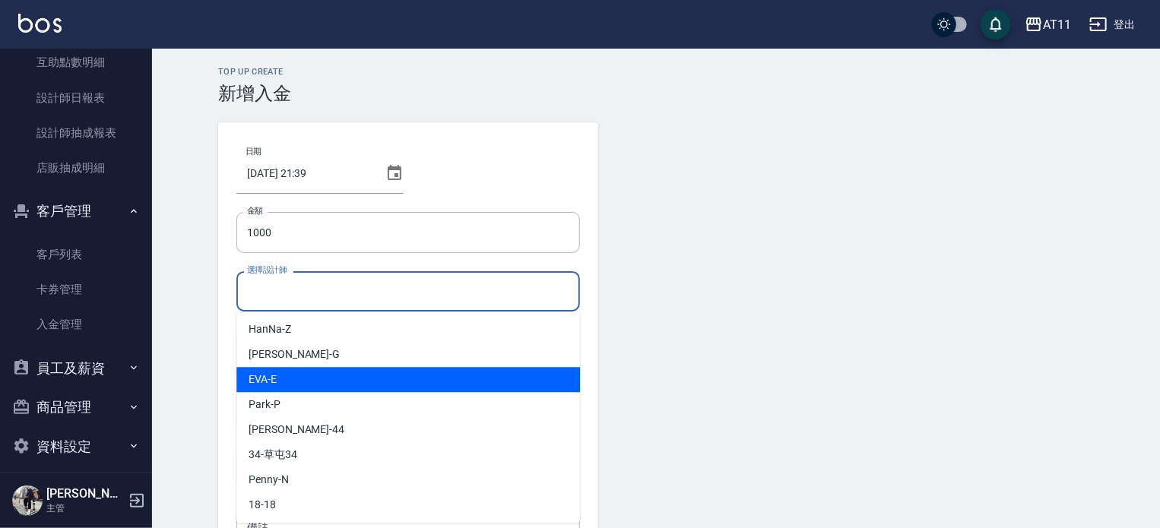
click at [325, 382] on div "EVA -E" at bounding box center [407, 379] width 343 height 25
type input "[PERSON_NAME]-E"
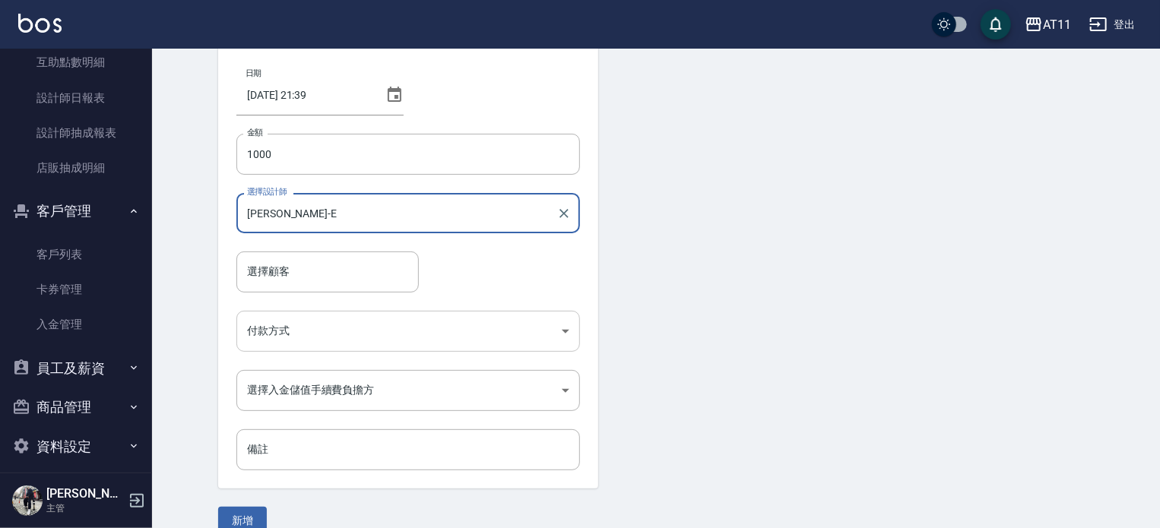
scroll to position [103, 0]
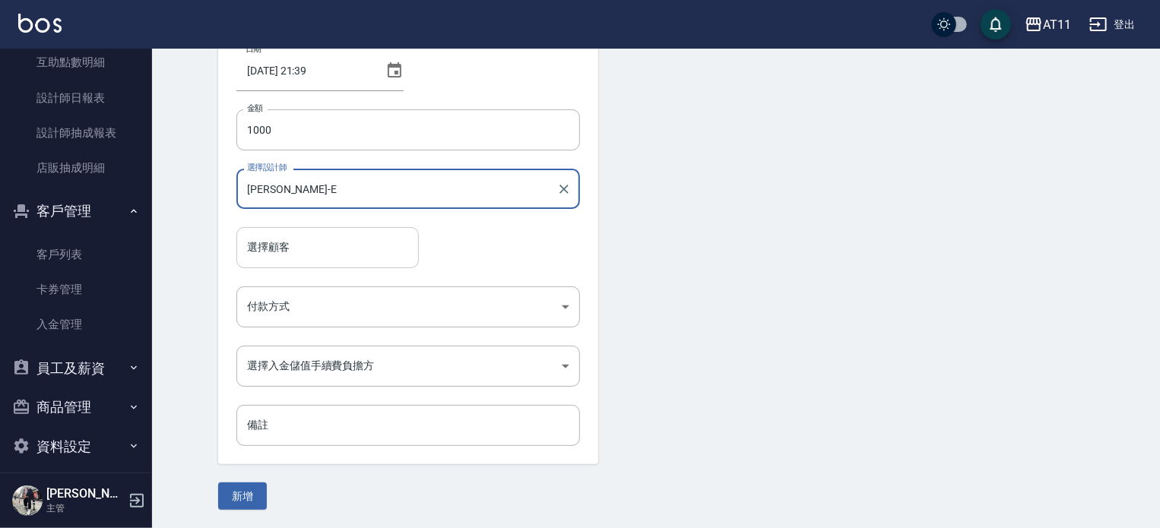
click at [312, 247] on input "選擇顧客" at bounding box center [327, 247] width 169 height 27
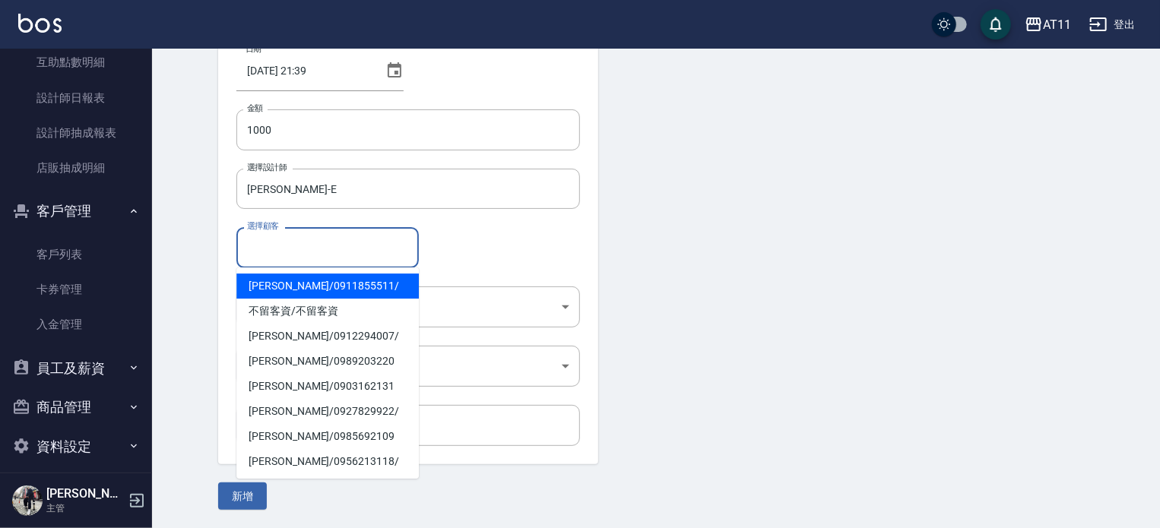
click at [274, 285] on span "廖芫杏 / 0911855511 /" at bounding box center [327, 286] width 182 height 25
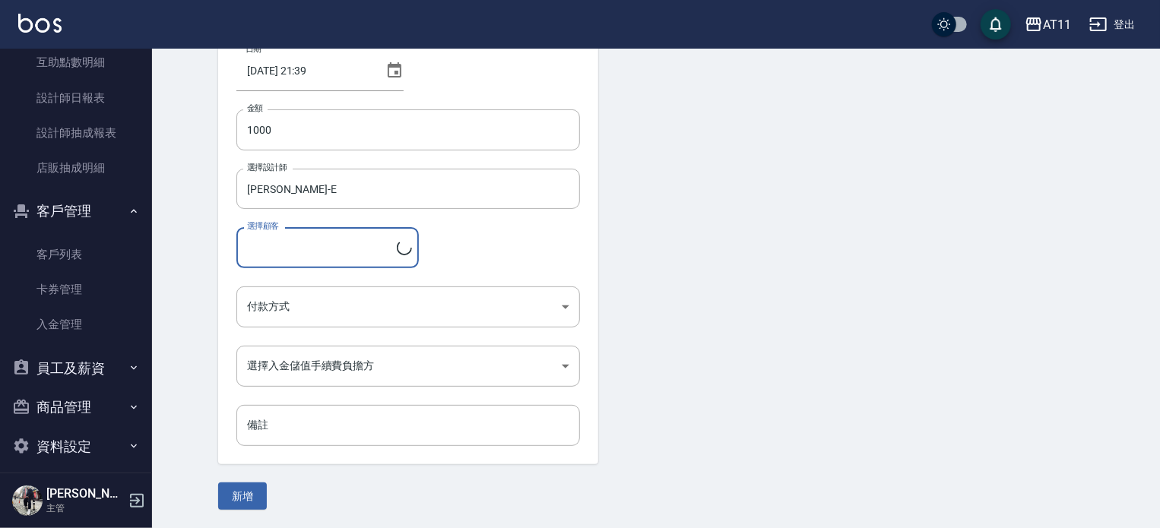
type input "廖芫杏/0911855511/"
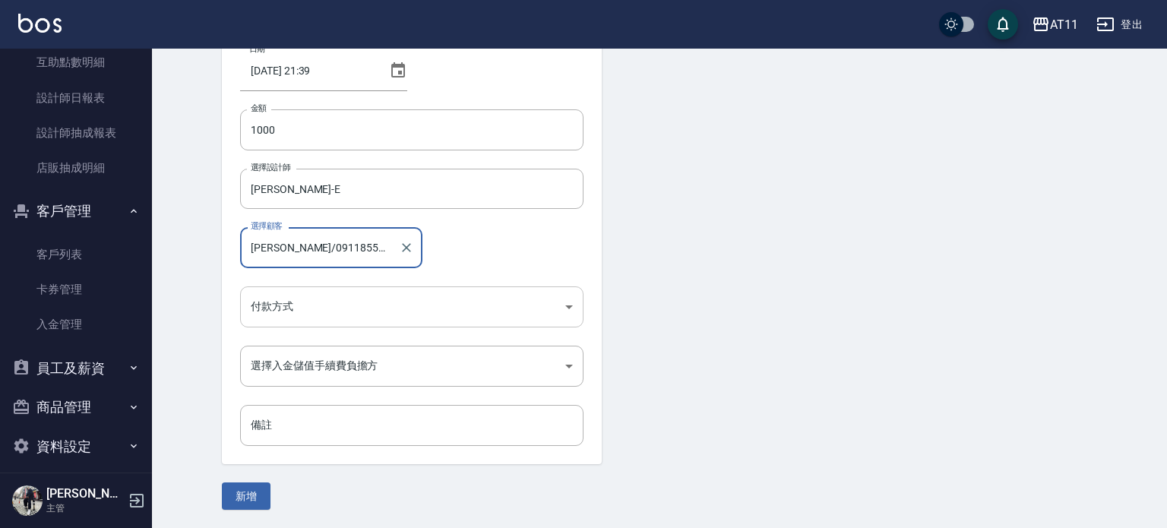
click at [315, 308] on body "AT11 登出 櫃檯作業 打帳單 帳單列表 現金收支登錄 材料自購登錄 每日結帳 排班表 現場電腦打卡 掃碼打卡 預約管理 預約管理 單日預約紀錄 單週預約紀…" at bounding box center [583, 212] width 1167 height 631
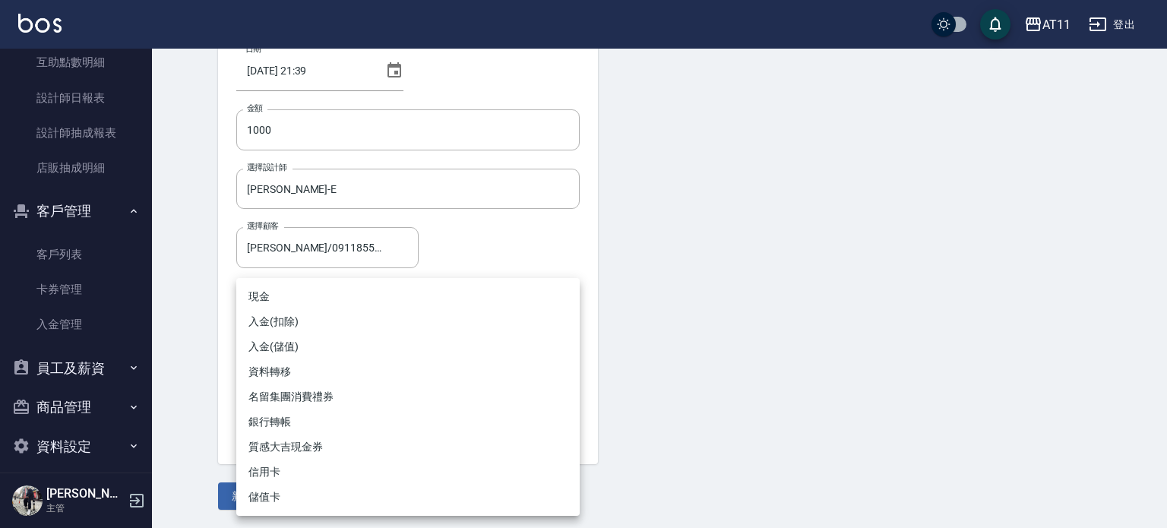
click at [263, 346] on li "入金(儲值)" at bounding box center [407, 346] width 343 height 25
type input "入金(儲值)"
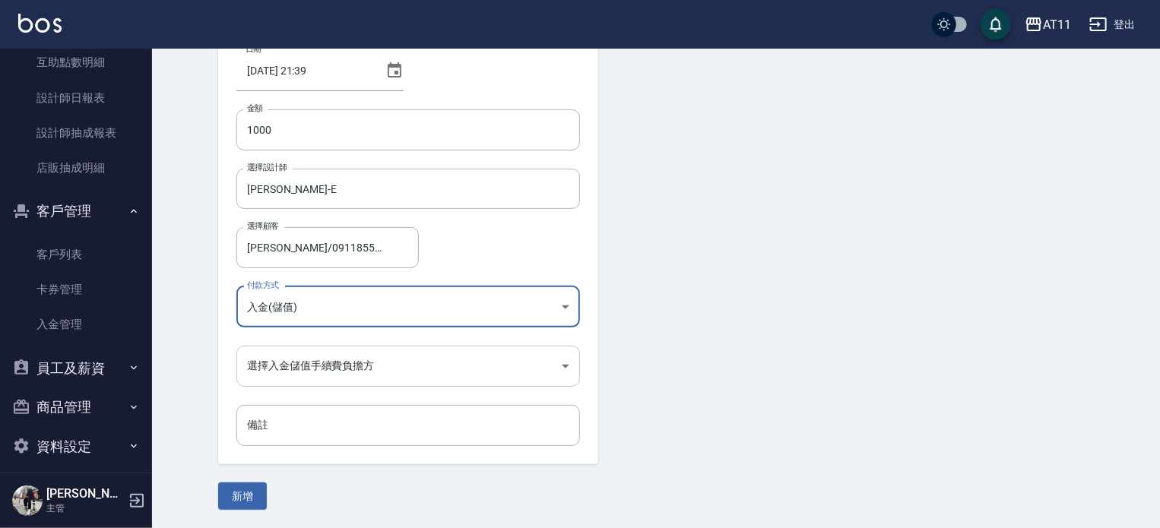
click at [311, 369] on body "AT11 登出 櫃檯作業 打帳單 帳單列表 現金收支登錄 材料自購登錄 每日結帳 排班表 現場電腦打卡 掃碼打卡 預約管理 預約管理 單日預約紀錄 單週預約紀…" at bounding box center [580, 212] width 1160 height 631
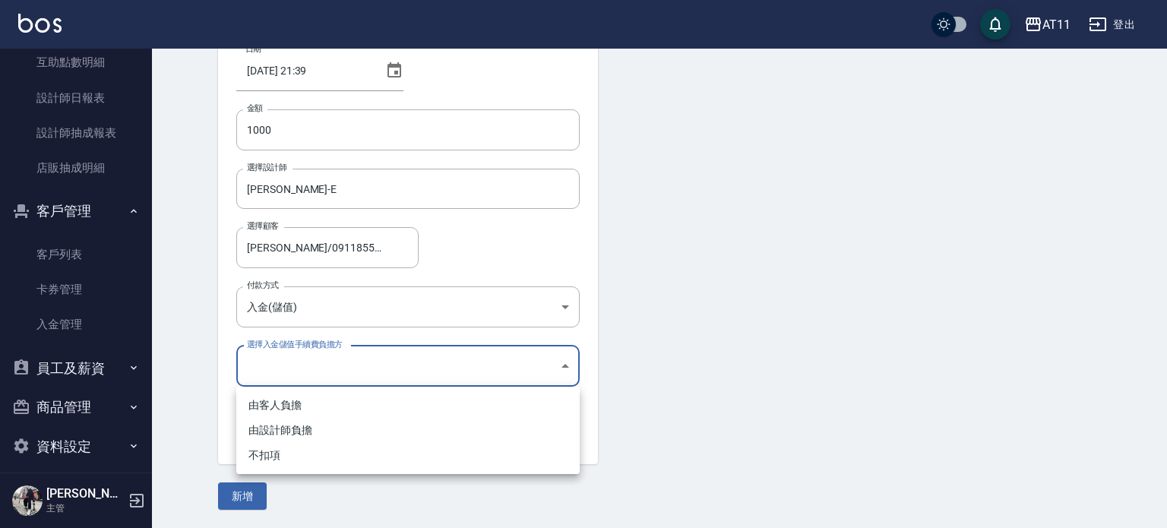
click at [269, 455] on li "不扣項" at bounding box center [407, 455] width 343 height 25
type input "WITHOUTHANDLINGFEE"
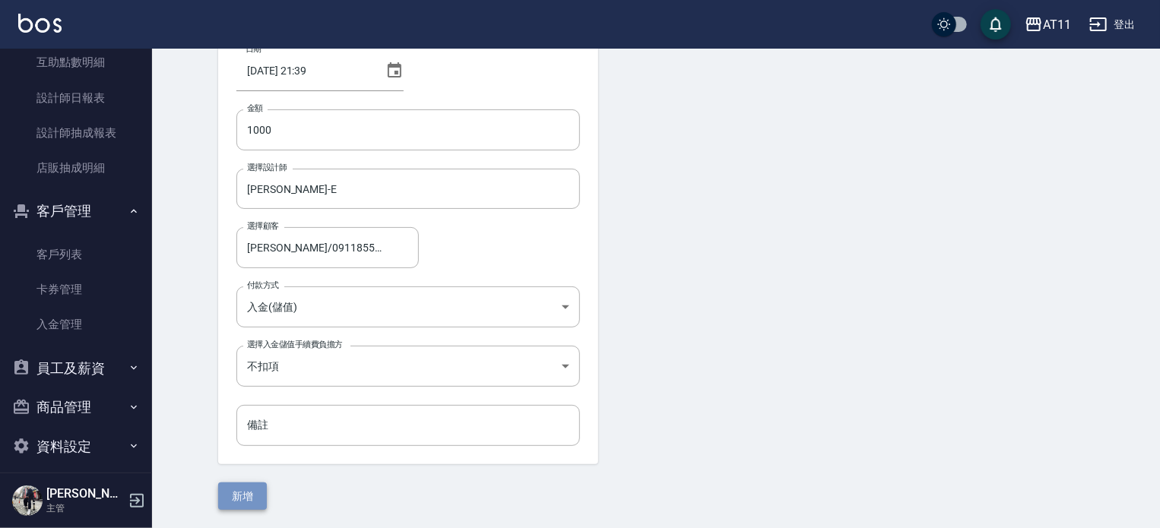
click at [242, 498] on button "新增" at bounding box center [242, 497] width 49 height 28
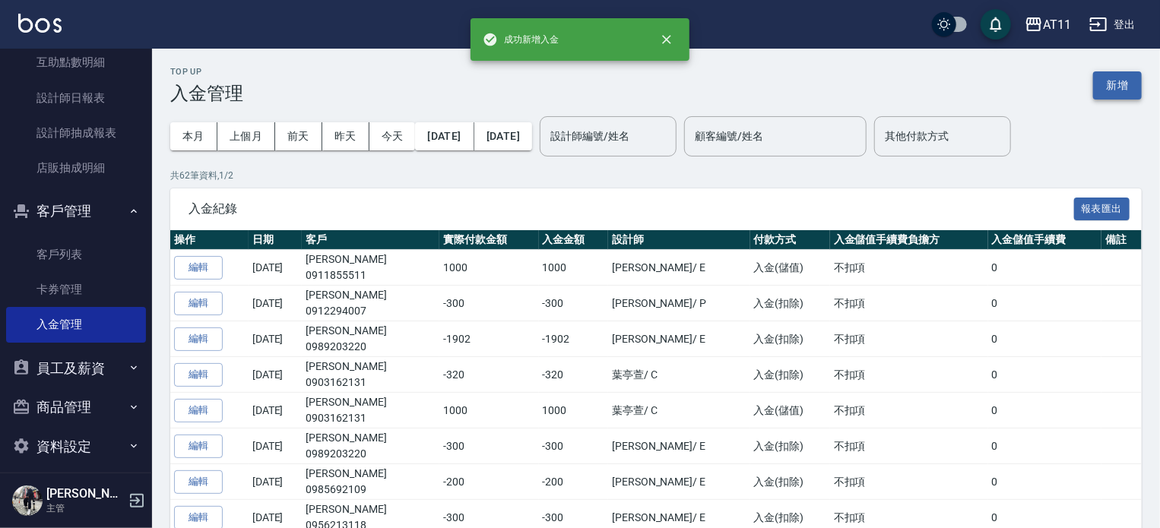
click at [1115, 81] on button "新增" at bounding box center [1117, 85] width 49 height 28
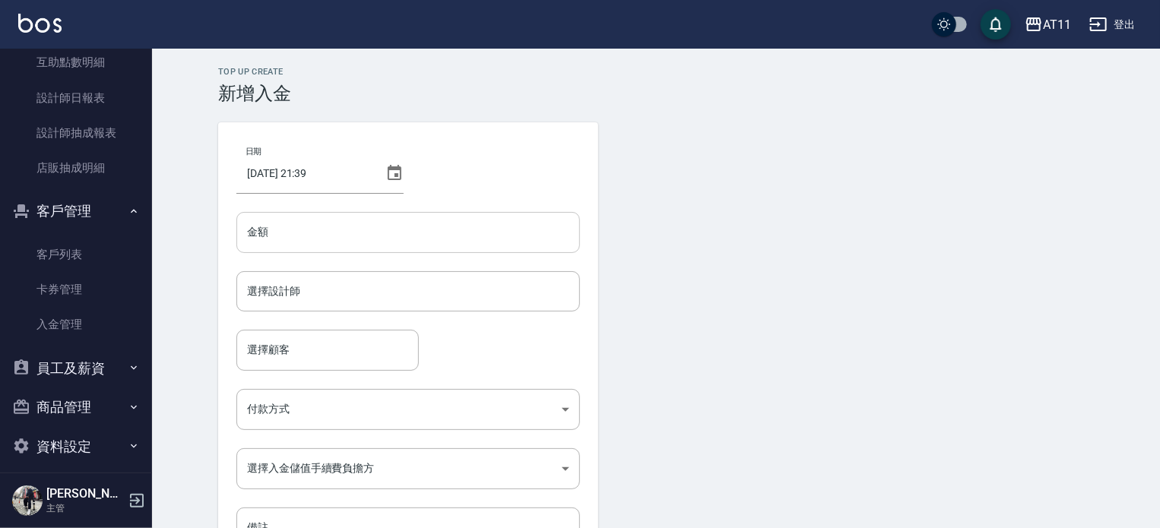
click at [292, 242] on input "金額" at bounding box center [407, 232] width 343 height 41
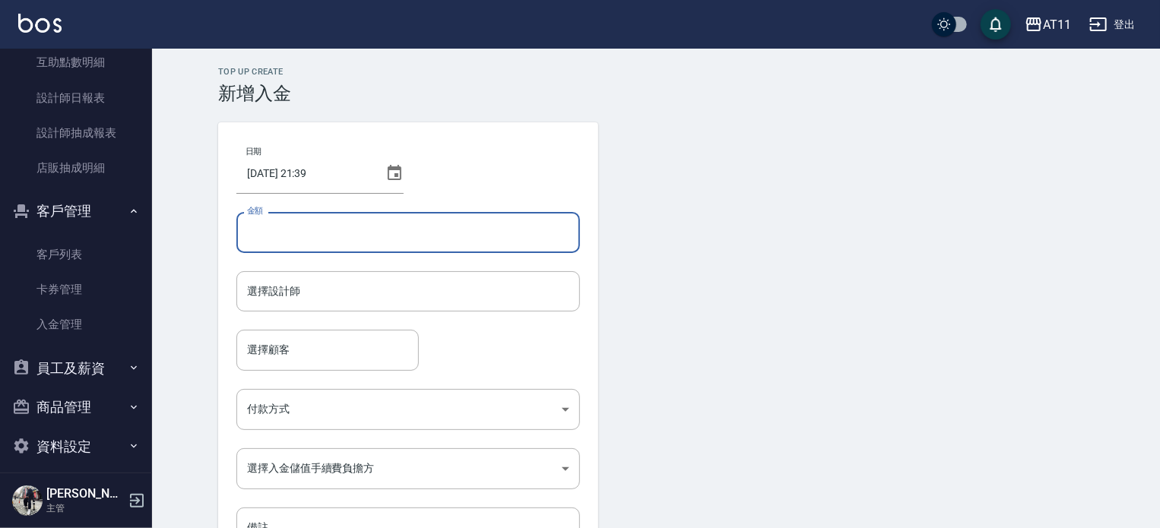
click at [310, 235] on input "金額" at bounding box center [407, 232] width 343 height 41
type input "-499"
click at [307, 285] on input "選擇設計師" at bounding box center [408, 291] width 330 height 27
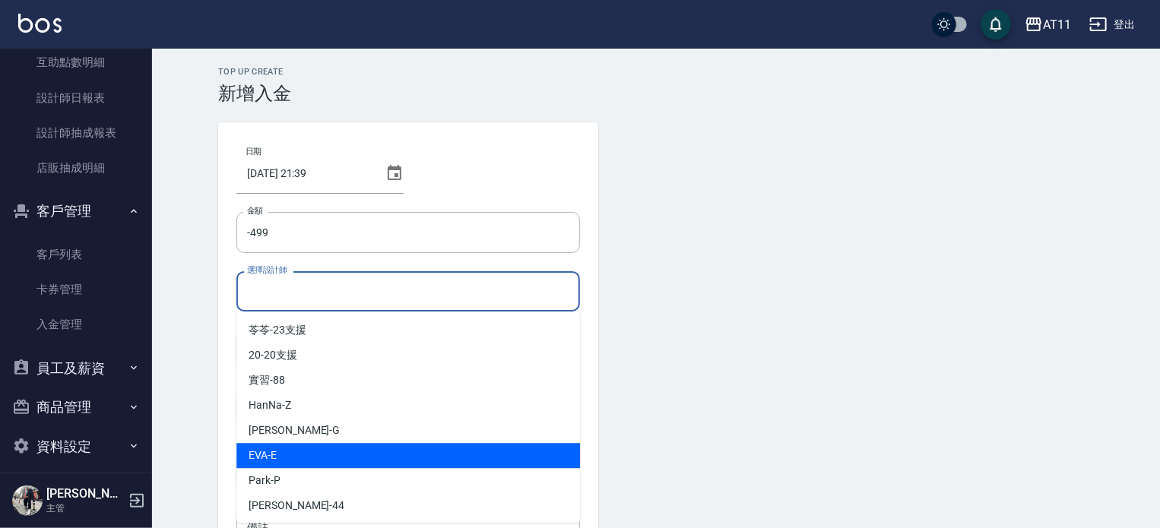
click at [280, 458] on div "EVA -E" at bounding box center [407, 455] width 343 height 25
type input "[PERSON_NAME]-E"
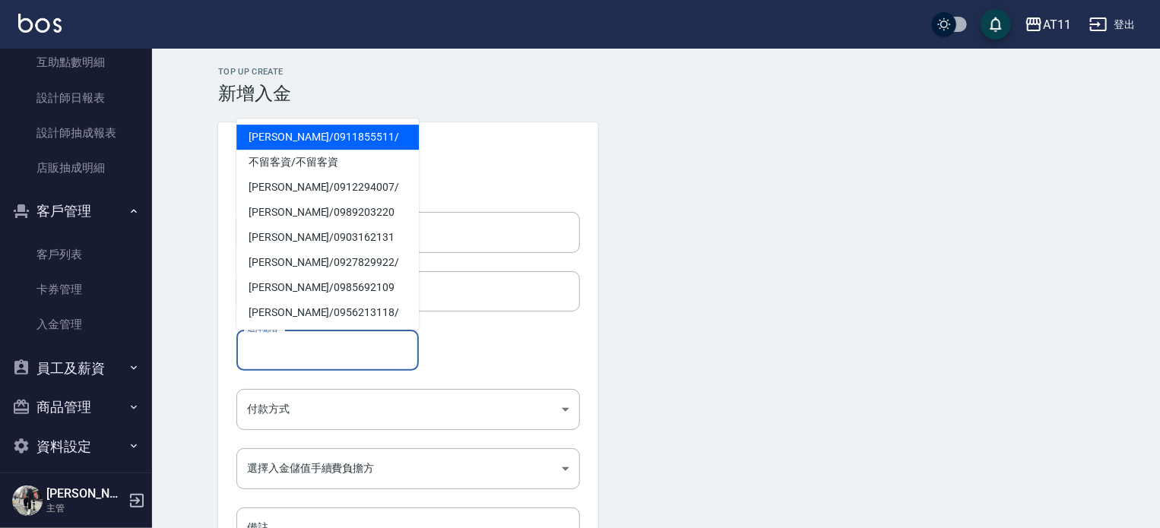
click at [300, 358] on input "選擇顧客" at bounding box center [327, 350] width 169 height 27
click at [304, 137] on span "廖芫杏 / 0911855511 /" at bounding box center [327, 137] width 182 height 25
type input "廖芫杏/0911855511/"
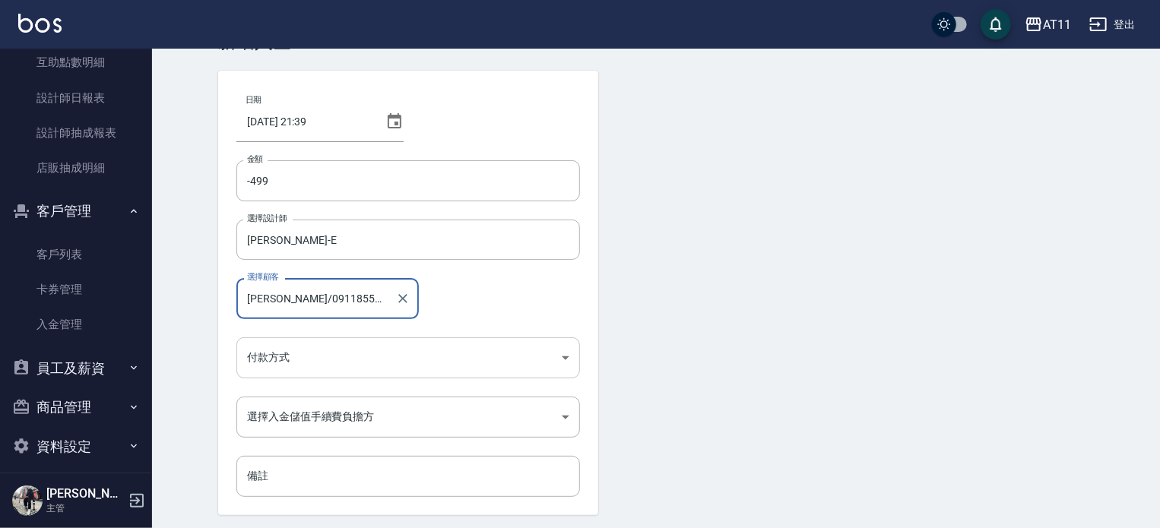
scroll to position [76, 0]
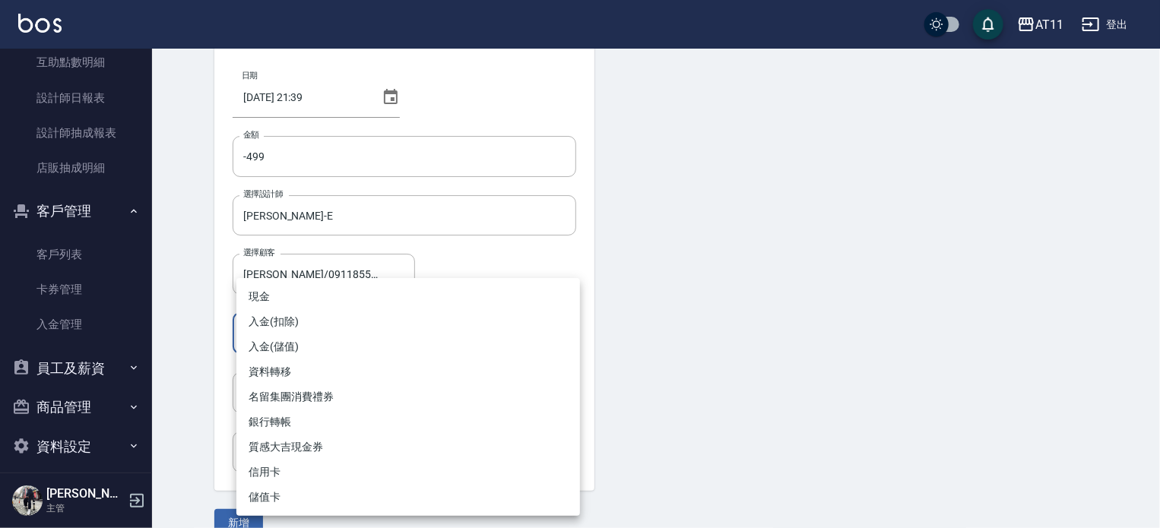
click at [320, 330] on body "AT11 登出 櫃檯作業 打帳單 帳單列表 現金收支登錄 材料自購登錄 每日結帳 排班表 現場電腦打卡 掃碼打卡 預約管理 預約管理 單日預約紀錄 單週預約紀…" at bounding box center [580, 239] width 1160 height 631
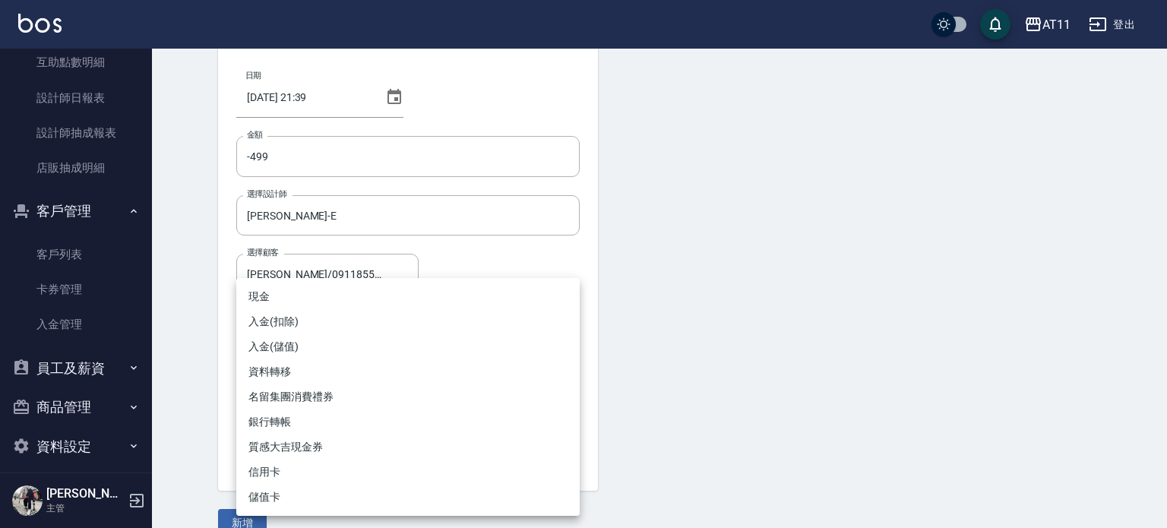
click at [289, 315] on li "入金(扣除)" at bounding box center [407, 321] width 343 height 25
type input "入金(扣除)"
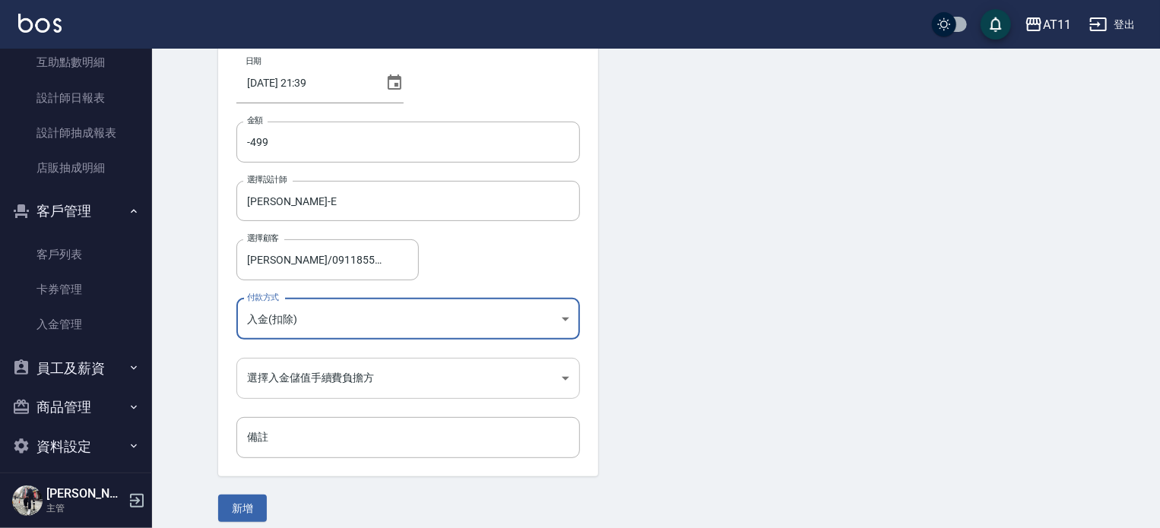
scroll to position [103, 0]
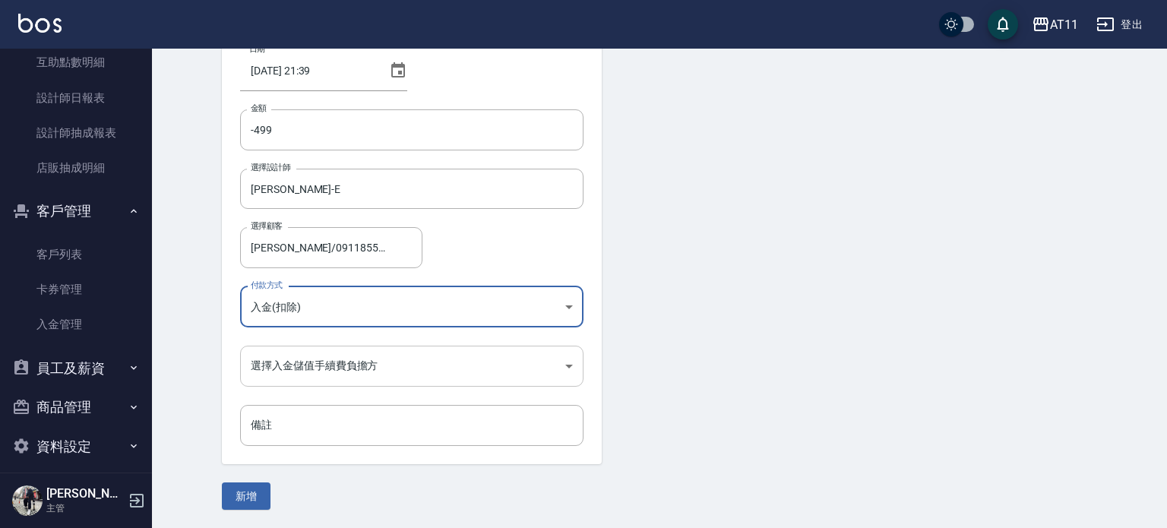
click at [288, 360] on body "AT11 登出 櫃檯作業 打帳單 帳單列表 現金收支登錄 材料自購登錄 每日結帳 排班表 現場電腦打卡 掃碼打卡 預約管理 預約管理 單日預約紀錄 單週預約紀…" at bounding box center [583, 212] width 1167 height 631
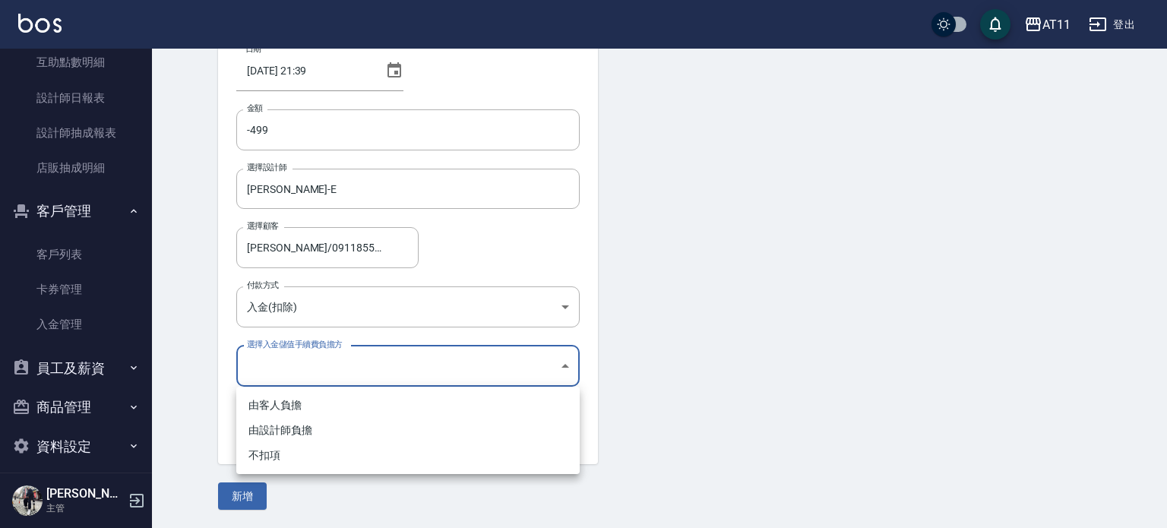
click at [271, 457] on li "不扣項" at bounding box center [407, 455] width 343 height 25
type input "WITHOUTHANDLINGFEE"
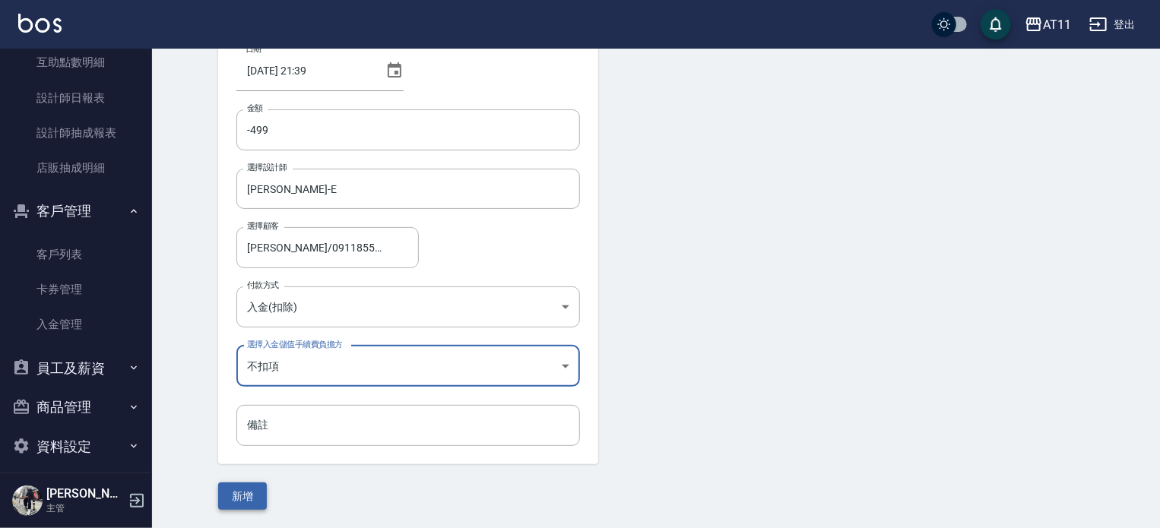
click at [234, 495] on button "新增" at bounding box center [242, 497] width 49 height 28
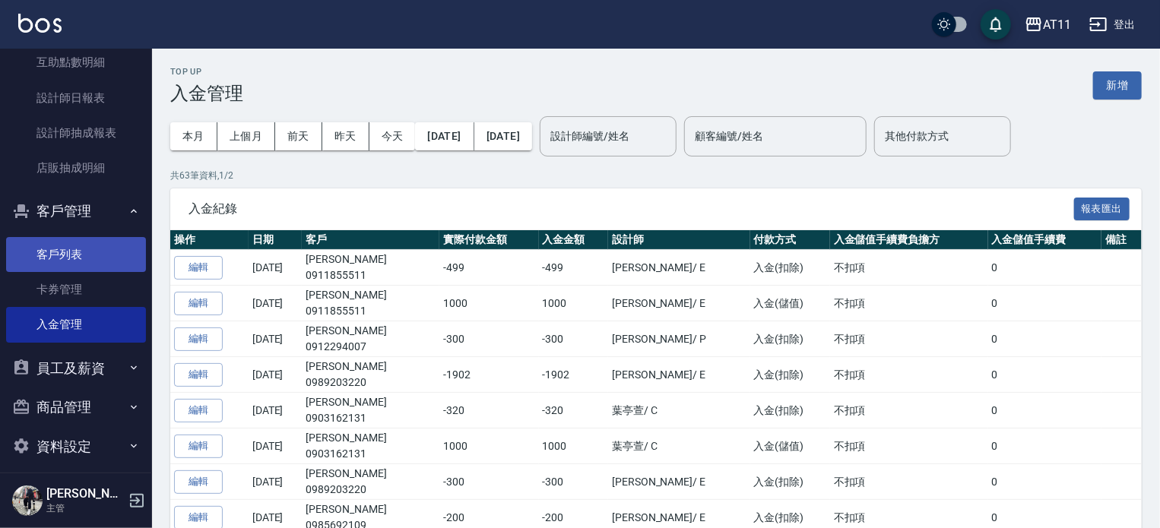
click at [55, 254] on link "客戶列表" at bounding box center [76, 254] width 140 height 35
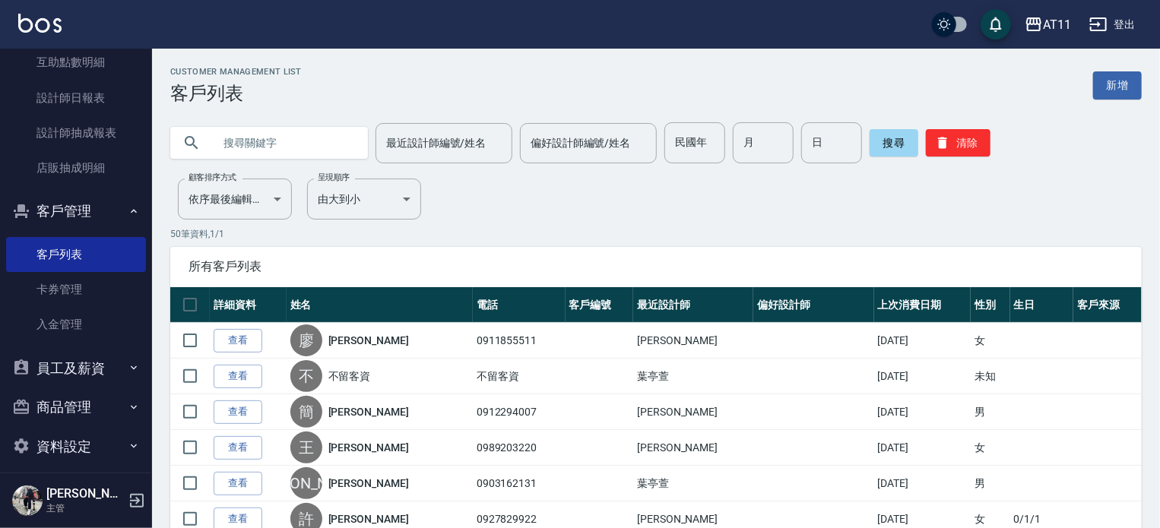
click at [287, 142] on input "text" at bounding box center [284, 142] width 143 height 41
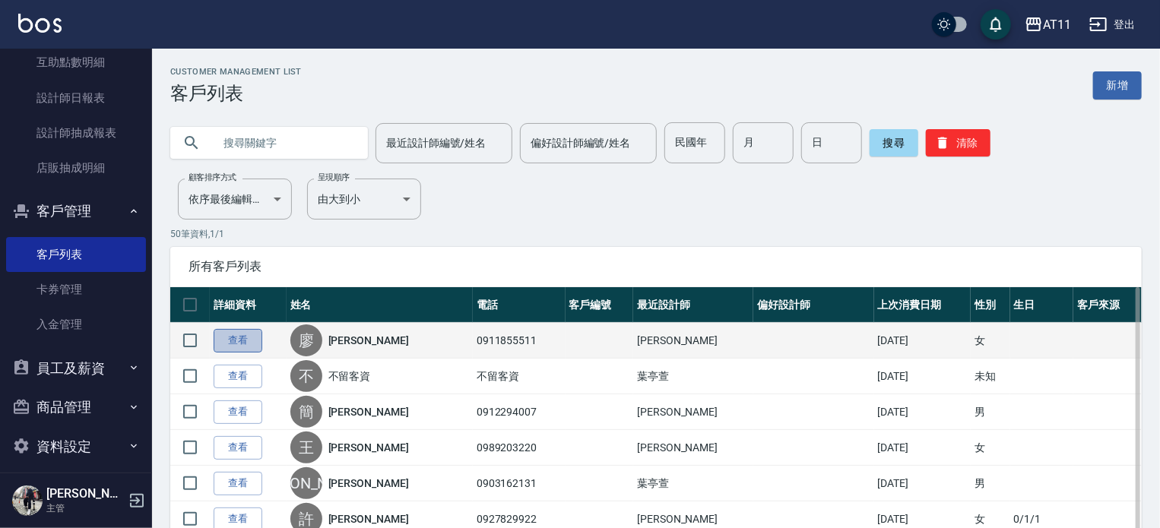
click at [239, 340] on link "查看" at bounding box center [238, 341] width 49 height 24
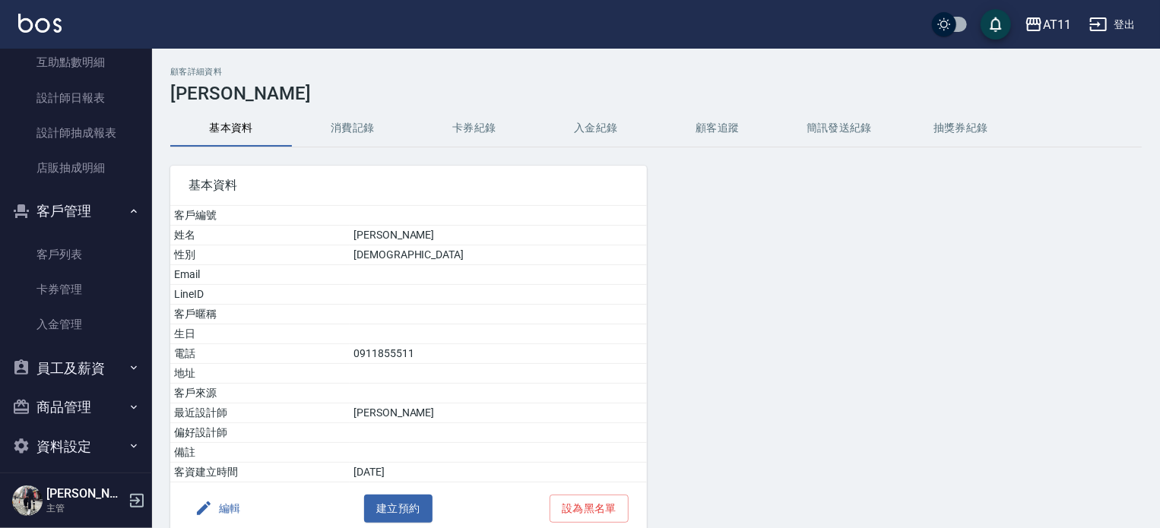
click at [593, 128] on button "入金紀錄" at bounding box center [596, 128] width 122 height 36
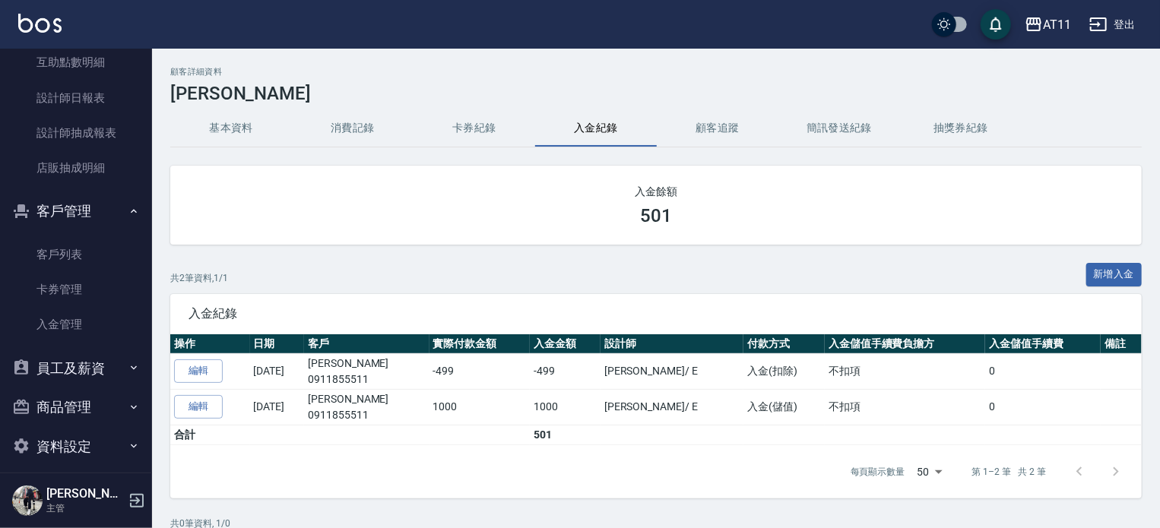
click at [777, 81] on div "顧客詳細資料 廖芫杏" at bounding box center [655, 85] width 971 height 37
click at [409, 70] on h2 "顧客詳細資料" at bounding box center [655, 72] width 971 height 10
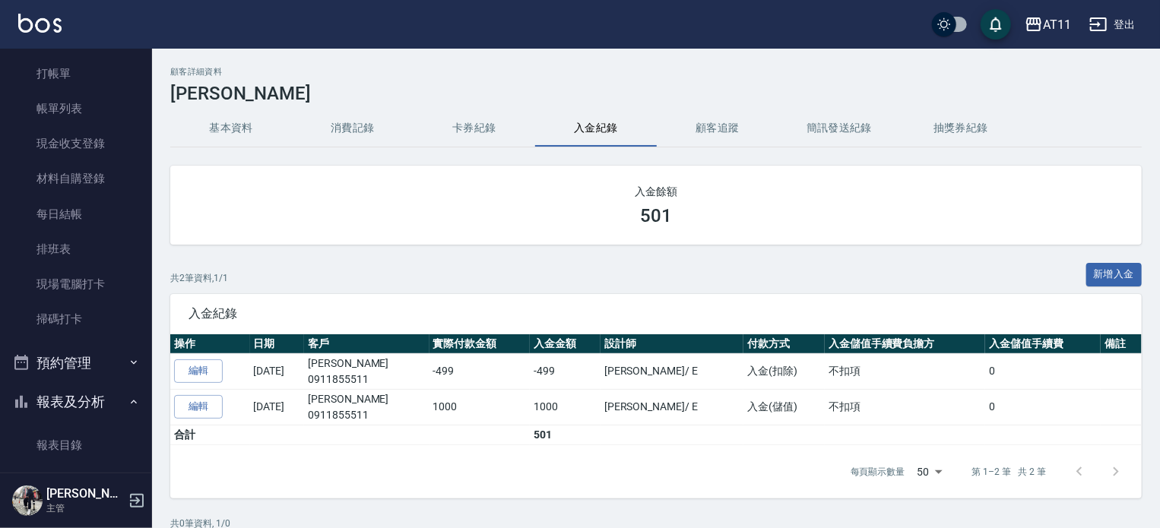
scroll to position [29, 0]
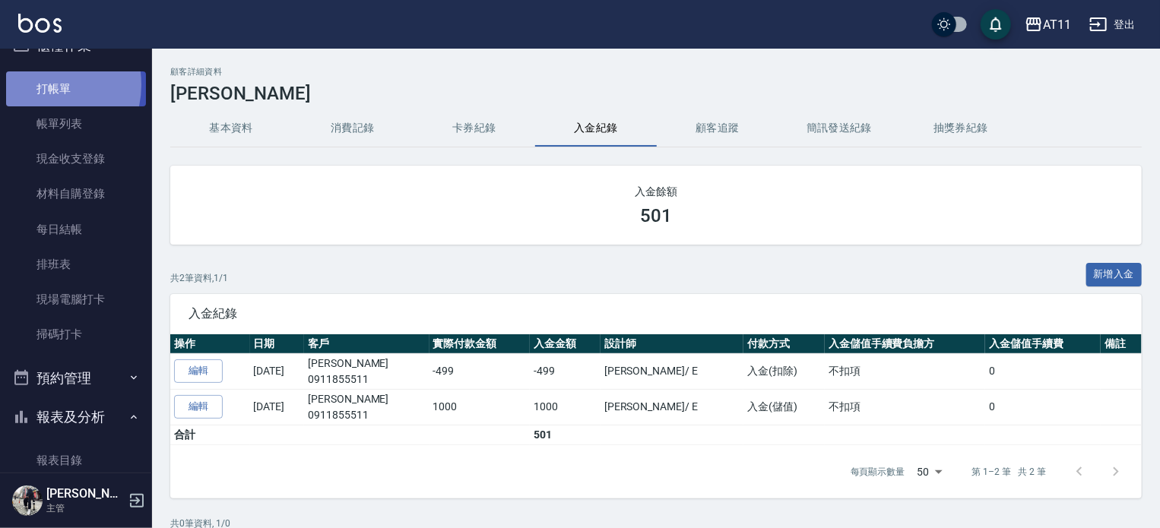
click at [43, 84] on link "打帳單" at bounding box center [76, 88] width 140 height 35
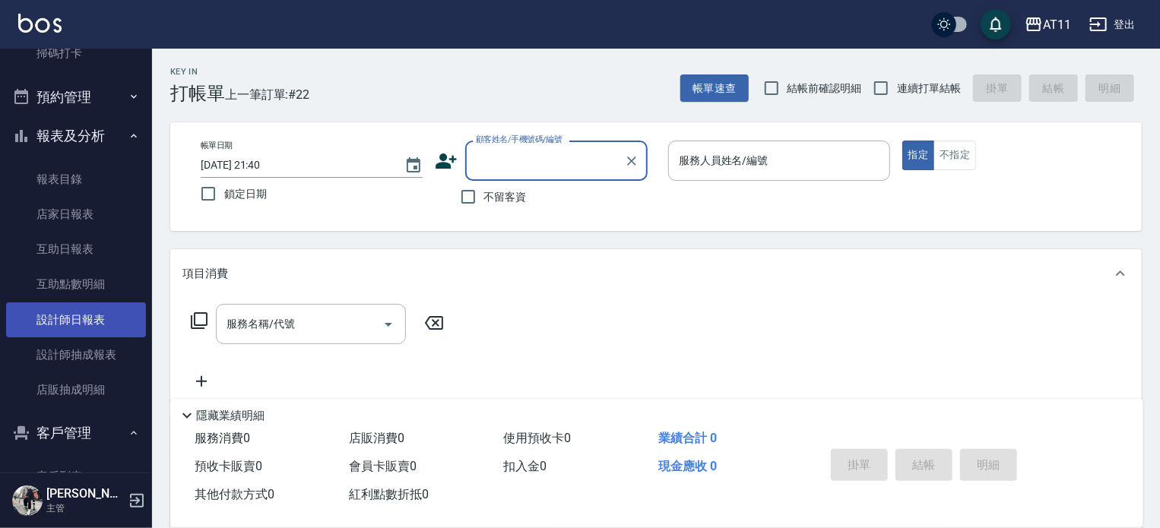
scroll to position [333, 0]
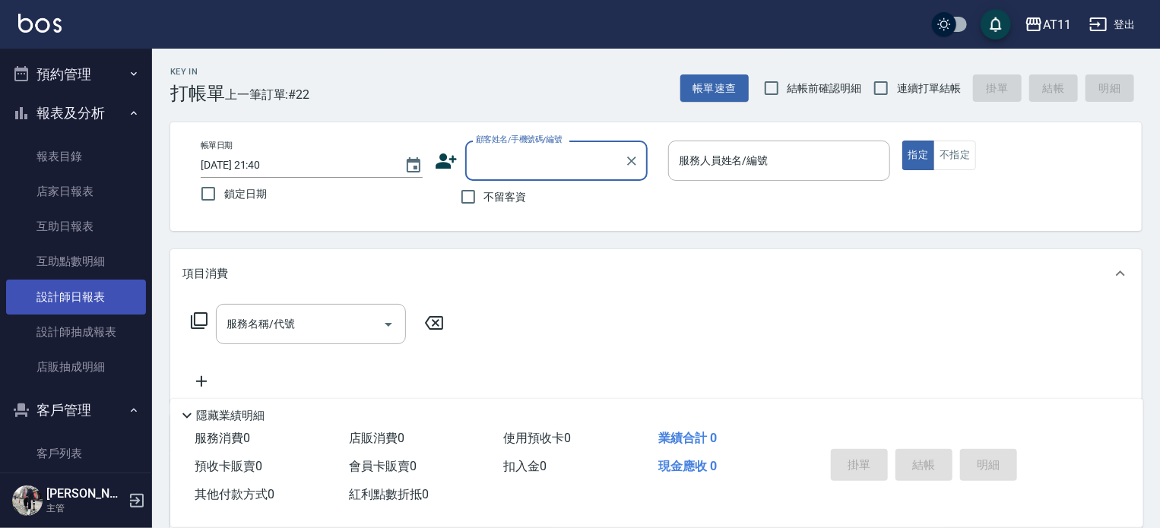
click at [85, 296] on link "設計師日報表" at bounding box center [76, 297] width 140 height 35
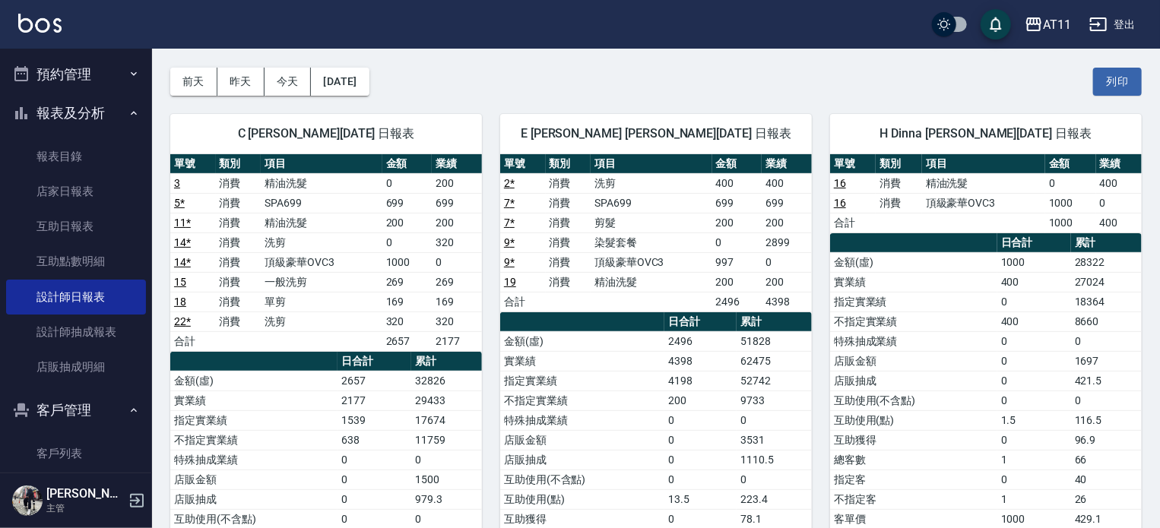
scroll to position [66, 0]
